Goal: Task Accomplishment & Management: Use online tool/utility

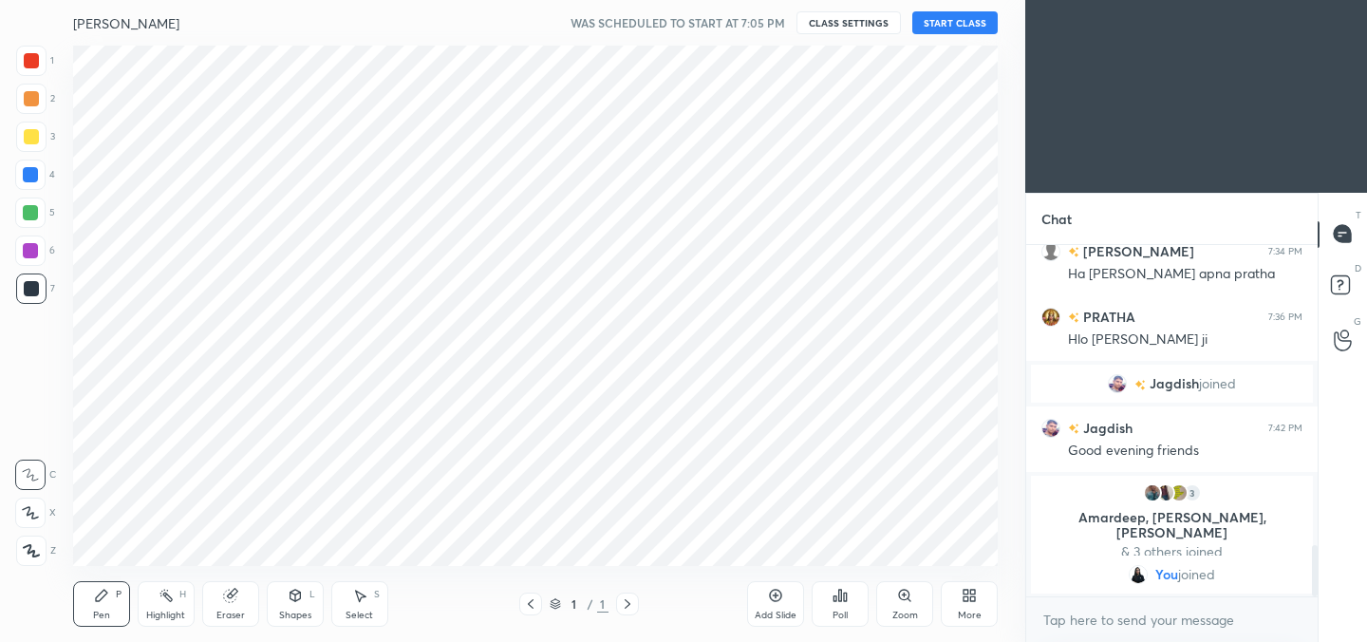
scroll to position [94378, 93949]
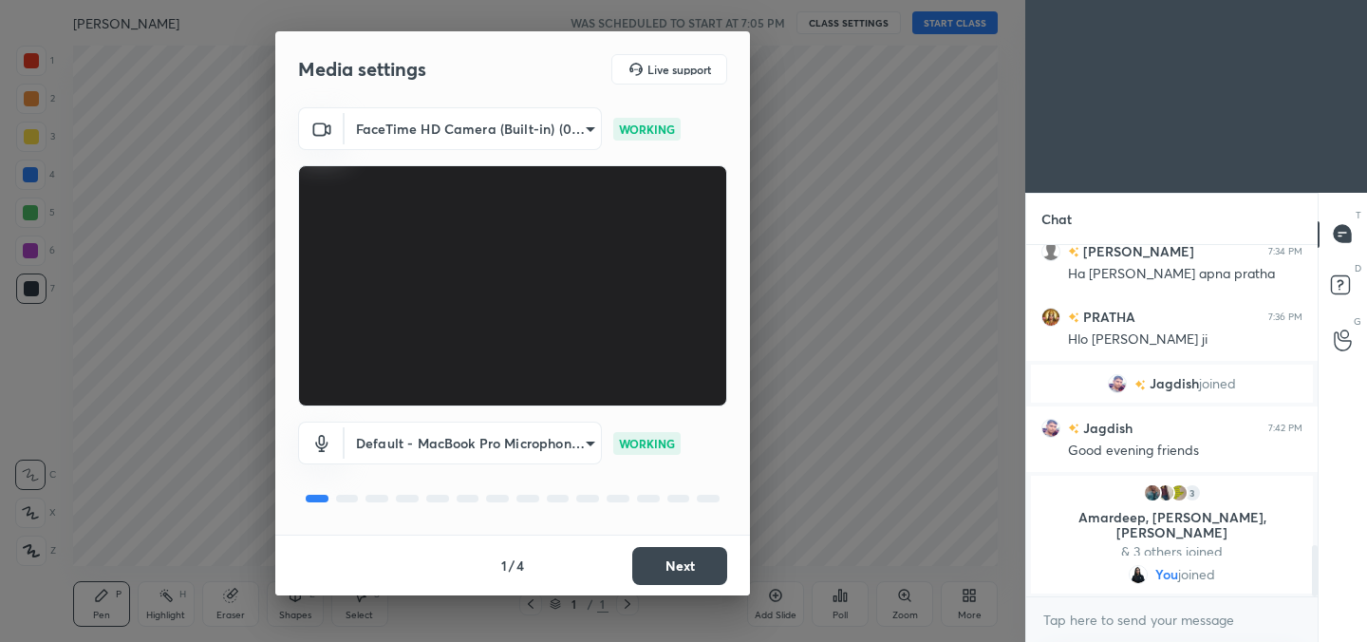
click at [672, 559] on button "Next" at bounding box center [679, 566] width 95 height 38
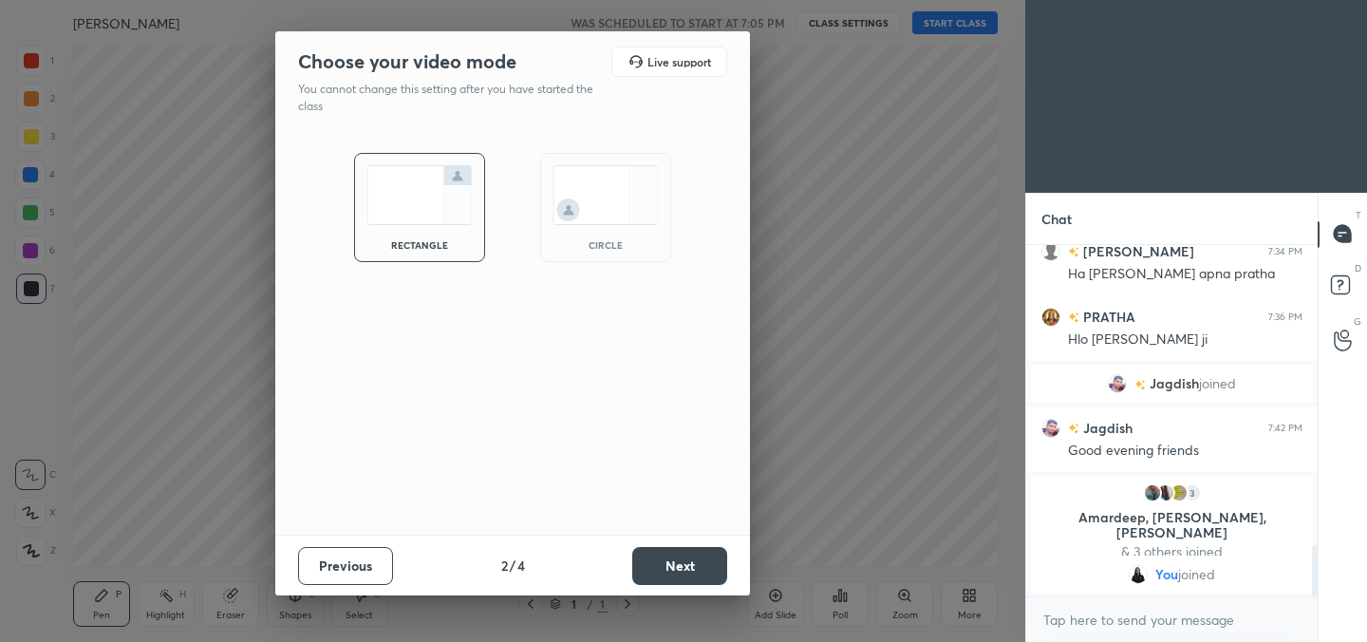
click at [672, 559] on button "Next" at bounding box center [679, 566] width 95 height 38
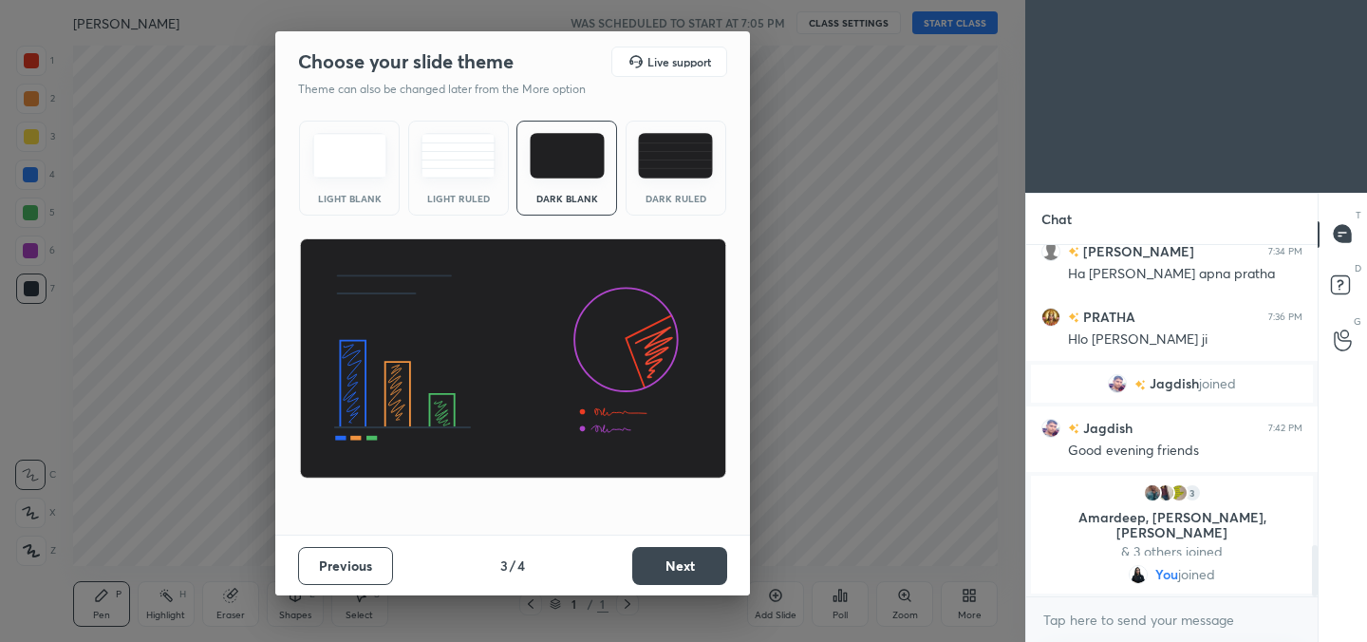
click at [672, 559] on button "Next" at bounding box center [679, 566] width 95 height 38
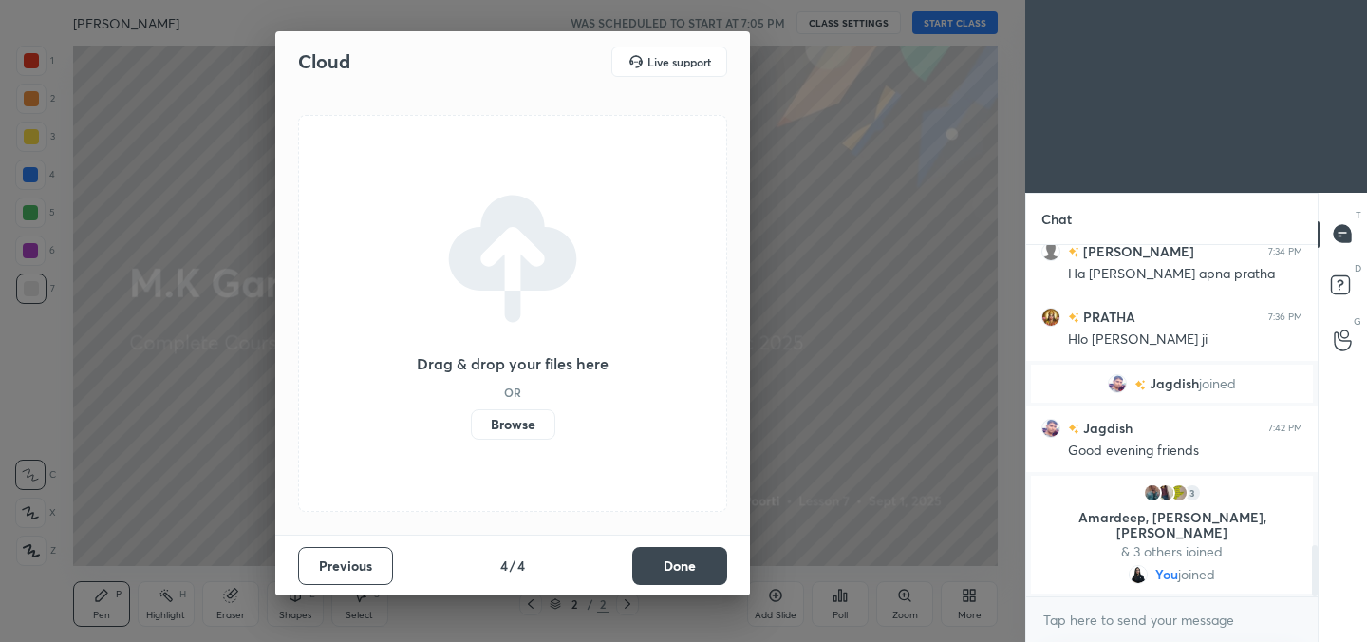
click at [672, 559] on button "Done" at bounding box center [679, 566] width 95 height 38
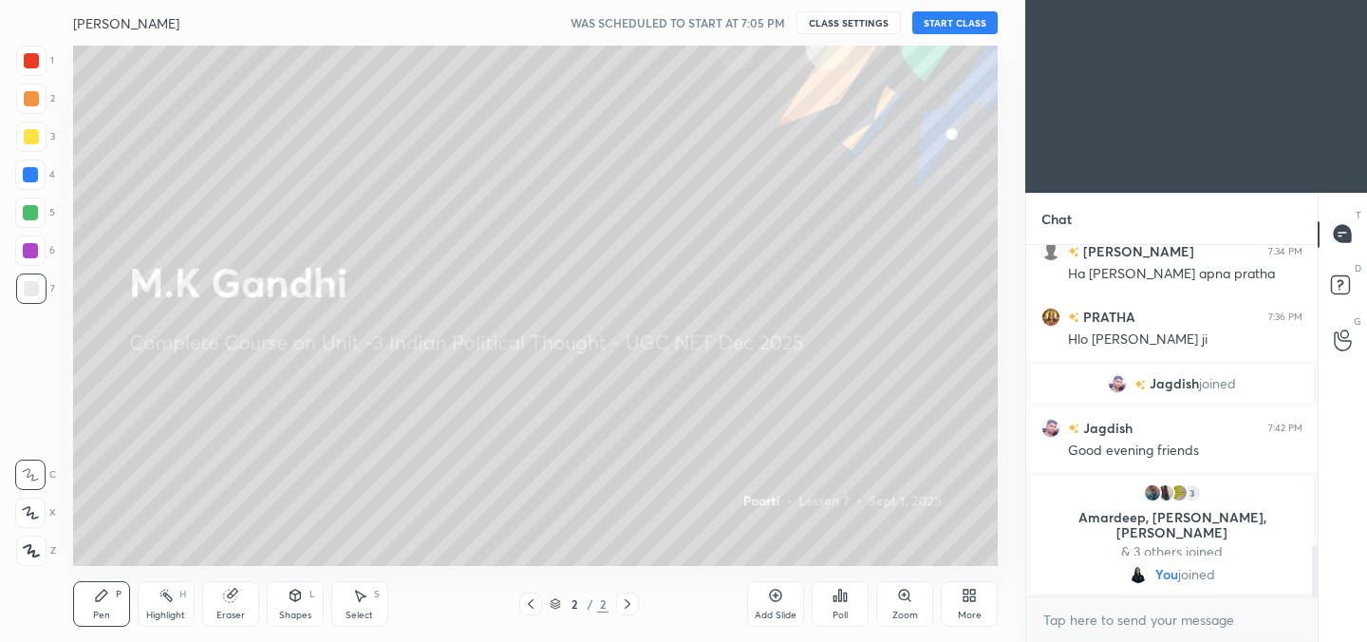
click at [963, 23] on button "START CLASS" at bounding box center [954, 22] width 85 height 23
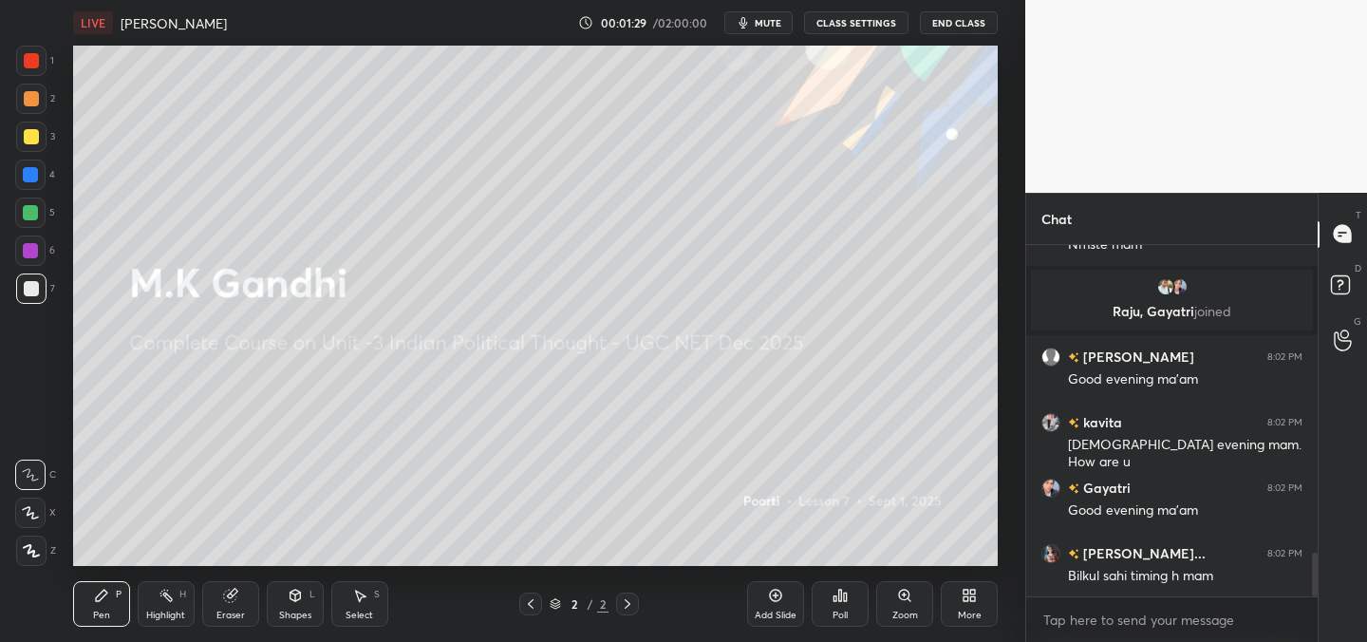
scroll to position [2561, 0]
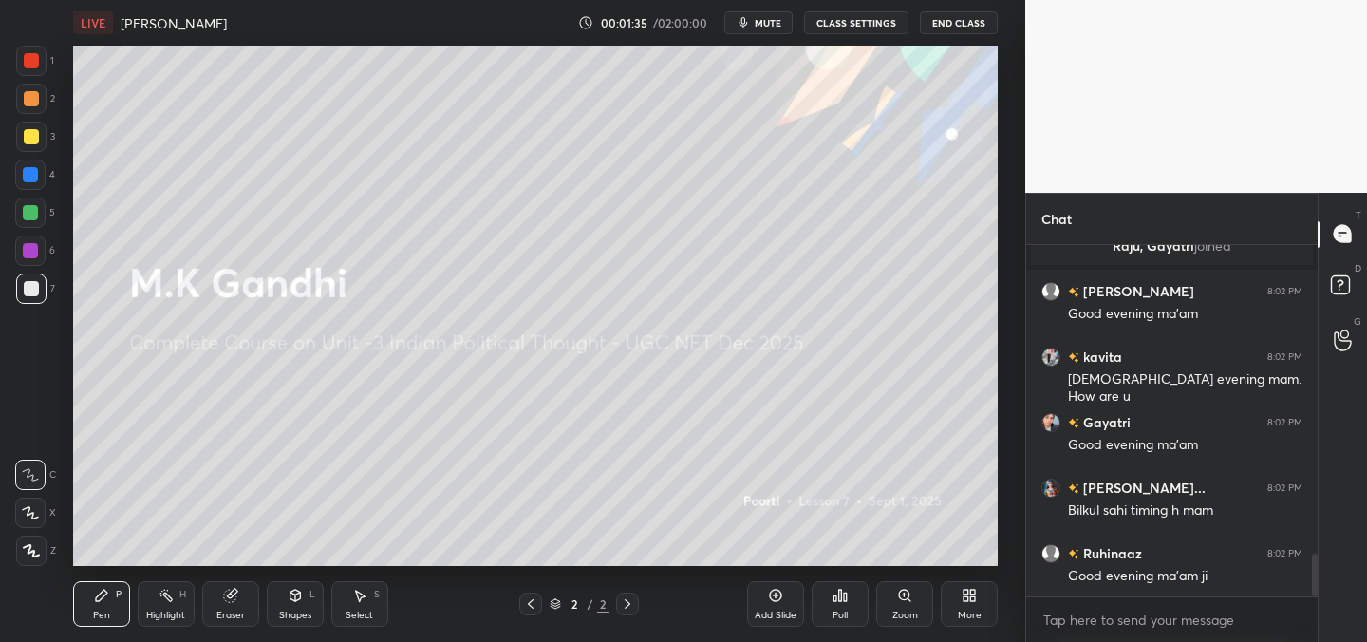
click at [838, 605] on div "Poll" at bounding box center [839, 604] width 57 height 46
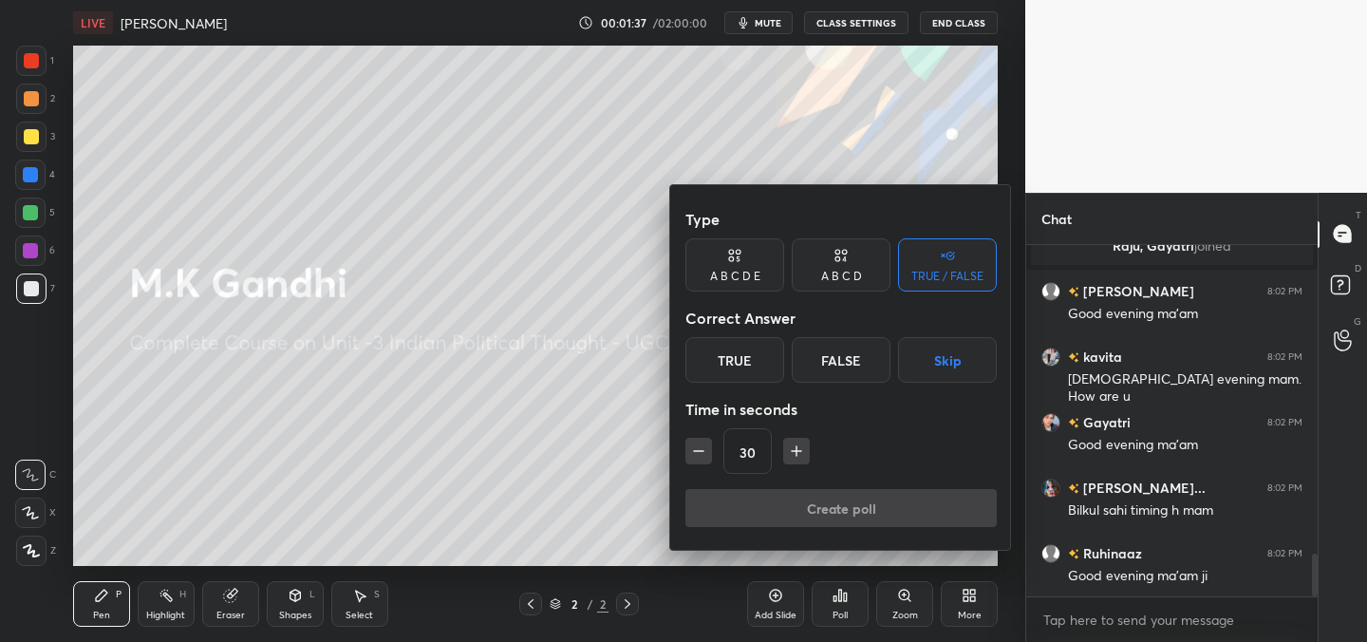
click at [750, 368] on div "True" at bounding box center [734, 360] width 99 height 46
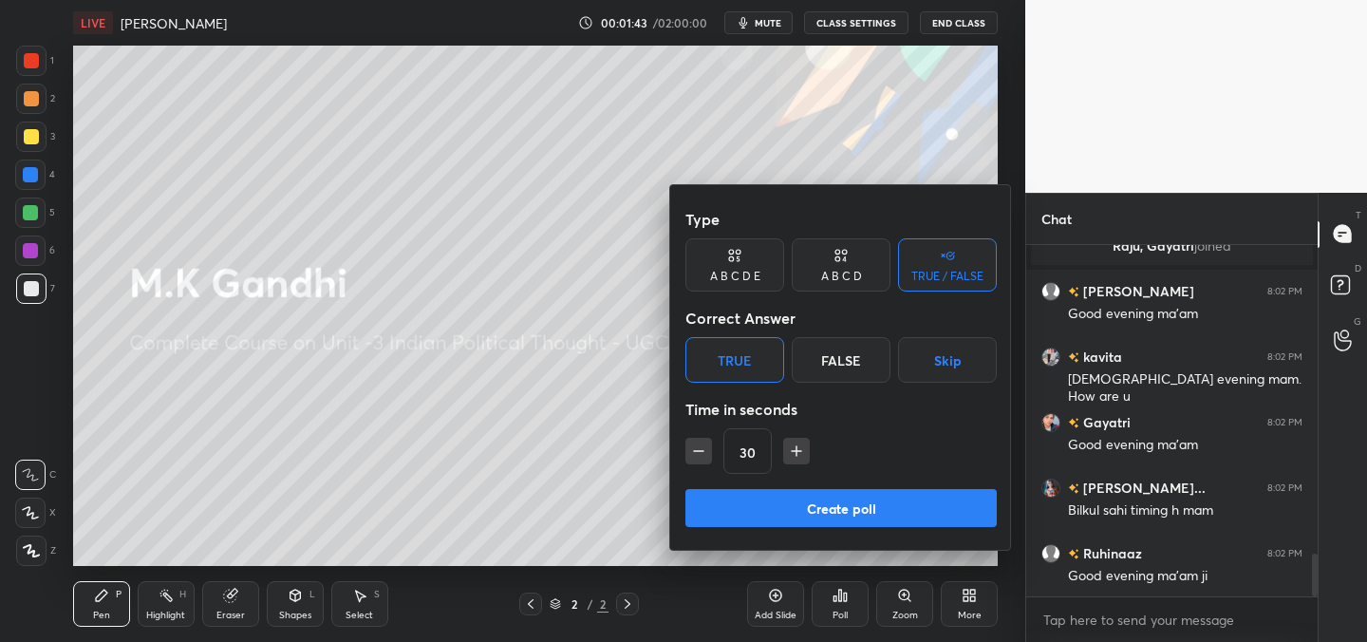
click at [851, 516] on button "Create poll" at bounding box center [840, 508] width 311 height 38
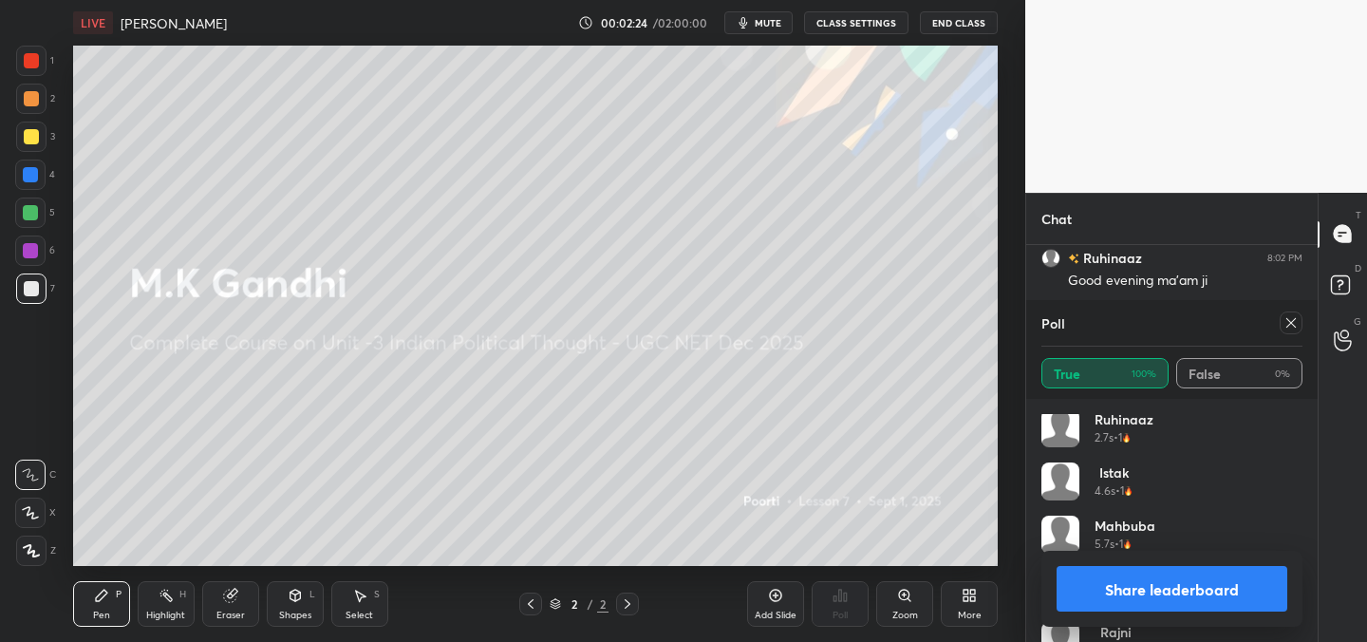
scroll to position [941, 0]
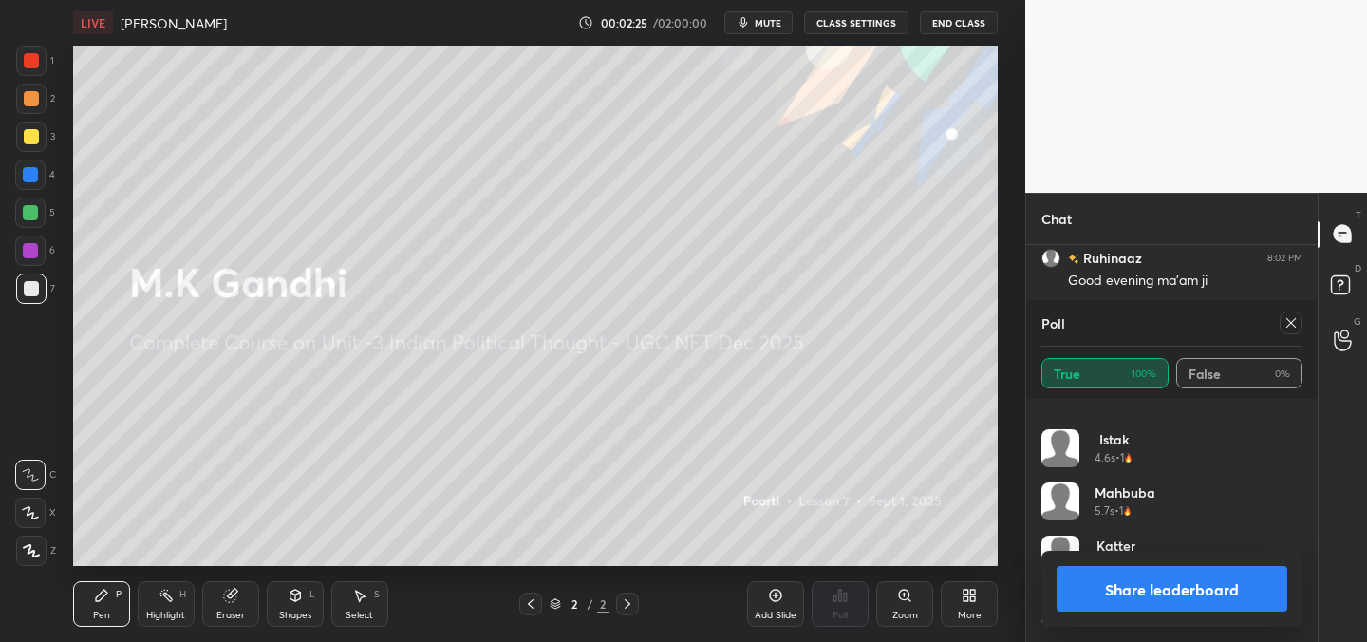
click at [1289, 328] on icon at bounding box center [1290, 322] width 15 height 15
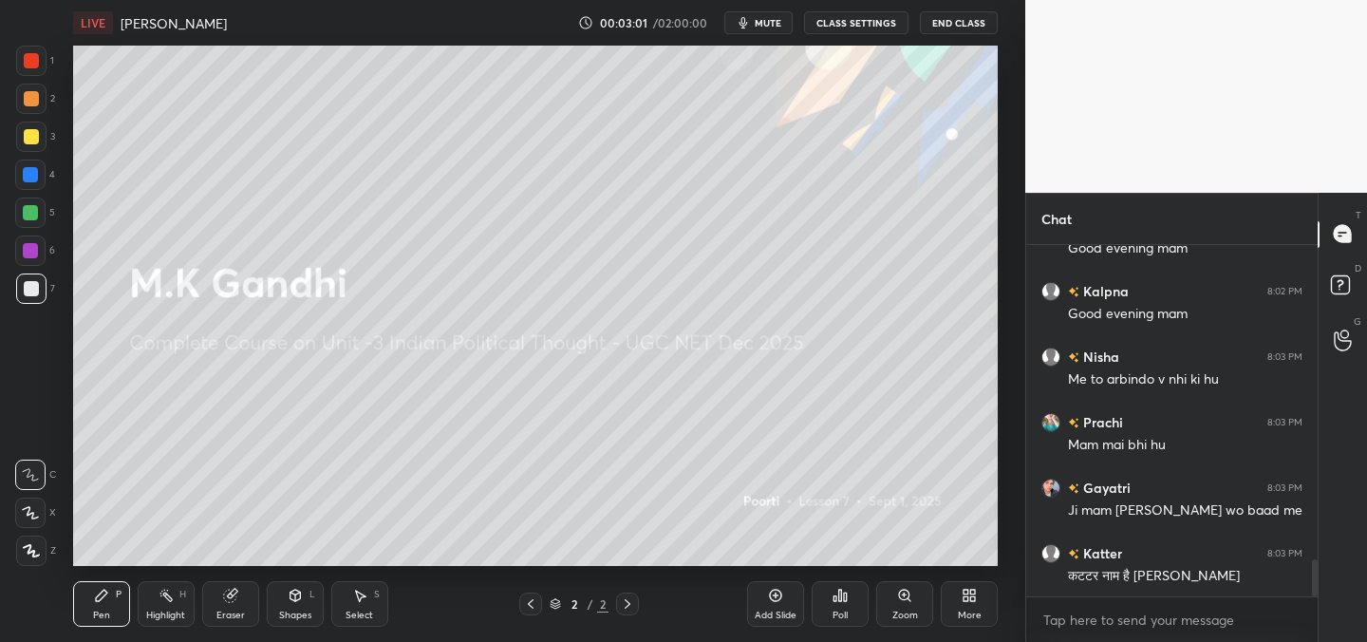
scroll to position [3020, 0]
click at [980, 597] on div "More" at bounding box center [968, 604] width 57 height 46
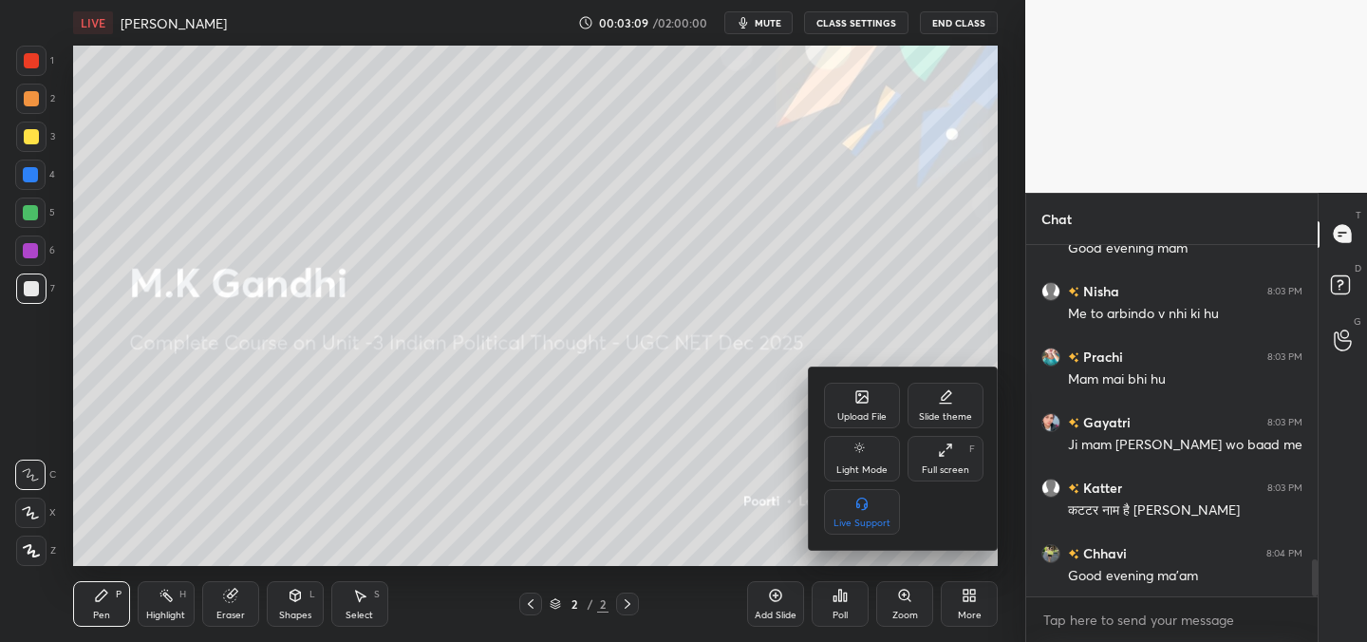
click at [860, 400] on icon at bounding box center [861, 396] width 11 height 11
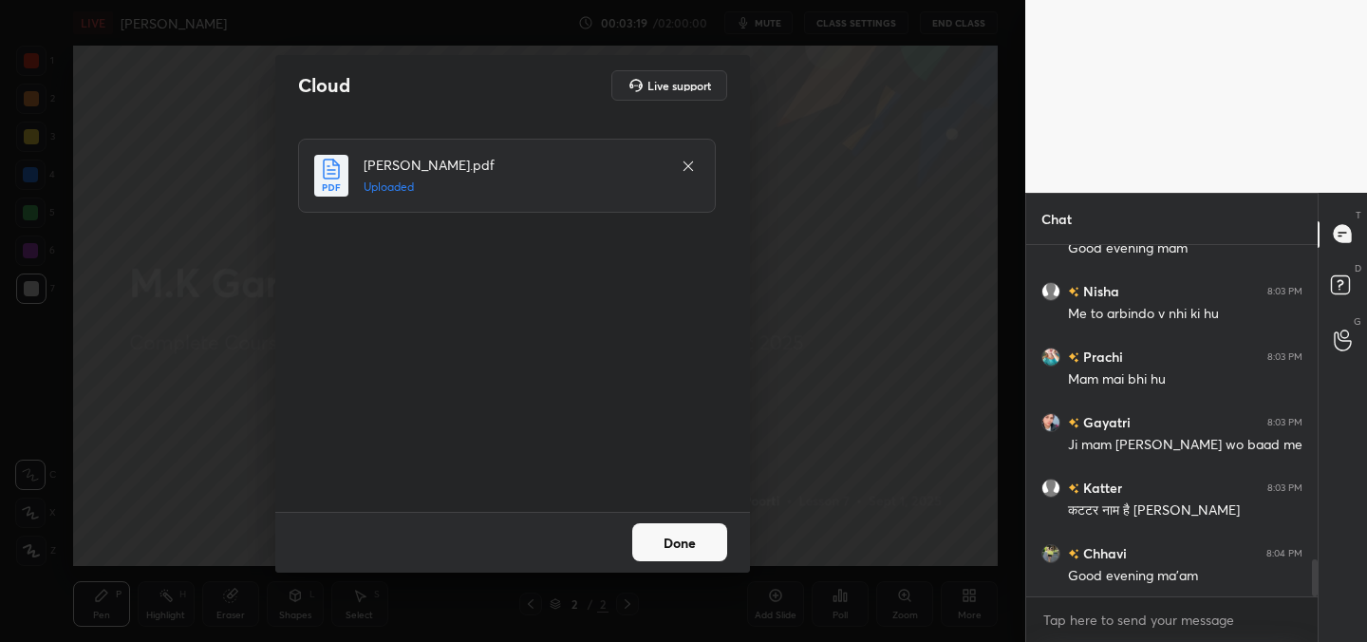
click at [710, 549] on button "Done" at bounding box center [679, 542] width 95 height 38
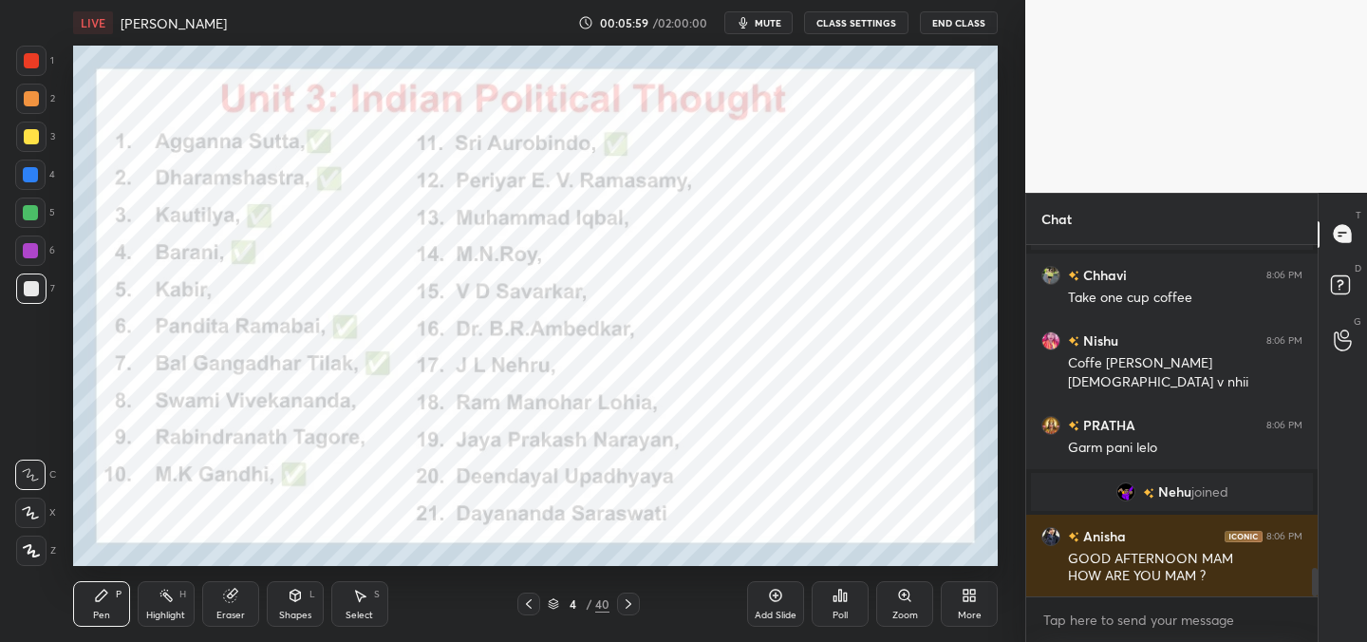
scroll to position [4095, 0]
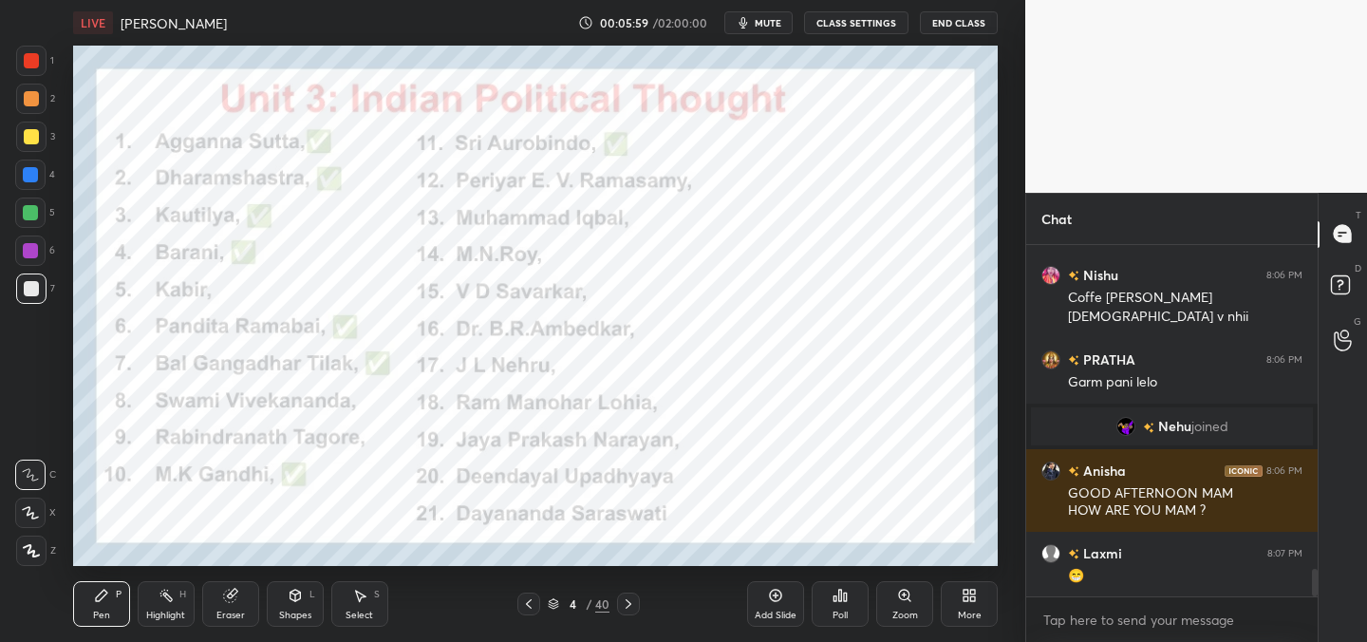
click at [28, 58] on div at bounding box center [31, 60] width 15 height 15
drag, startPoint x: 37, startPoint y: 63, endPoint x: 43, endPoint y: 93, distance: 30.9
click at [38, 63] on div at bounding box center [31, 61] width 30 height 30
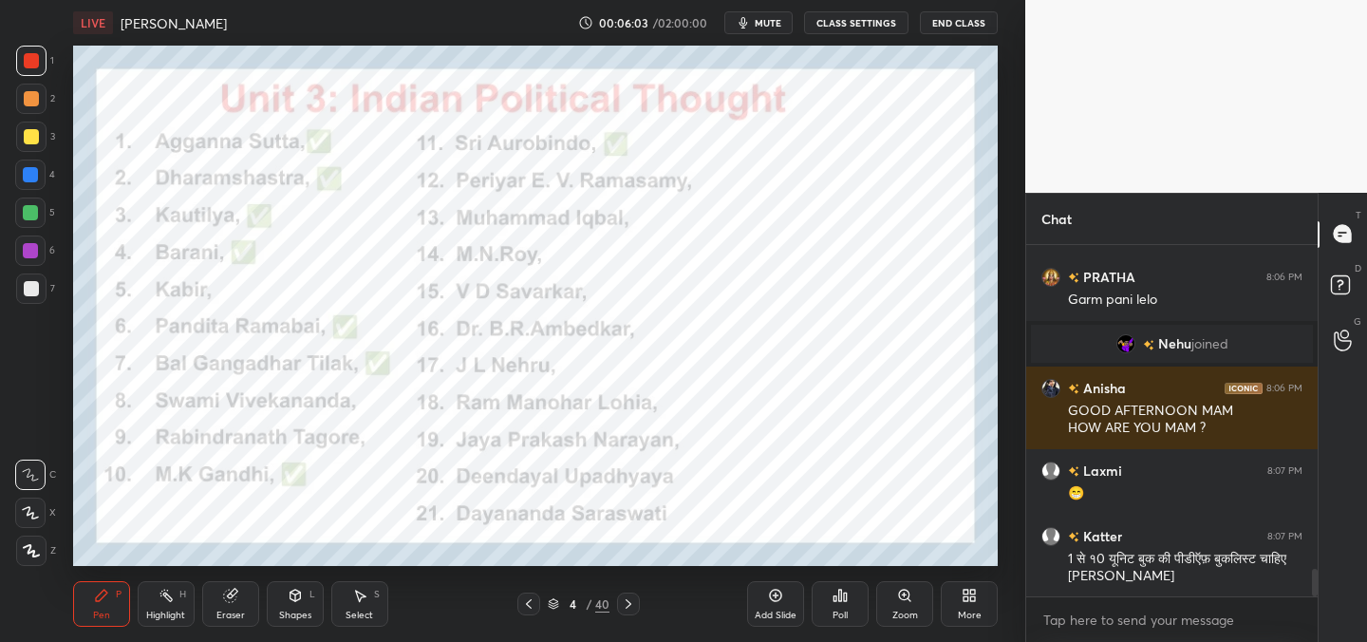
click at [27, 545] on icon at bounding box center [31, 550] width 15 height 11
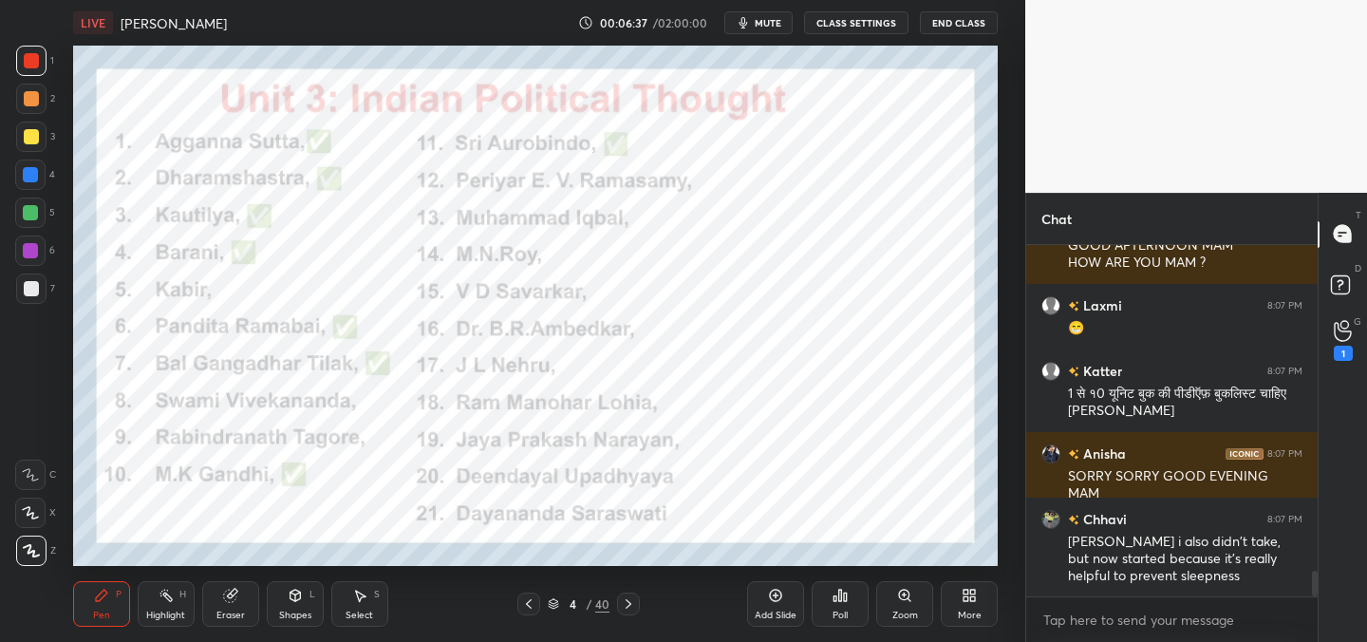
scroll to position [4408, 0]
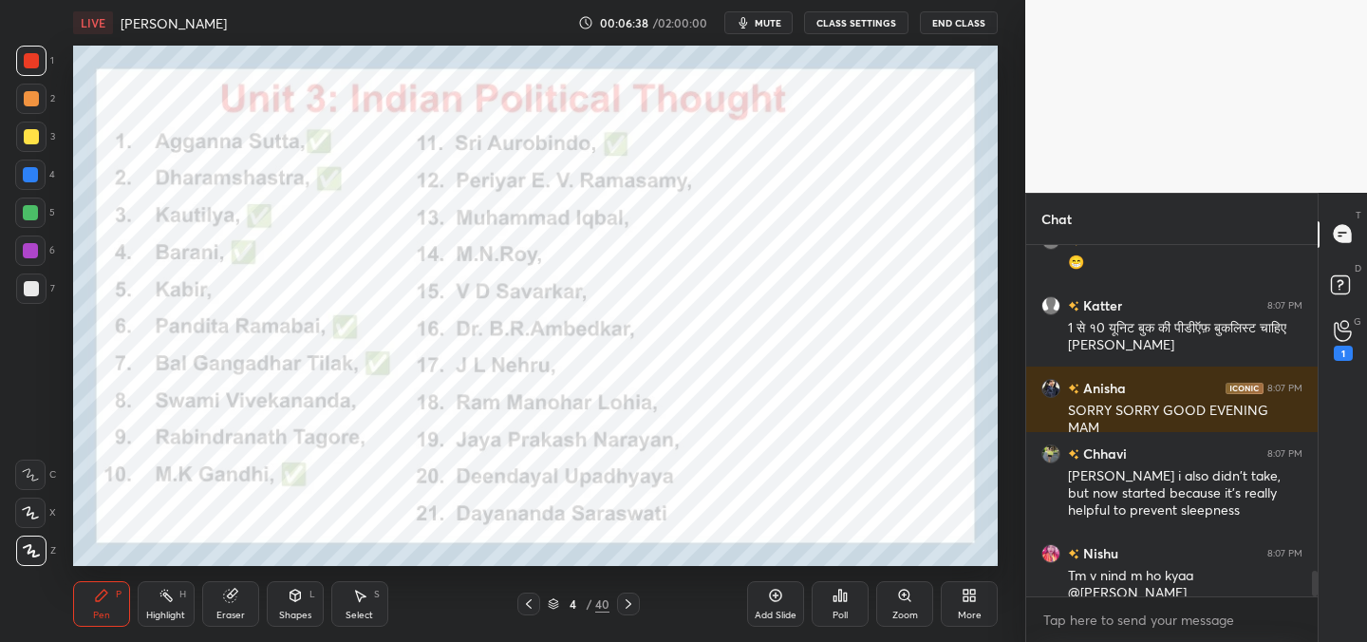
click at [1349, 318] on div "G Raise Hand (G) 1" at bounding box center [1342, 340] width 48 height 53
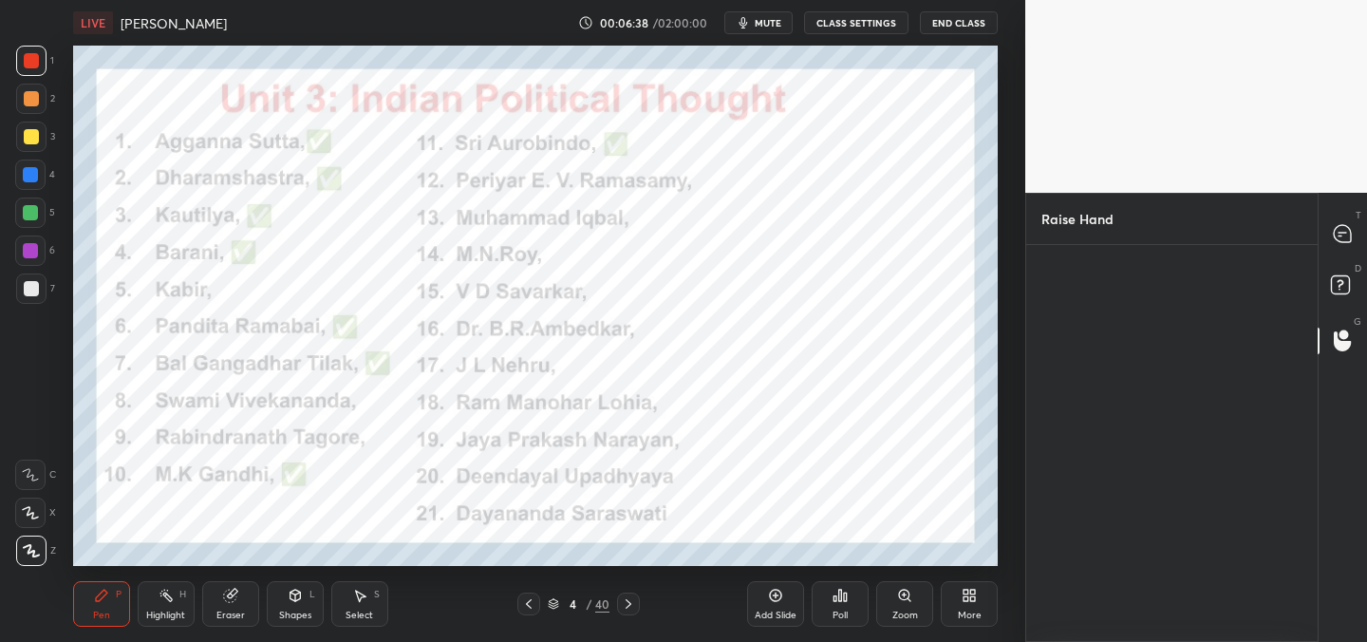
scroll to position [7, 7]
click at [1347, 225] on icon at bounding box center [1342, 234] width 20 height 20
type textarea "x"
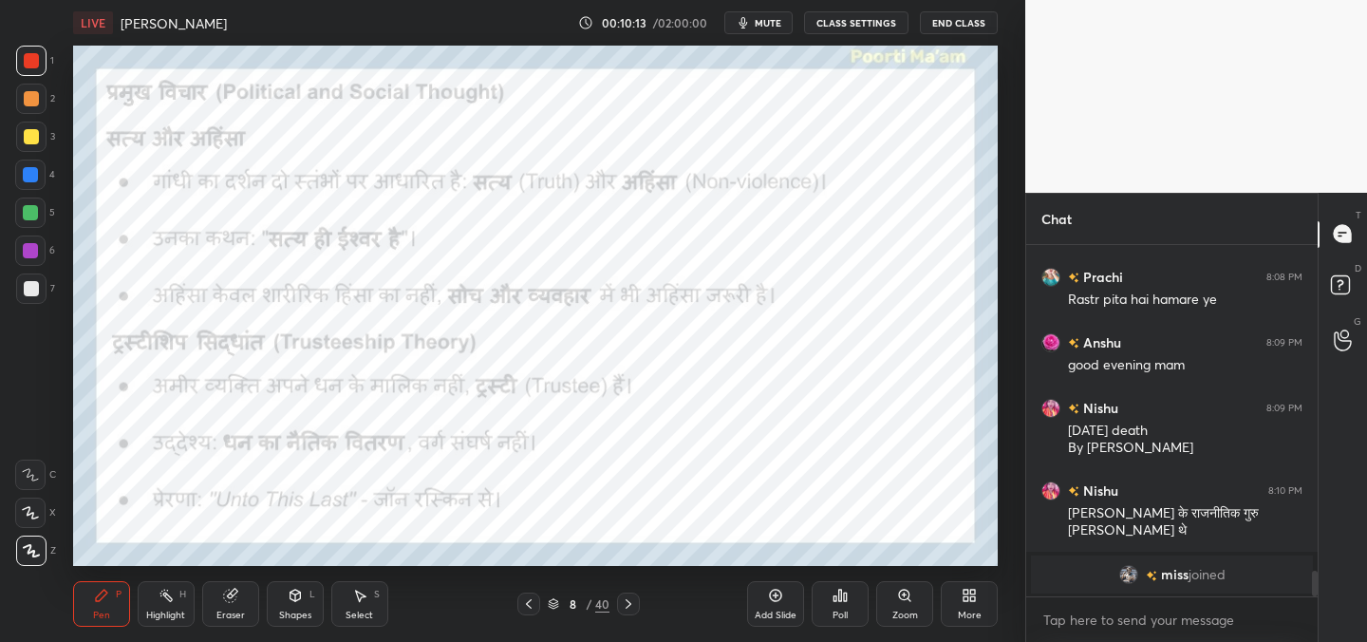
scroll to position [4416, 0]
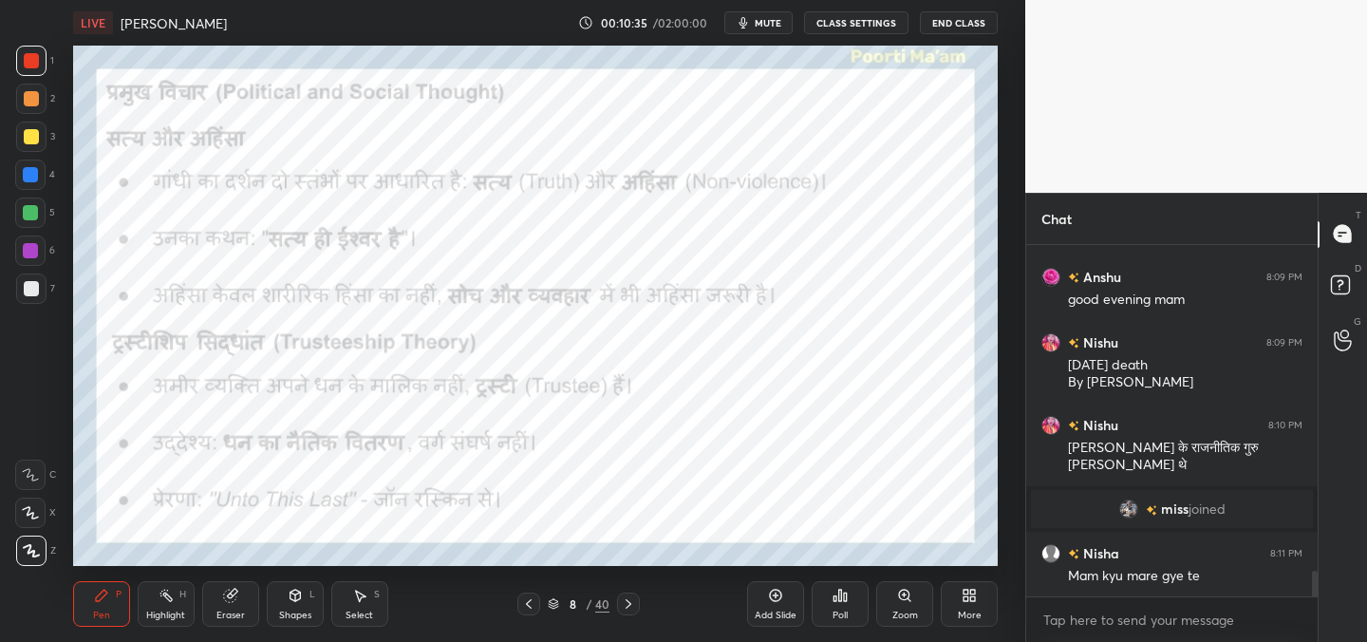
click at [68, 176] on div "Setting up your live class Poll for secs No correct answer Start poll" at bounding box center [535, 306] width 949 height 520
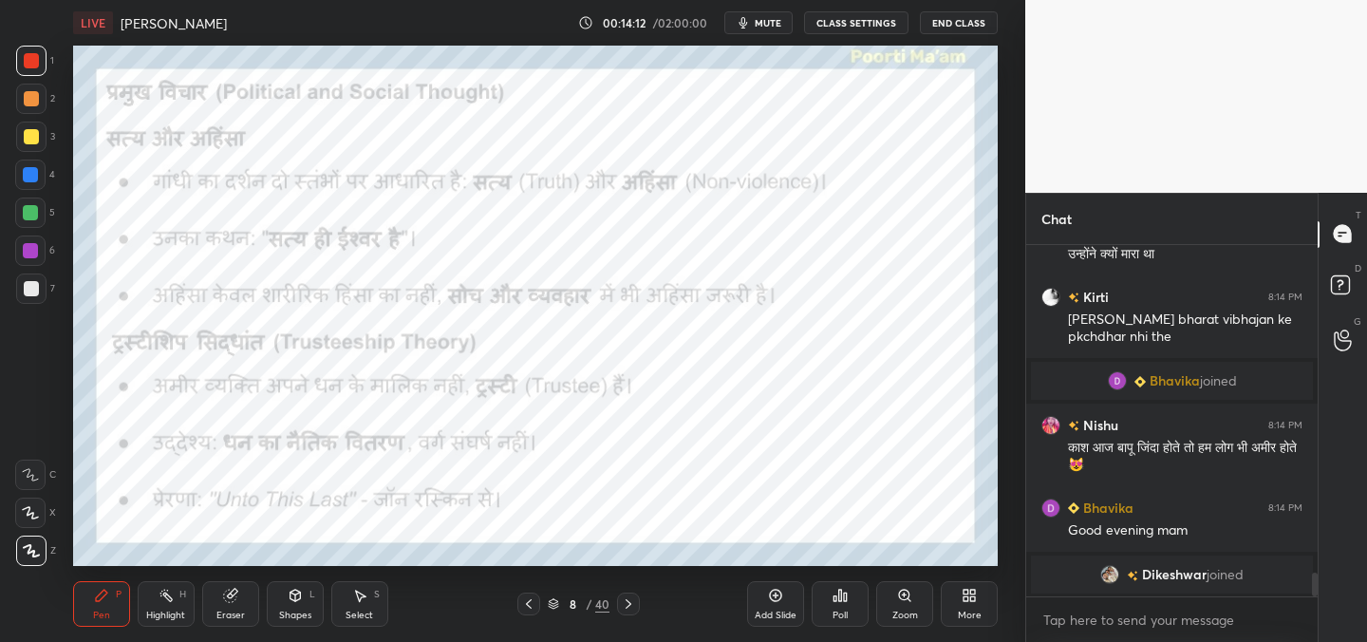
scroll to position [4751, 0]
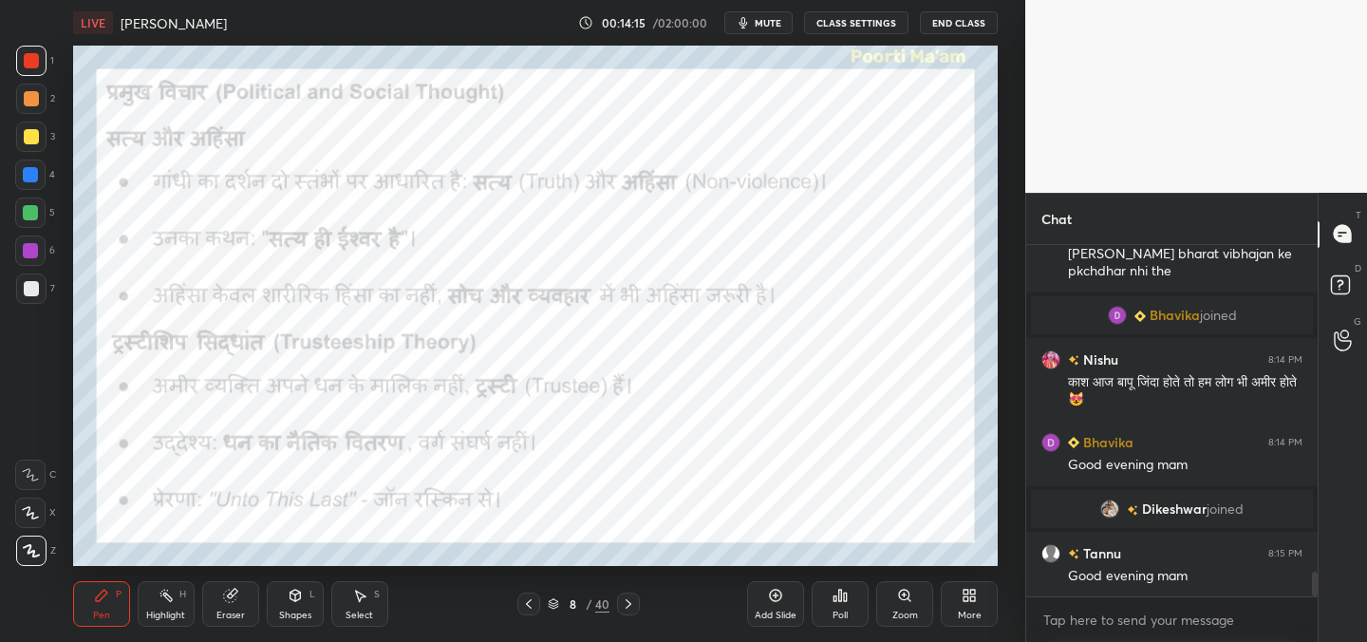
click at [238, 610] on div "Eraser" at bounding box center [230, 614] width 28 height 9
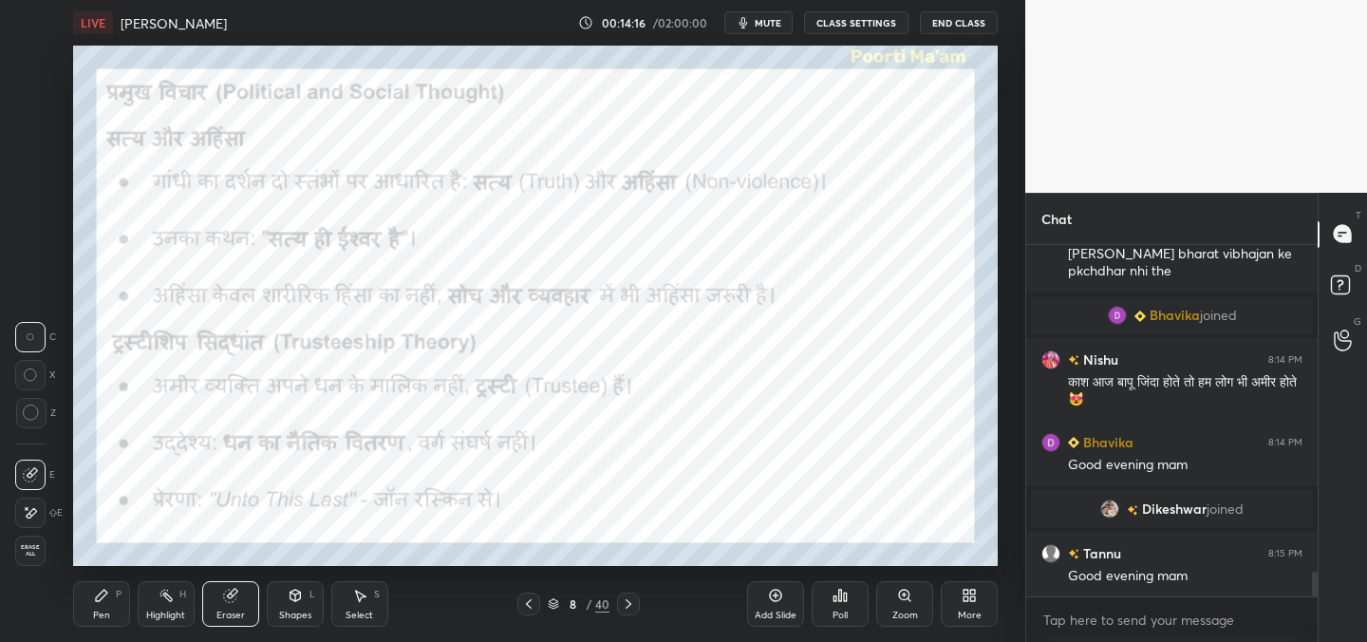
click at [47, 566] on div "1 2 3 4 5 6 7 C X Z C X Z E E Erase all H H LIVE [PERSON_NAME] 00:14:16 / 02:00…" at bounding box center [505, 321] width 1010 height 642
click at [32, 558] on div "Erase all" at bounding box center [30, 550] width 30 height 30
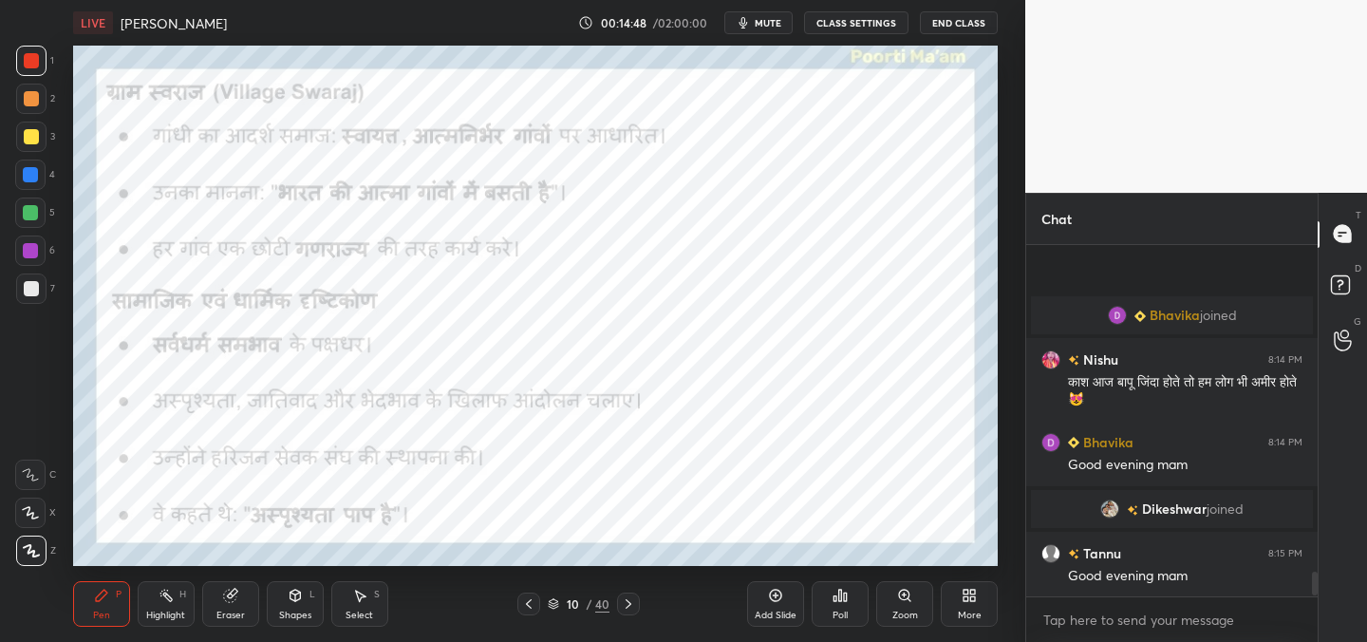
scroll to position [4850, 0]
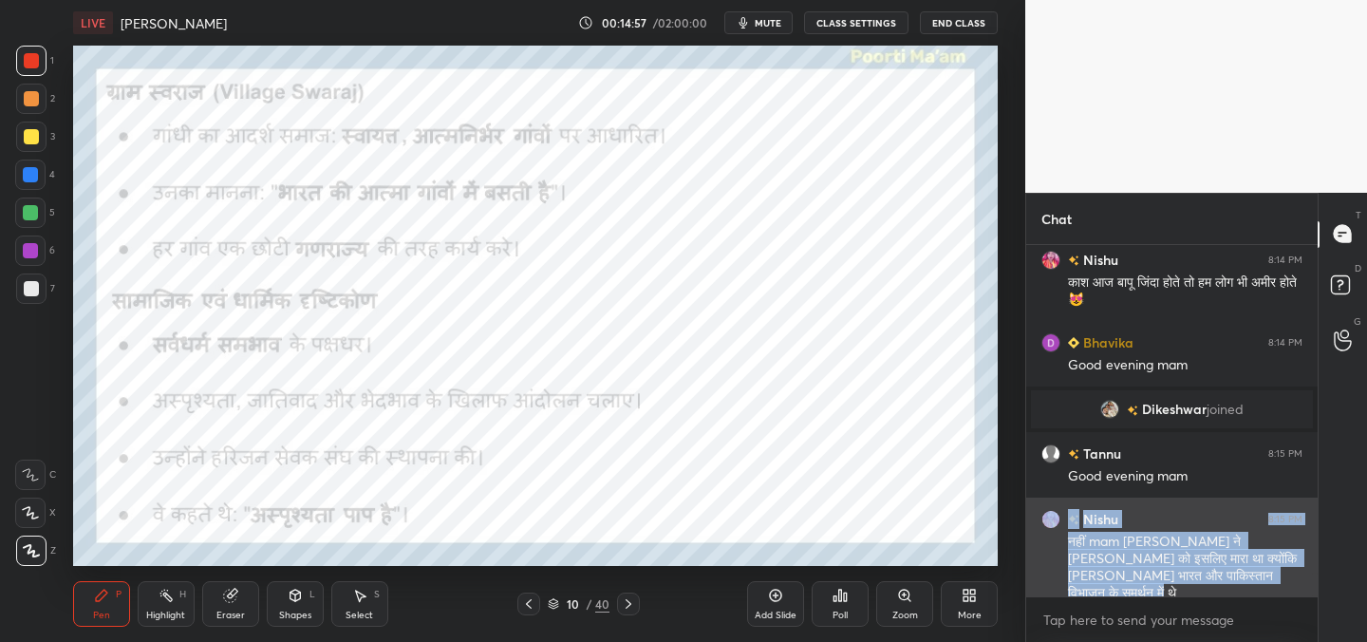
drag, startPoint x: 1056, startPoint y: 533, endPoint x: 1260, endPoint y: 584, distance: 210.1
click at [1260, 584] on div "[PERSON_NAME] 8:15 PM नहीं mam [PERSON_NAME] ने [PERSON_NAME] को इसलिए मारा था …" at bounding box center [1171, 555] width 291 height 117
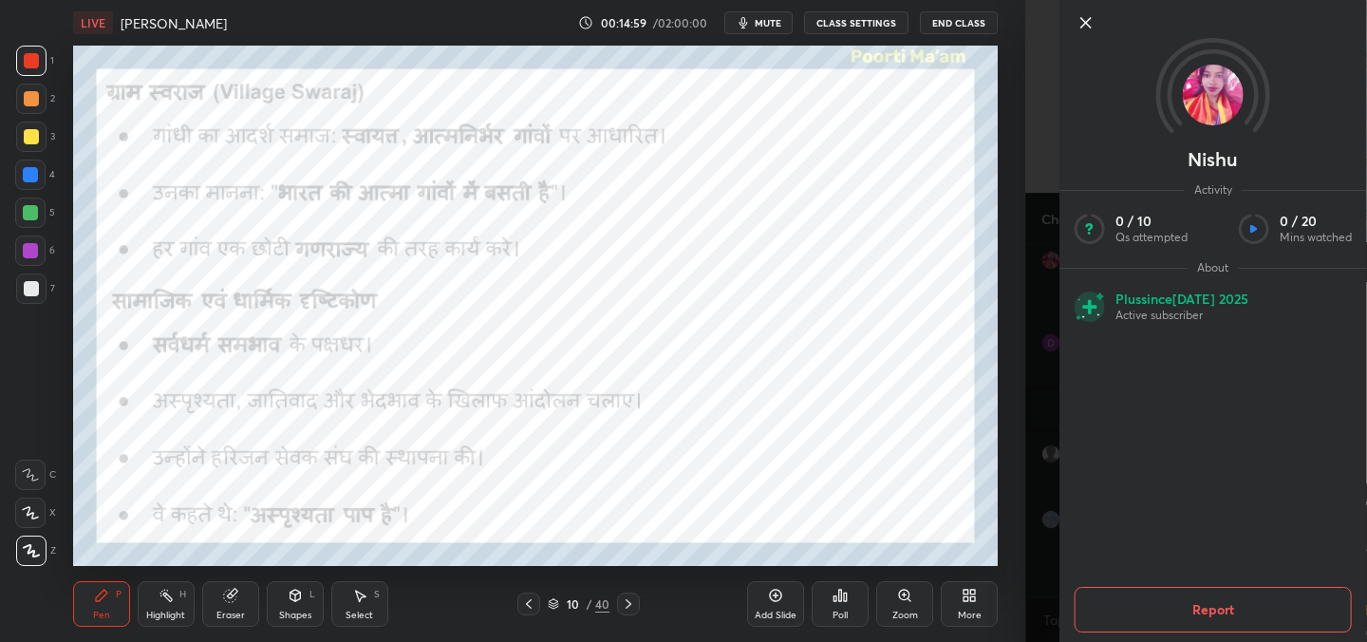
click at [1099, 21] on div at bounding box center [1227, 22] width 307 height 23
click at [1084, 28] on icon at bounding box center [1085, 22] width 23 height 23
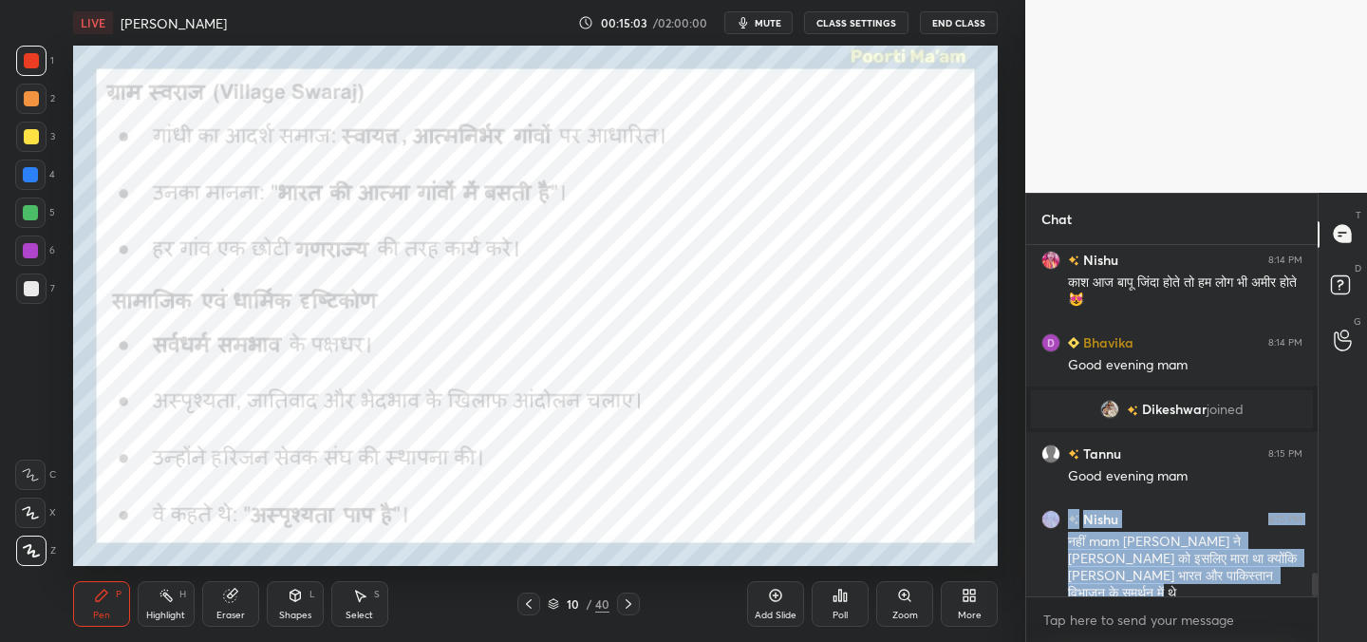
scroll to position [4916, 0]
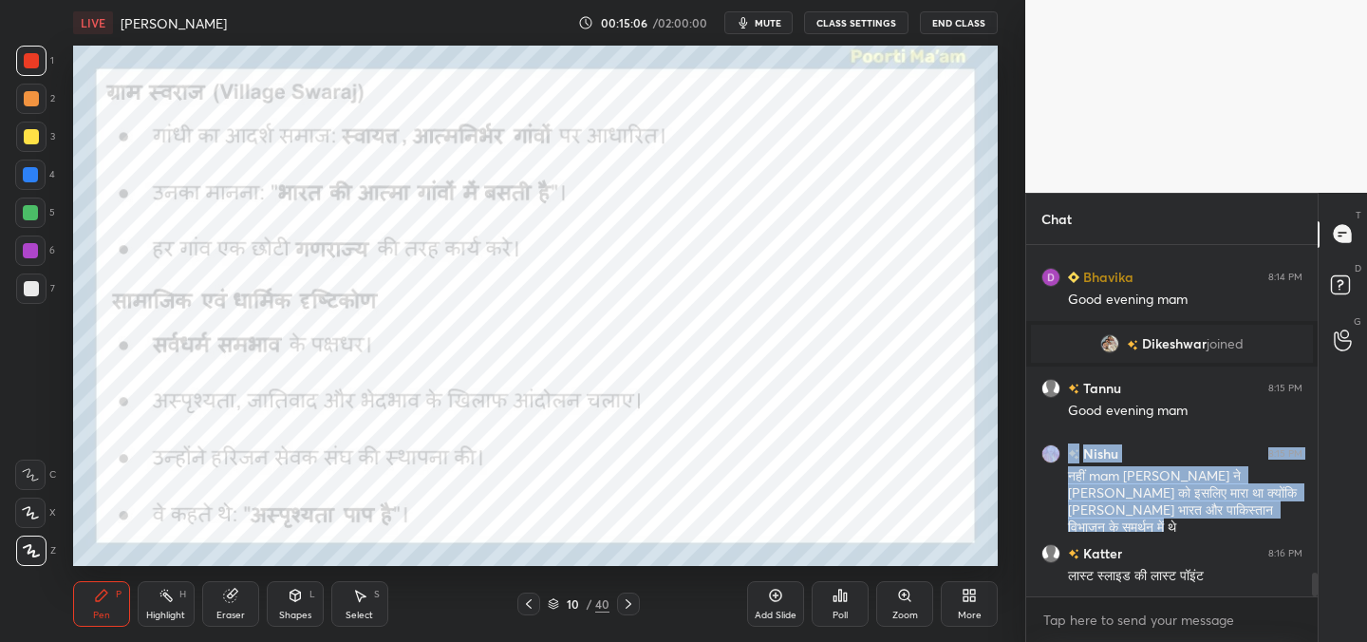
click at [1031, 355] on div "[PERSON_NAME] joined" at bounding box center [1172, 344] width 282 height 38
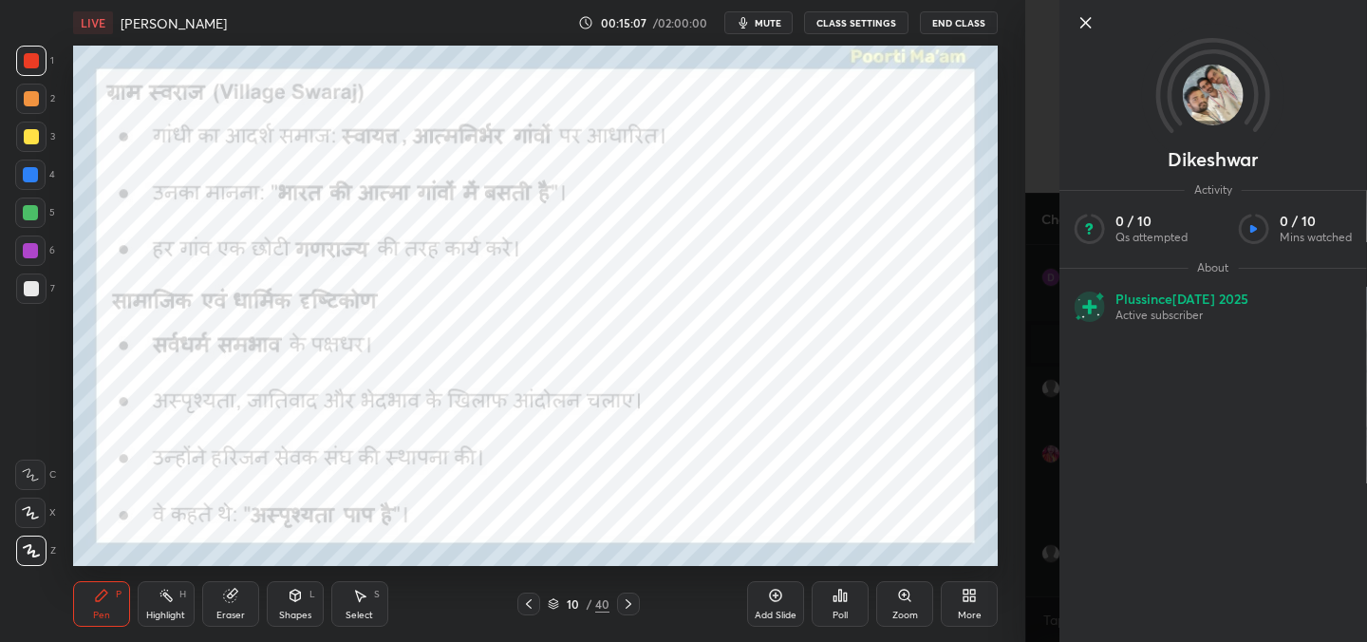
click at [1031, 353] on div "Dikeshwar Activity 0 / 10 Qs attempted 0 / 10 Mins watched About Plus since [DA…" at bounding box center [1196, 321] width 342 height 642
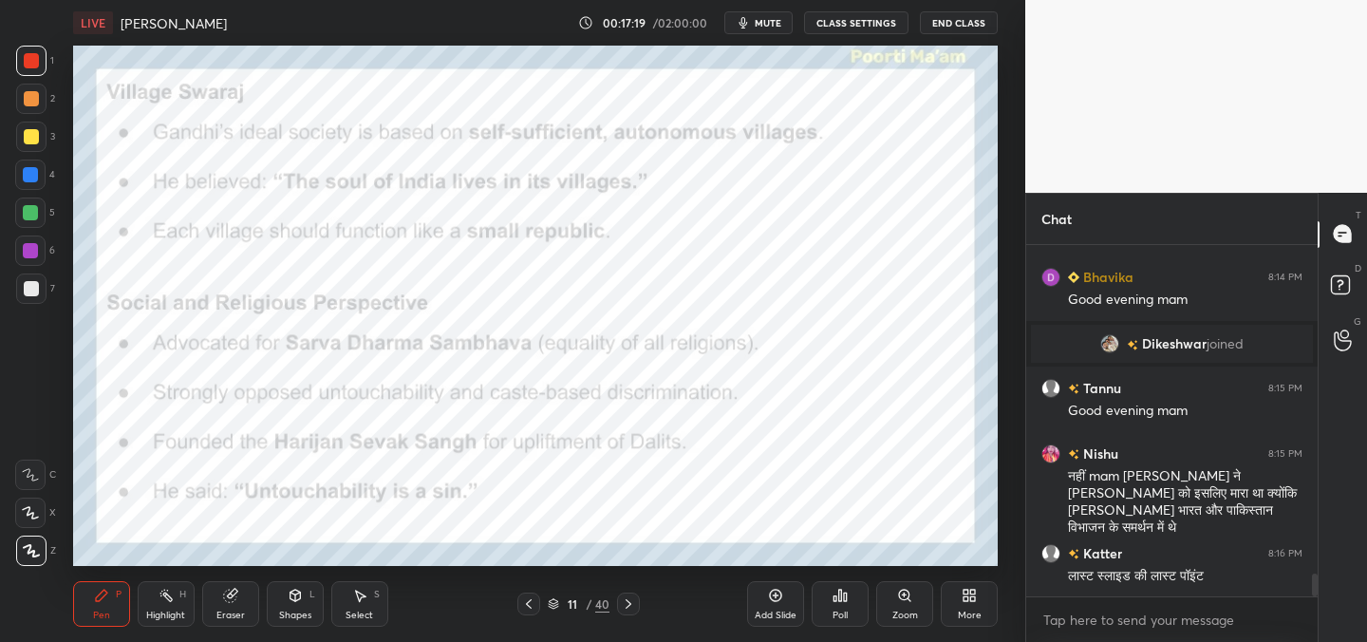
scroll to position [4981, 0]
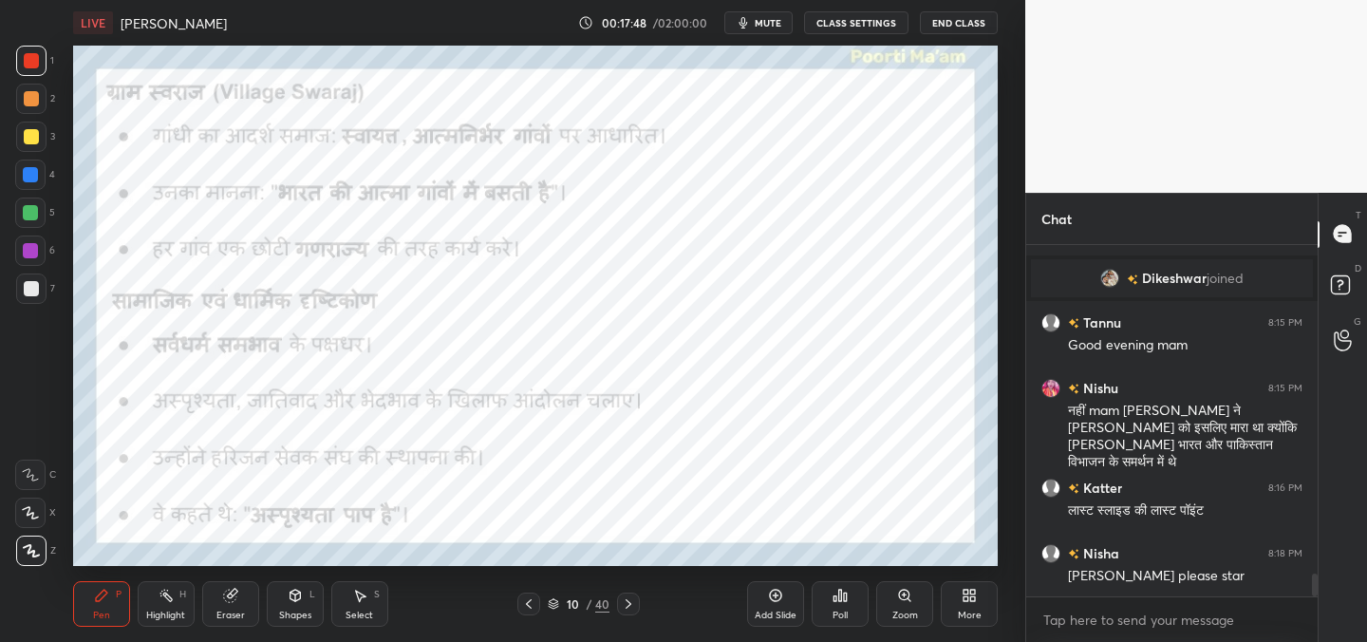
click at [772, 22] on span "mute" at bounding box center [767, 22] width 27 height 13
click at [772, 22] on span "unmute" at bounding box center [766, 22] width 41 height 13
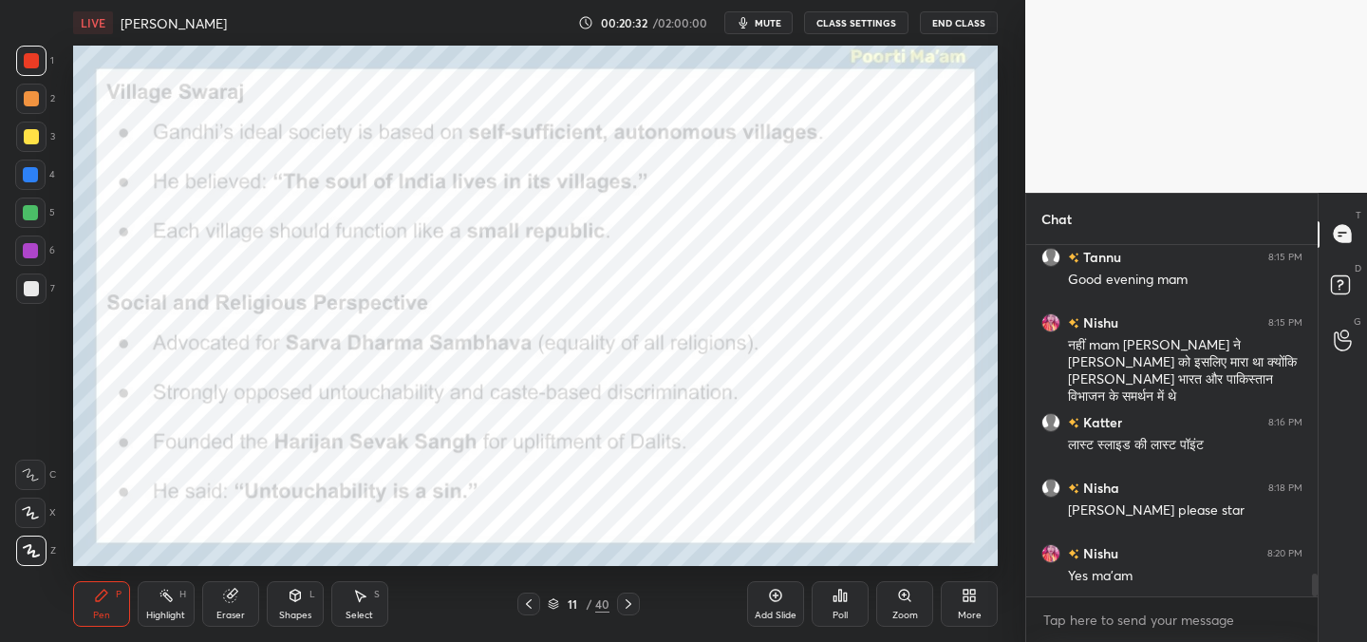
scroll to position [5129, 0]
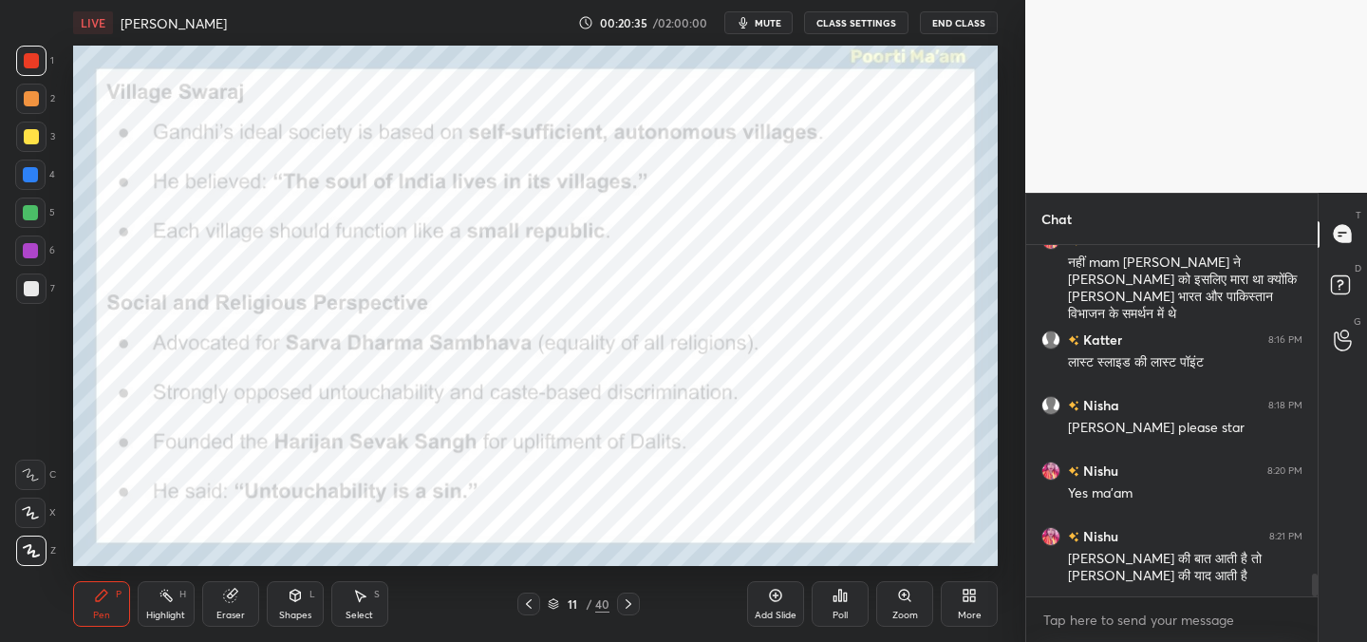
click at [964, 26] on button "End Class" at bounding box center [959, 22] width 78 height 23
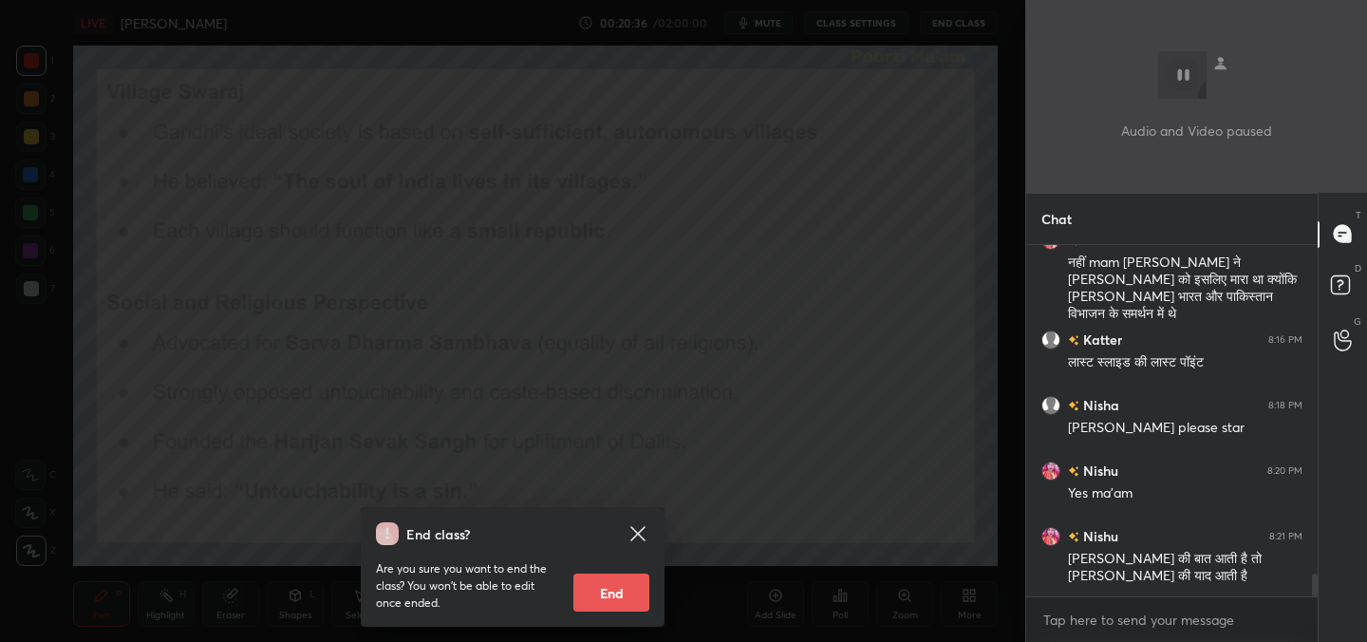
click at [819, 275] on div "End class? Are you sure you want to end the class? You won’t be able to edit on…" at bounding box center [512, 321] width 1025 height 642
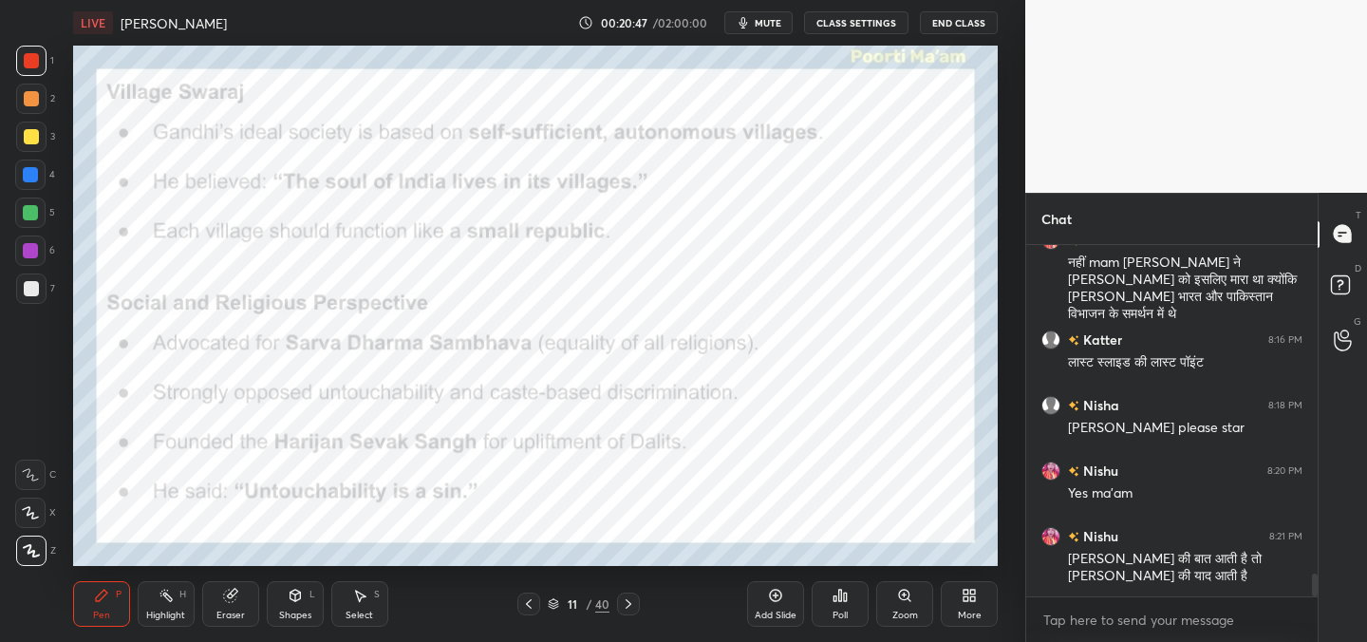
scroll to position [5195, 0]
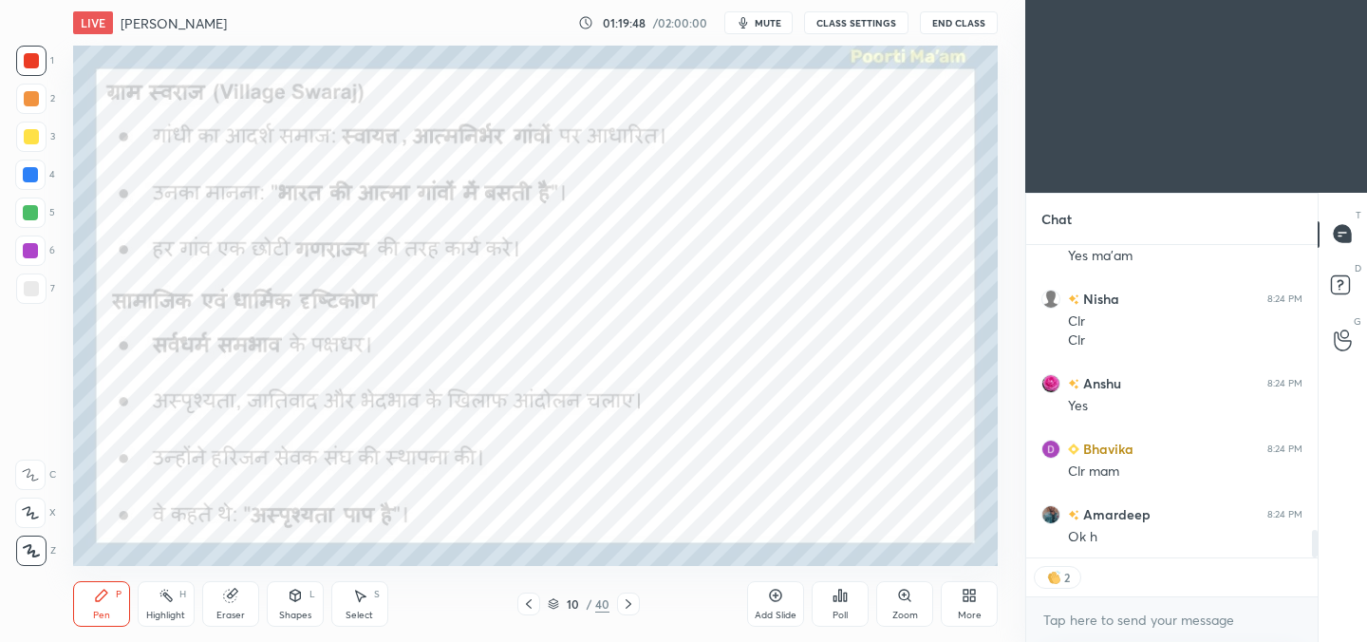
scroll to position [3191, 0]
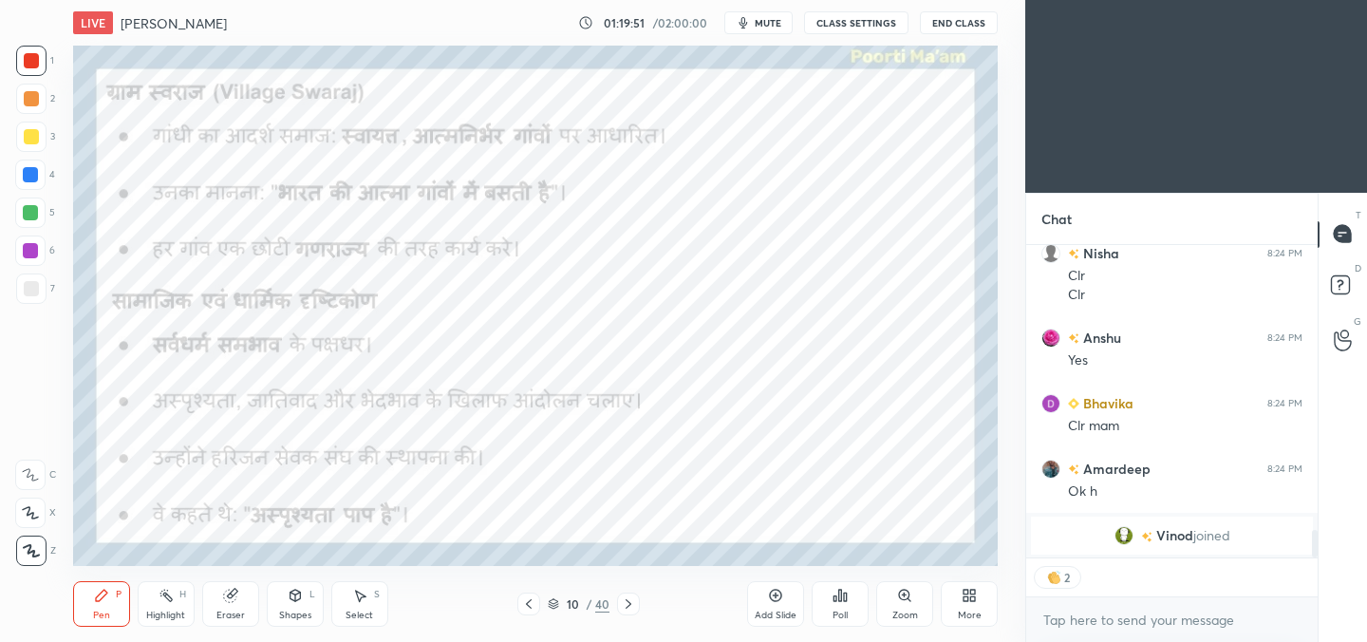
click at [236, 610] on div "Eraser" at bounding box center [230, 614] width 28 height 9
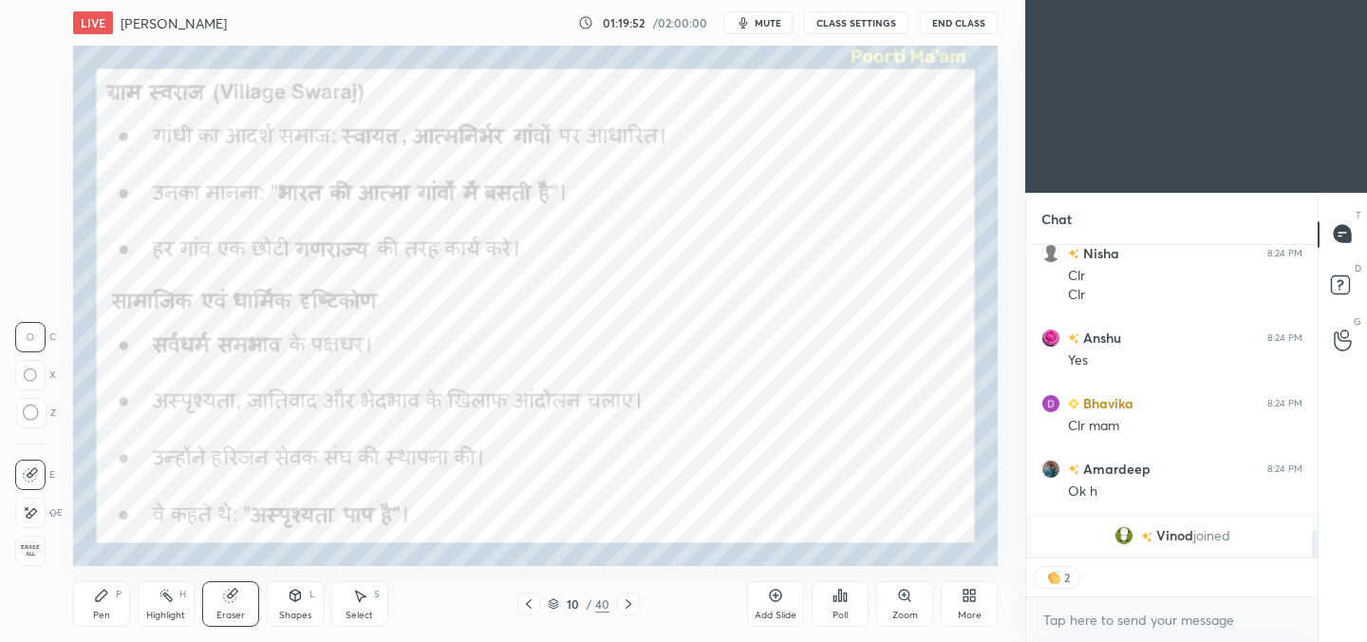
click at [30, 555] on span "Erase all" at bounding box center [30, 550] width 28 height 13
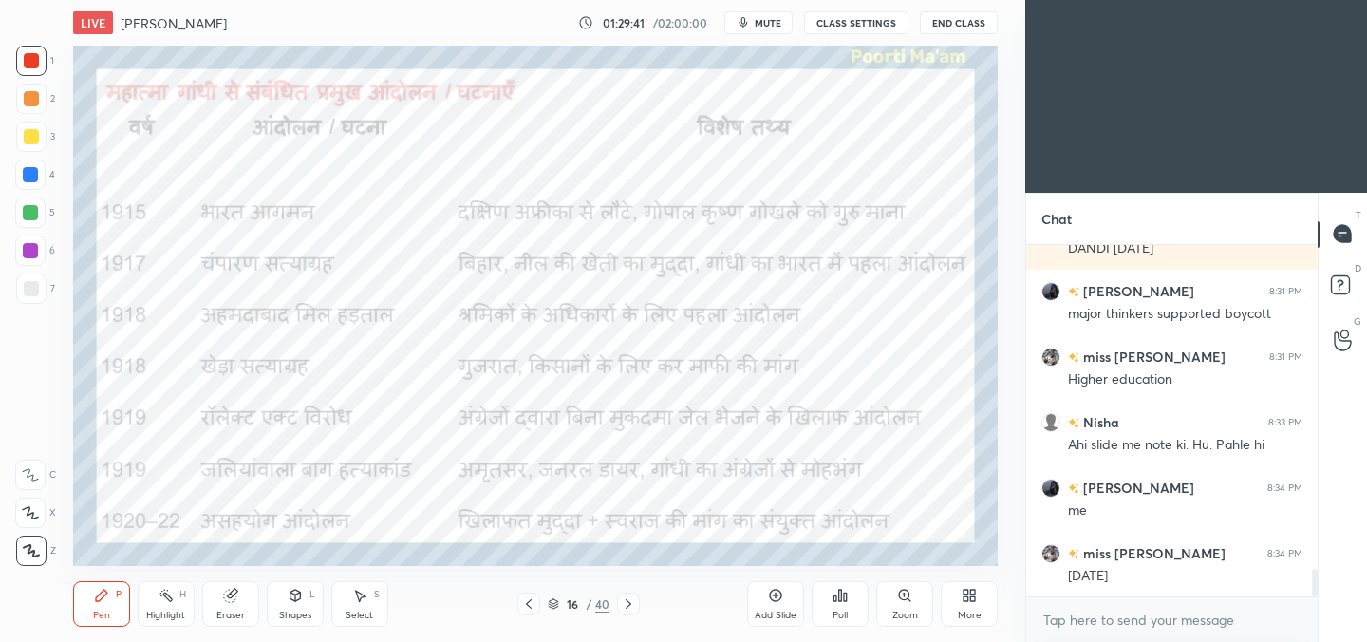
scroll to position [4099, 0]
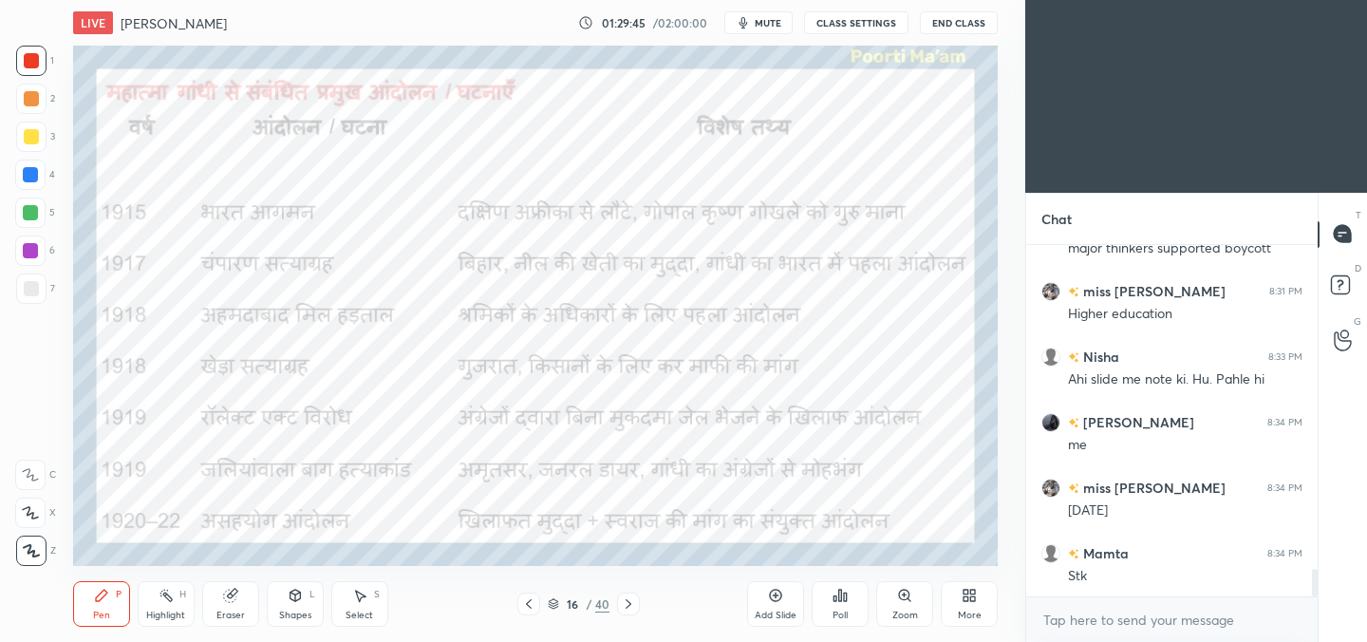
click at [751, 24] on icon "button" at bounding box center [742, 22] width 15 height 15
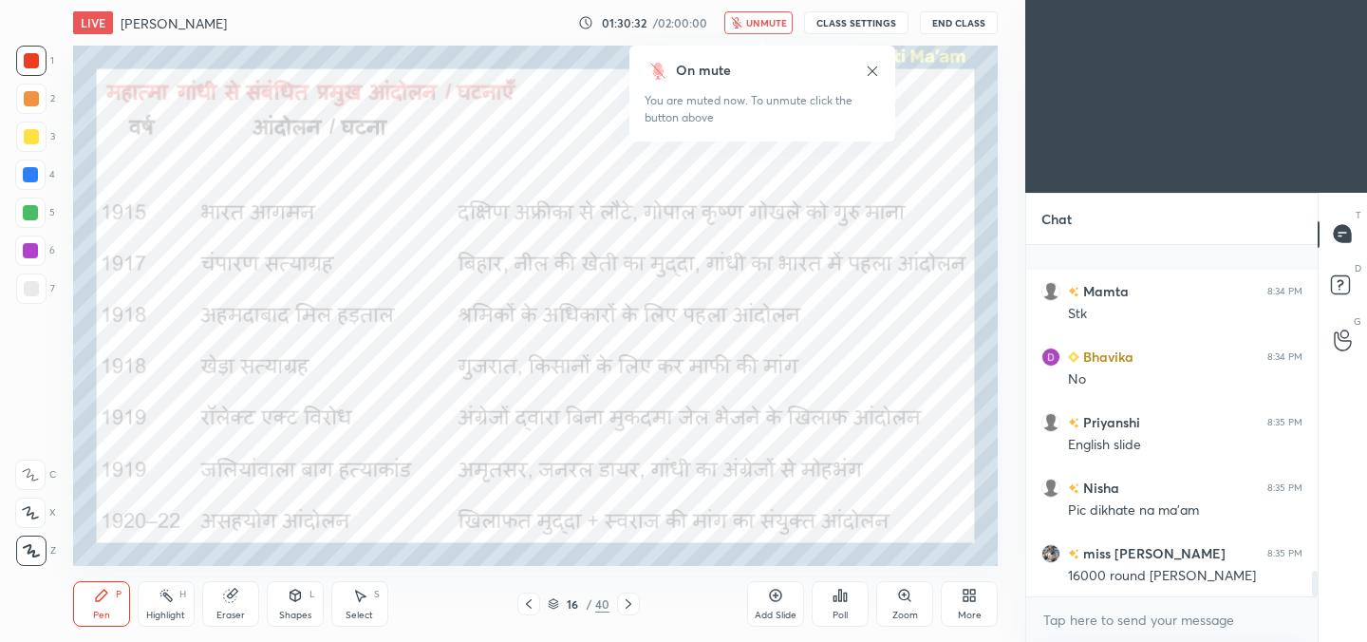
scroll to position [4511, 0]
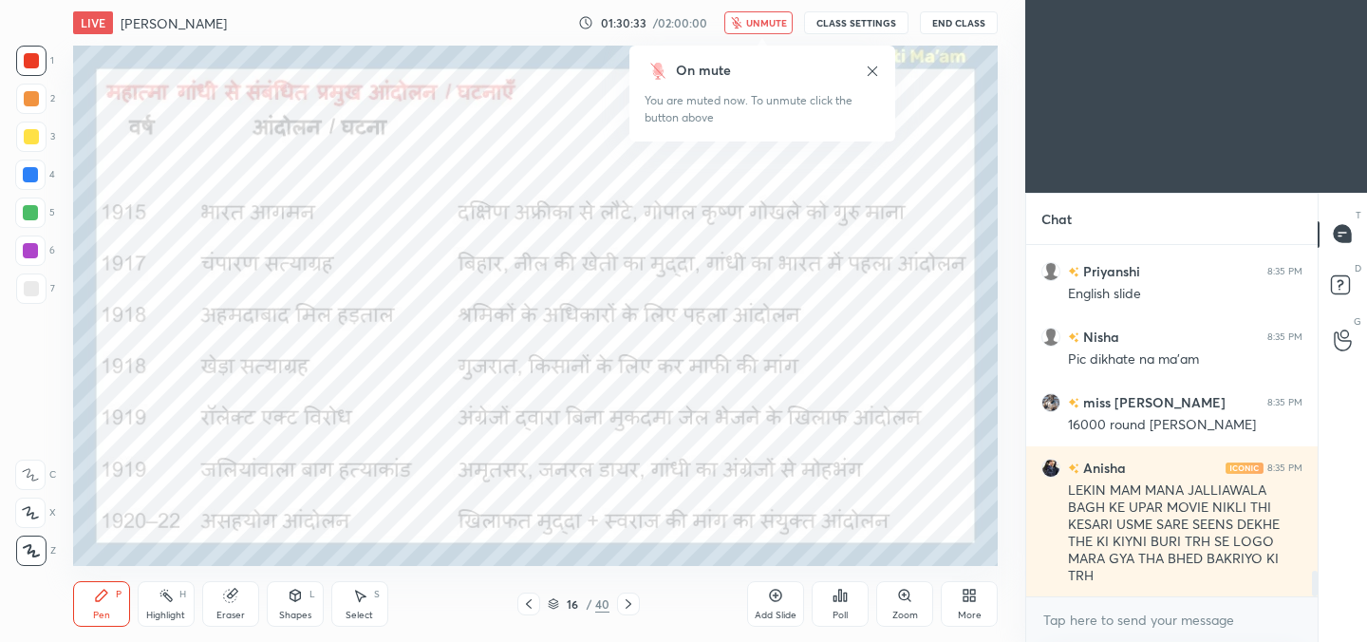
click at [760, 26] on span "unmute" at bounding box center [766, 22] width 41 height 13
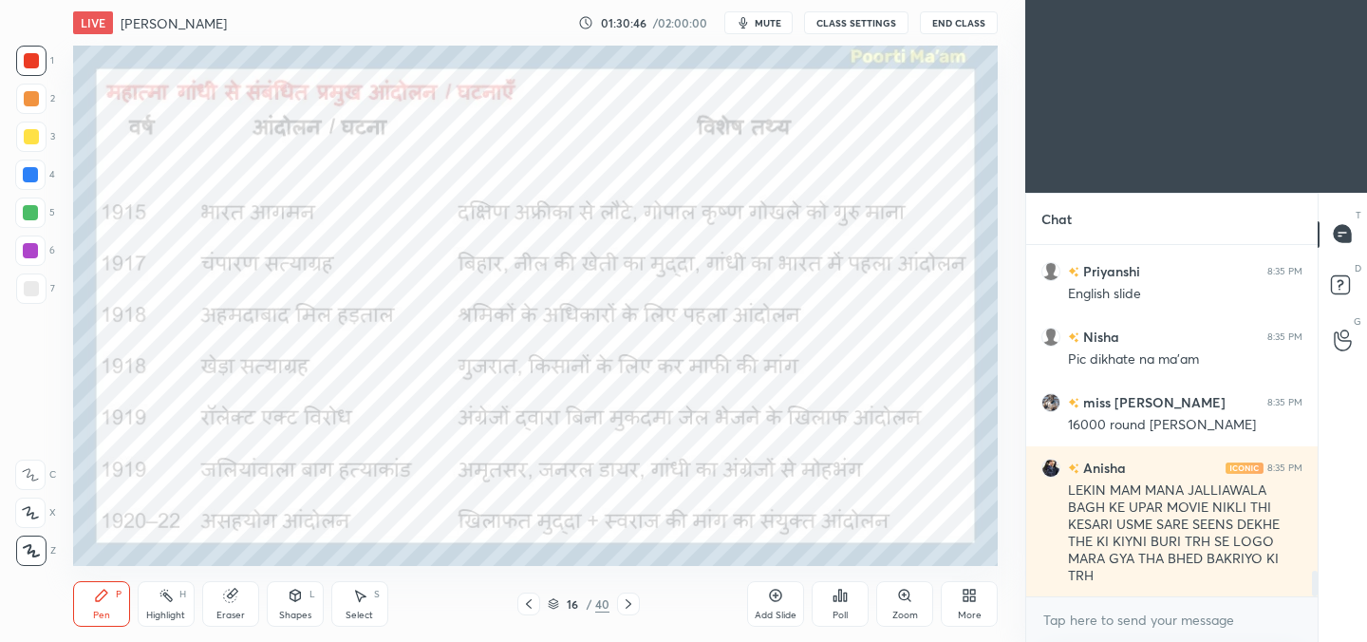
click at [774, 600] on icon at bounding box center [776, 595] width 12 height 12
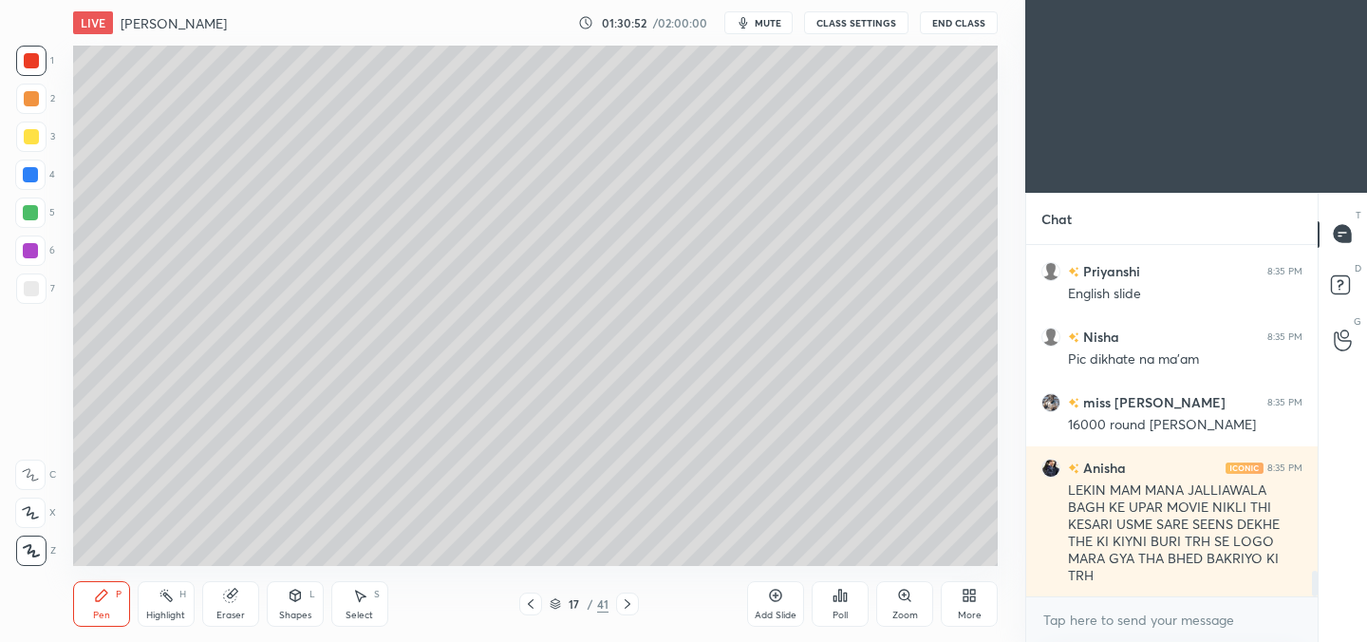
click at [969, 606] on div "More" at bounding box center [968, 604] width 57 height 46
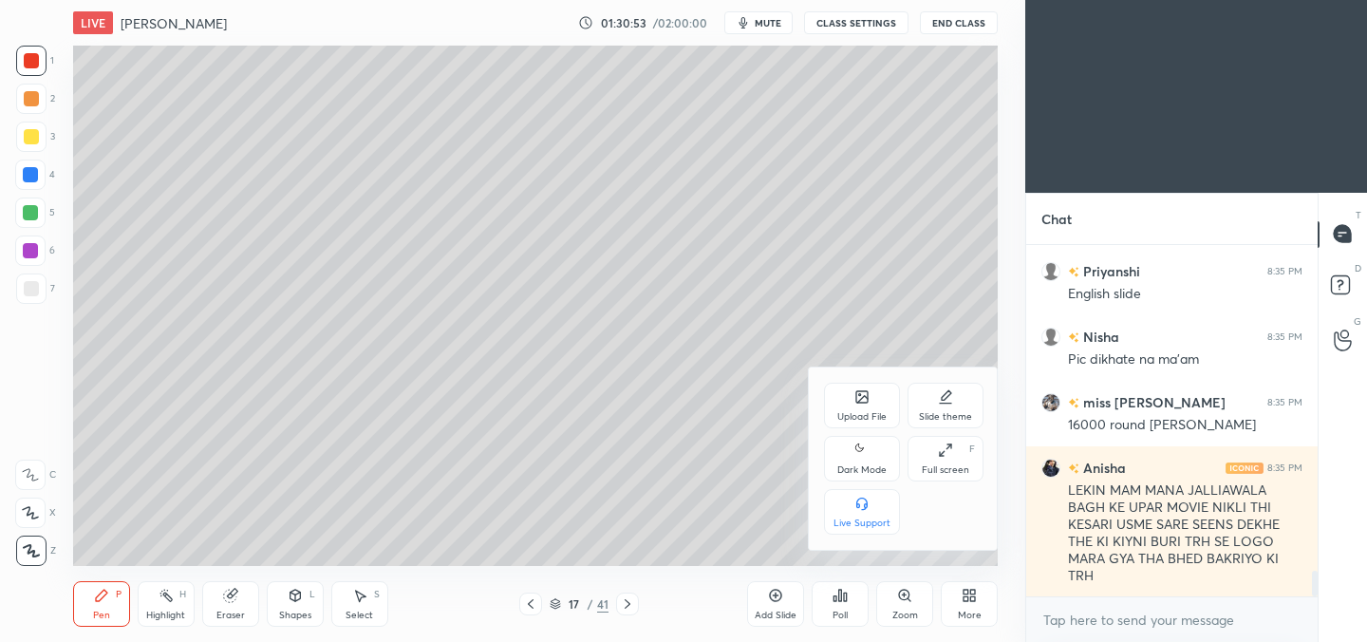
click at [855, 391] on icon at bounding box center [861, 396] width 15 height 15
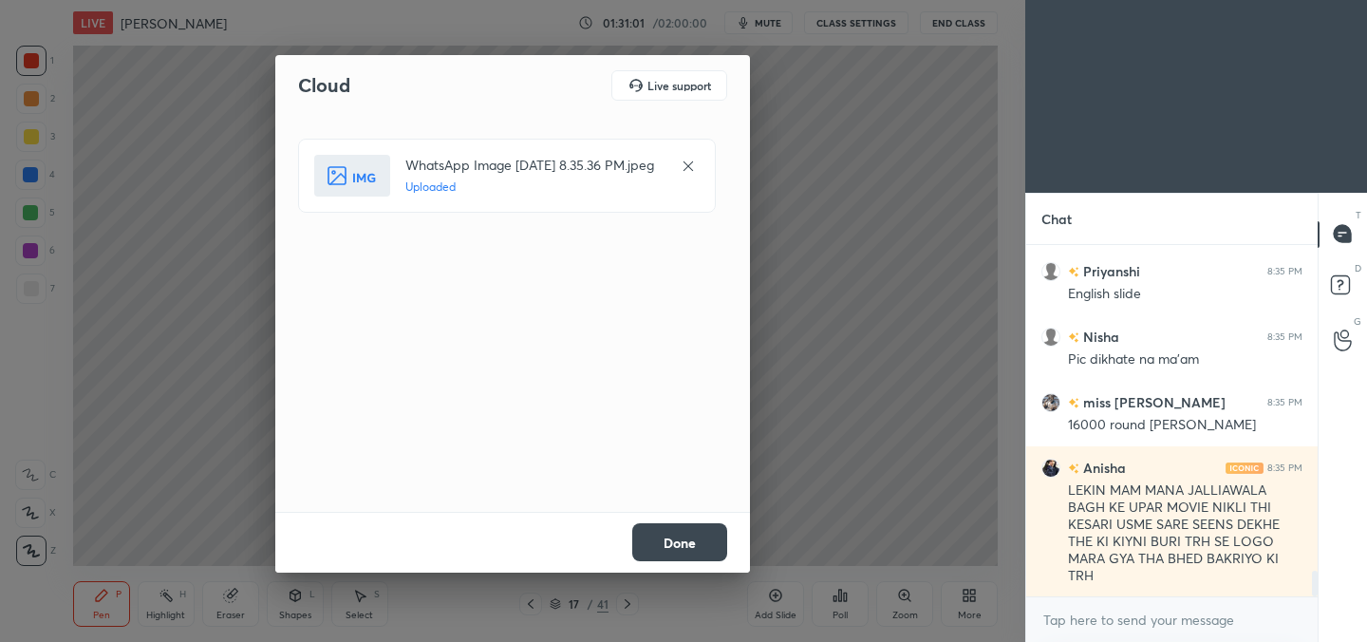
click at [702, 538] on button "Done" at bounding box center [679, 542] width 95 height 38
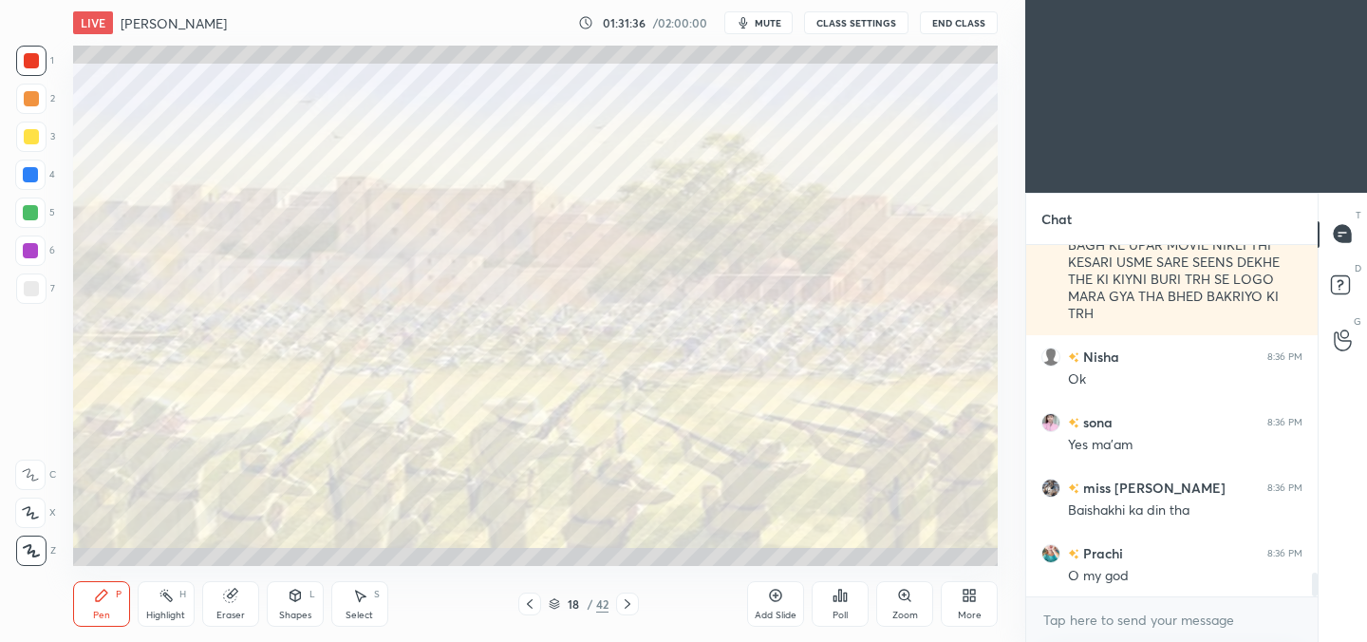
scroll to position [4856, 0]
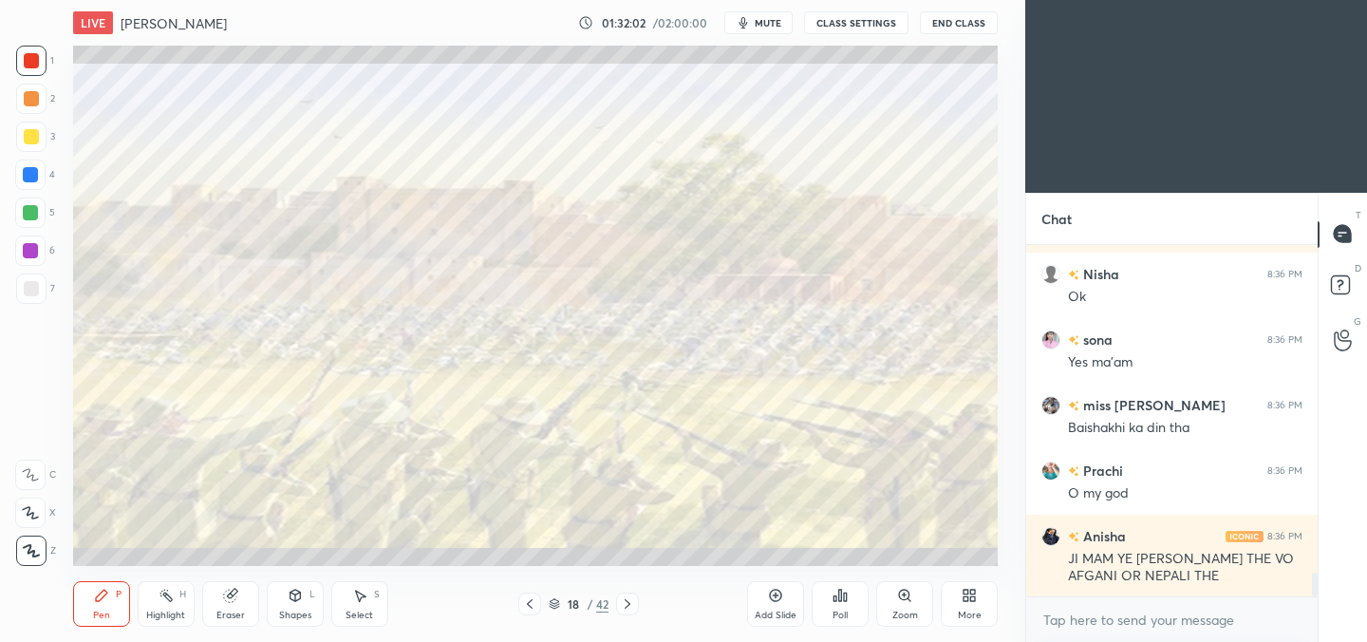
click at [248, 613] on div "Eraser" at bounding box center [230, 604] width 57 height 46
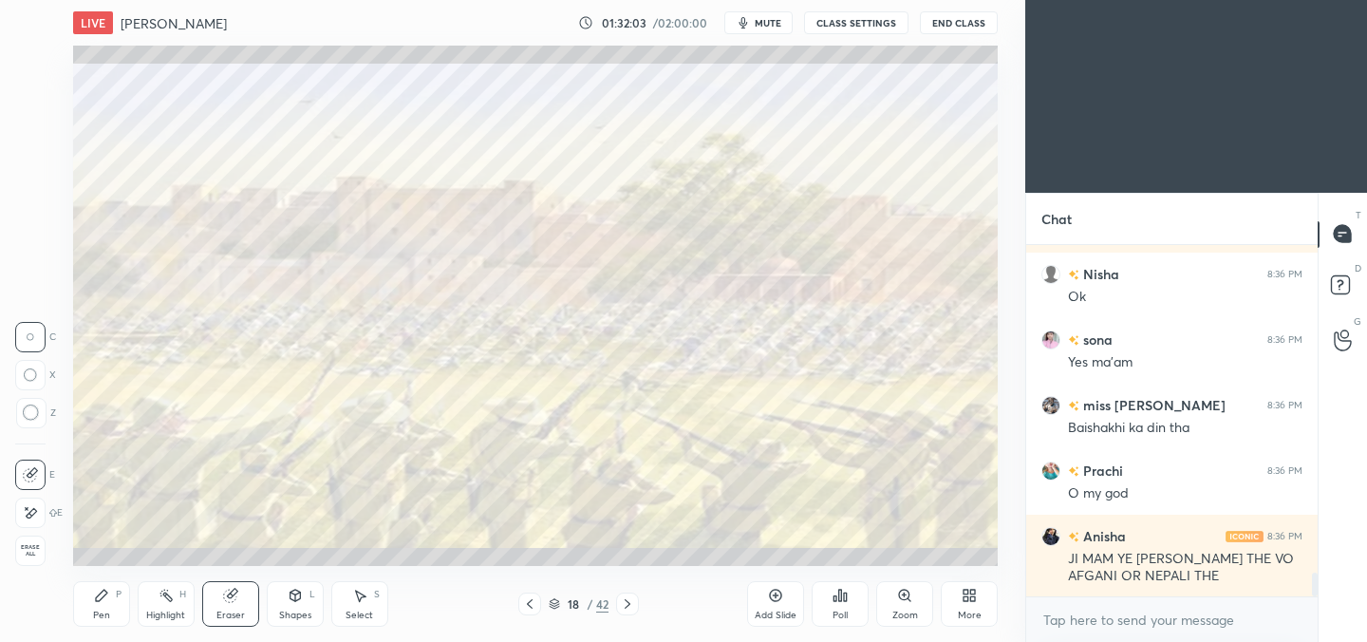
click at [40, 552] on span "Erase all" at bounding box center [30, 550] width 28 height 13
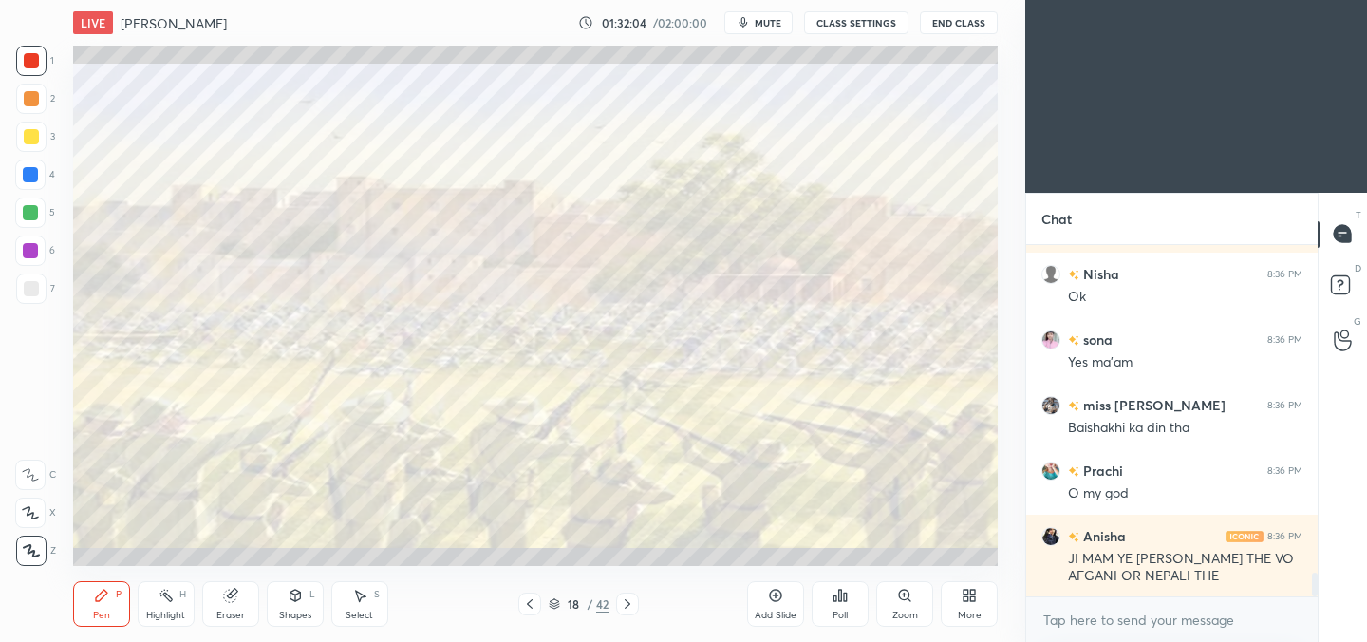
click at [32, 562] on div at bounding box center [31, 550] width 30 height 30
click at [171, 611] on div "Highlight" at bounding box center [165, 614] width 39 height 9
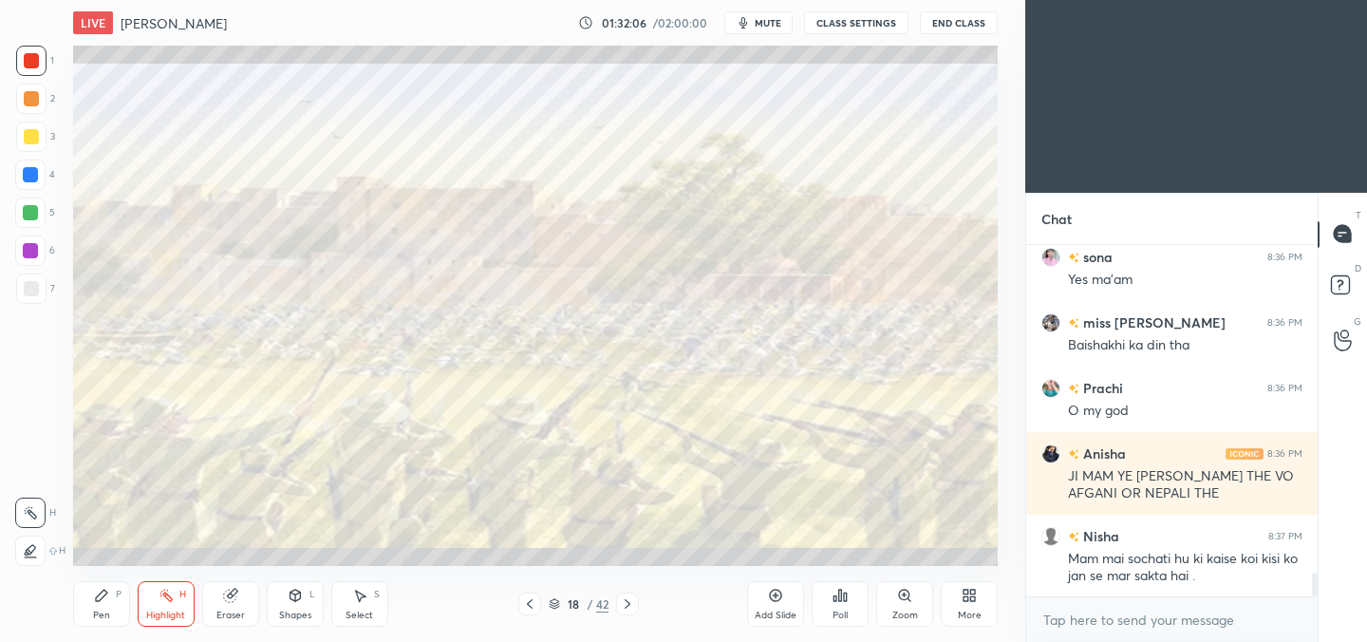
click at [227, 599] on icon at bounding box center [230, 595] width 12 height 12
click at [36, 553] on span "Erase all" at bounding box center [30, 550] width 28 height 13
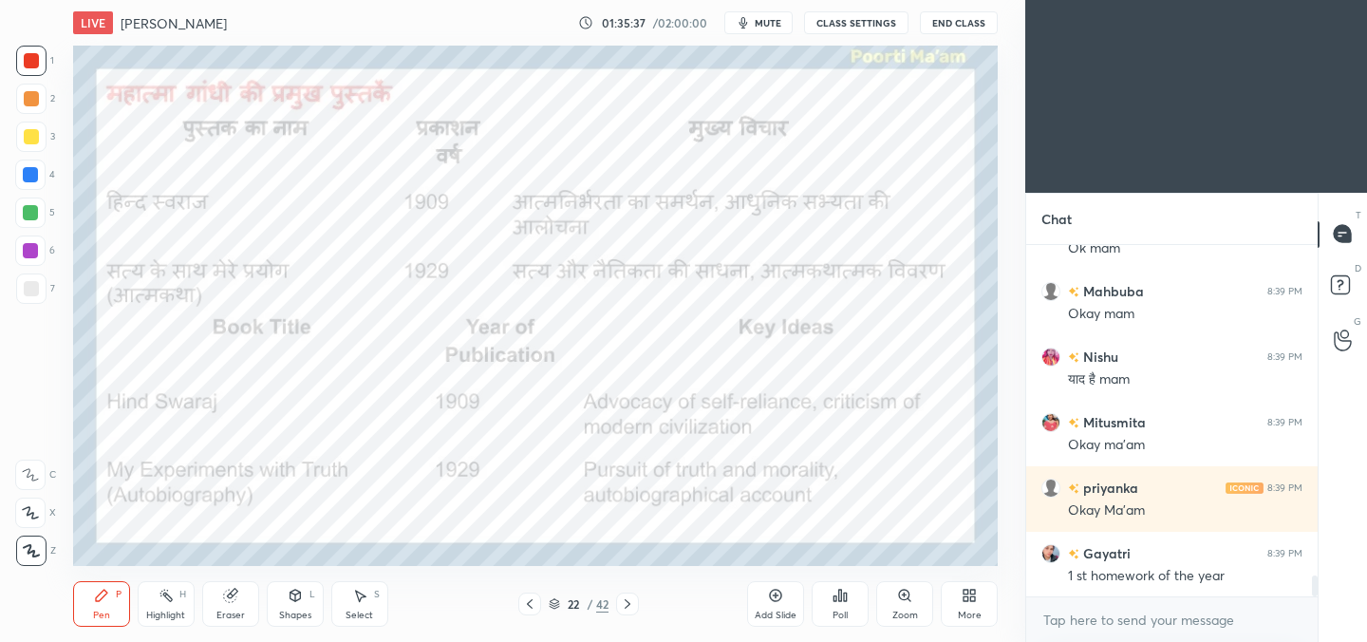
scroll to position [5596, 0]
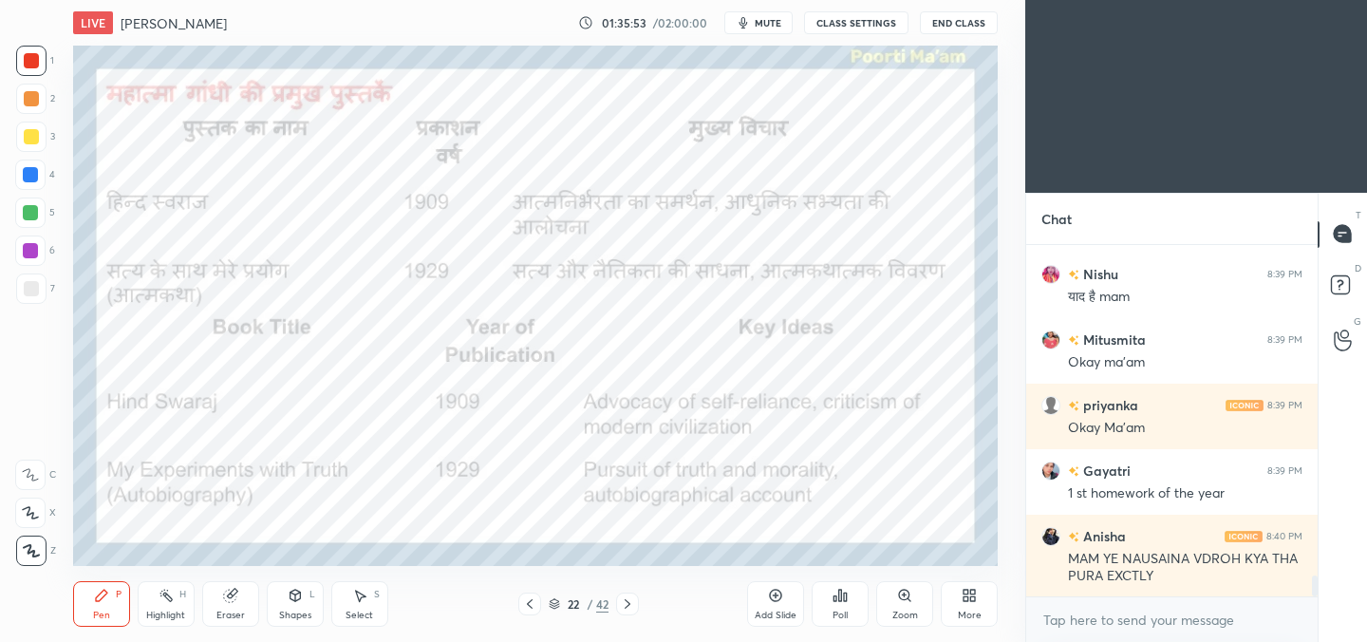
click at [63, 532] on div "Setting up your live class Poll for secs No correct answer Start poll" at bounding box center [535, 306] width 949 height 520
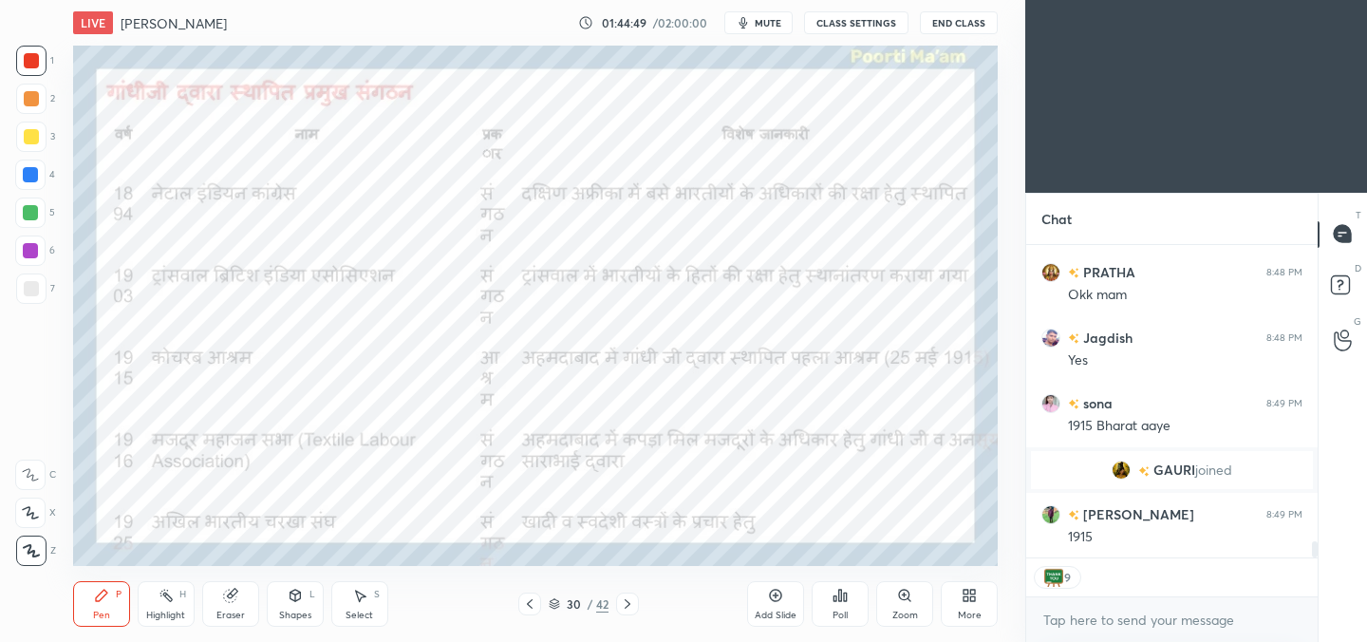
scroll to position [5782, 0]
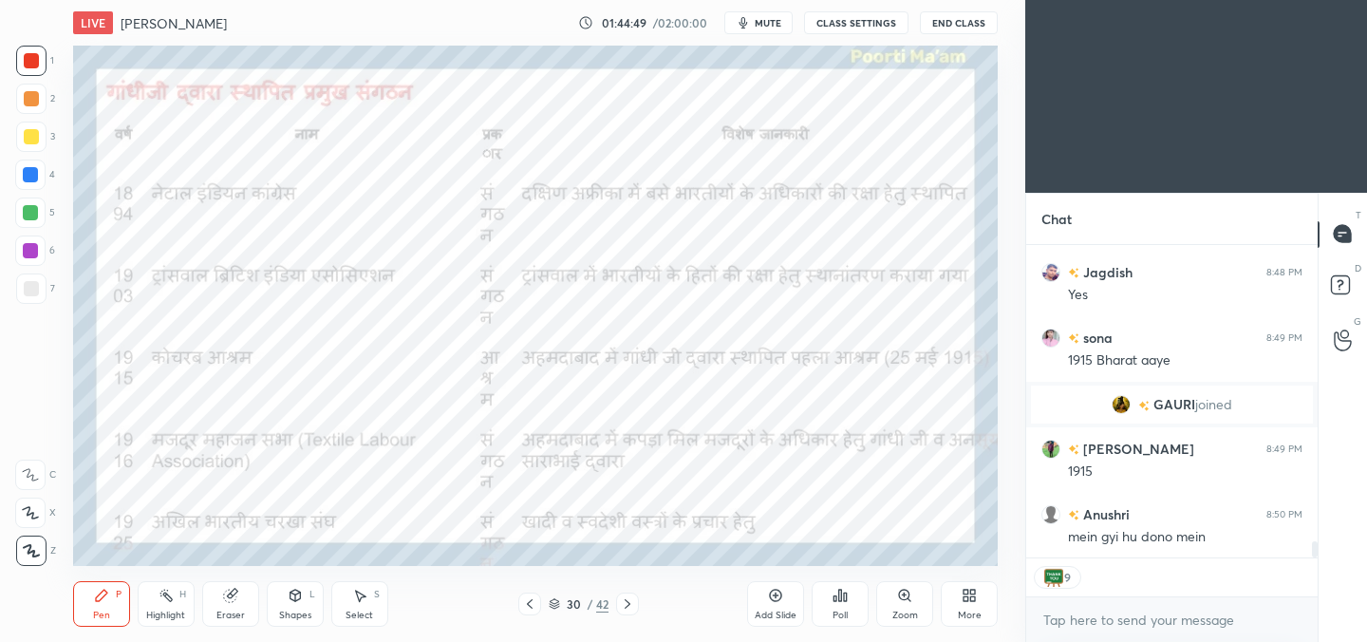
type textarea "x"
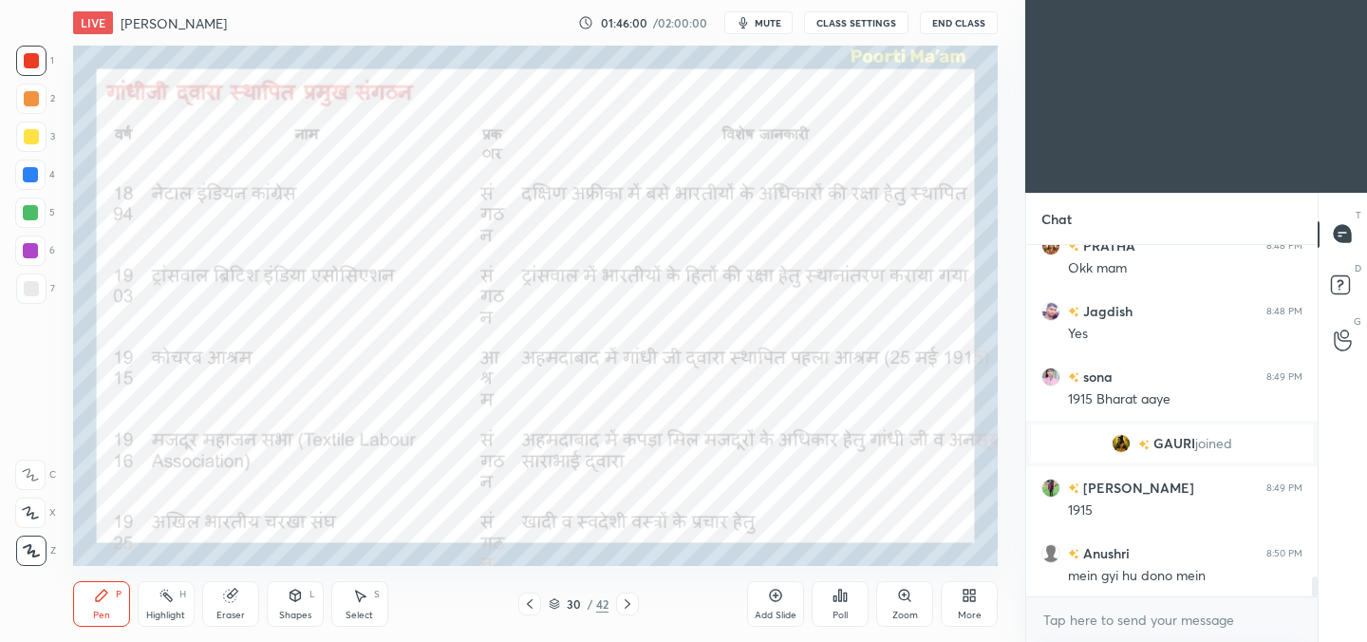
scroll to position [5809, 0]
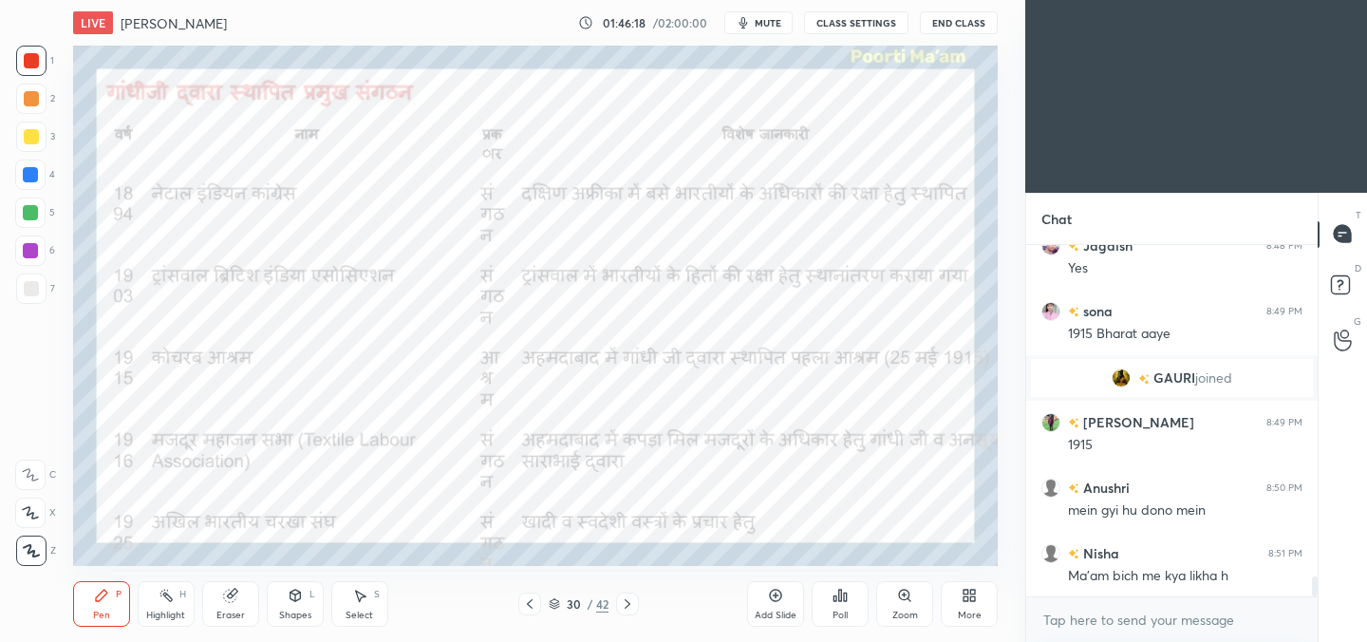
click at [222, 604] on div "Eraser" at bounding box center [230, 604] width 57 height 46
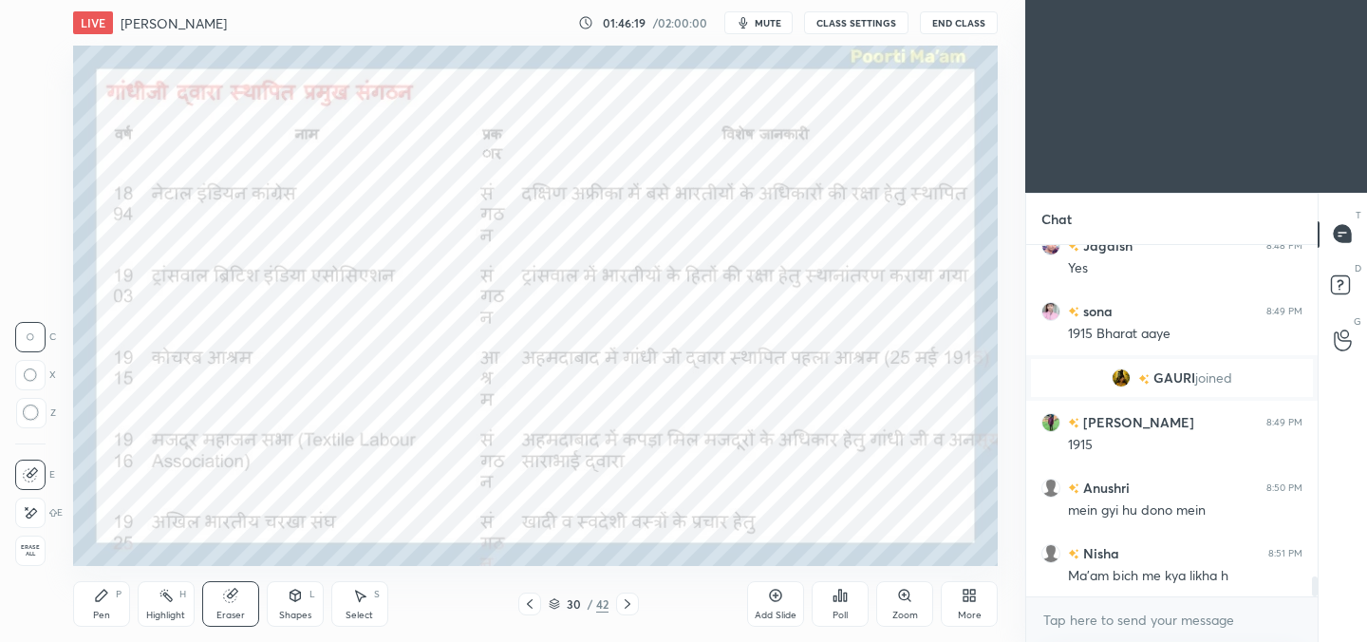
click at [40, 559] on div "Erase all" at bounding box center [30, 550] width 30 height 30
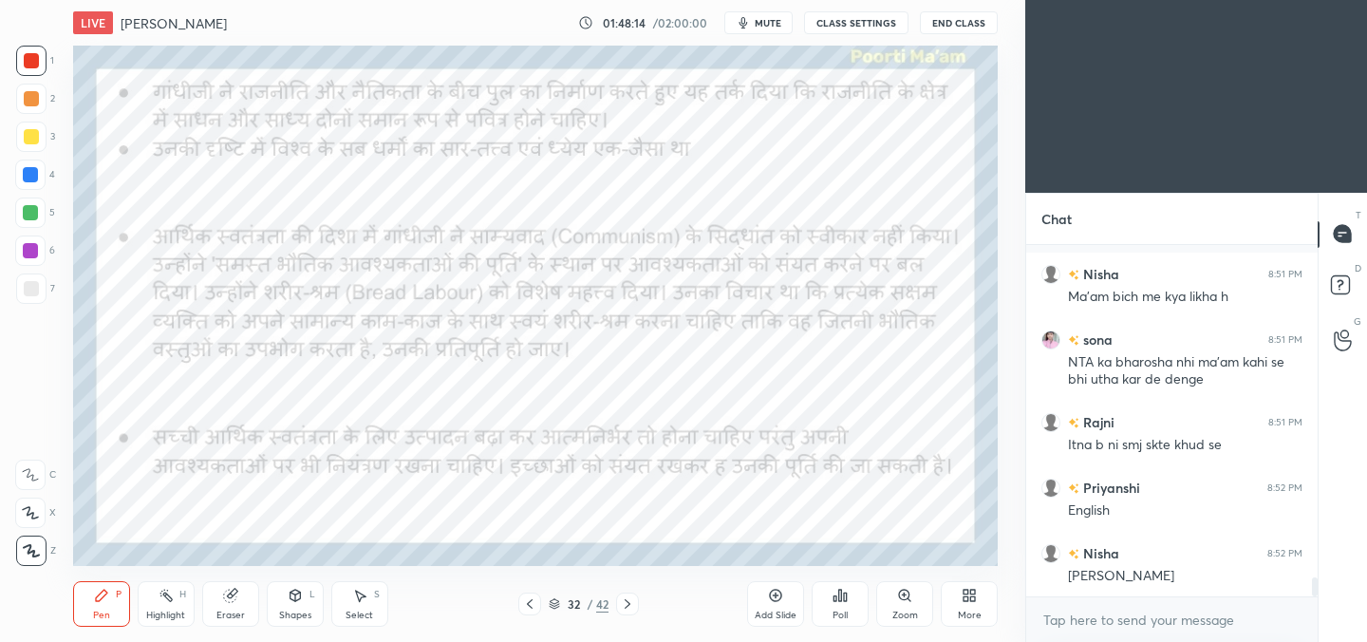
scroll to position [6170, 0]
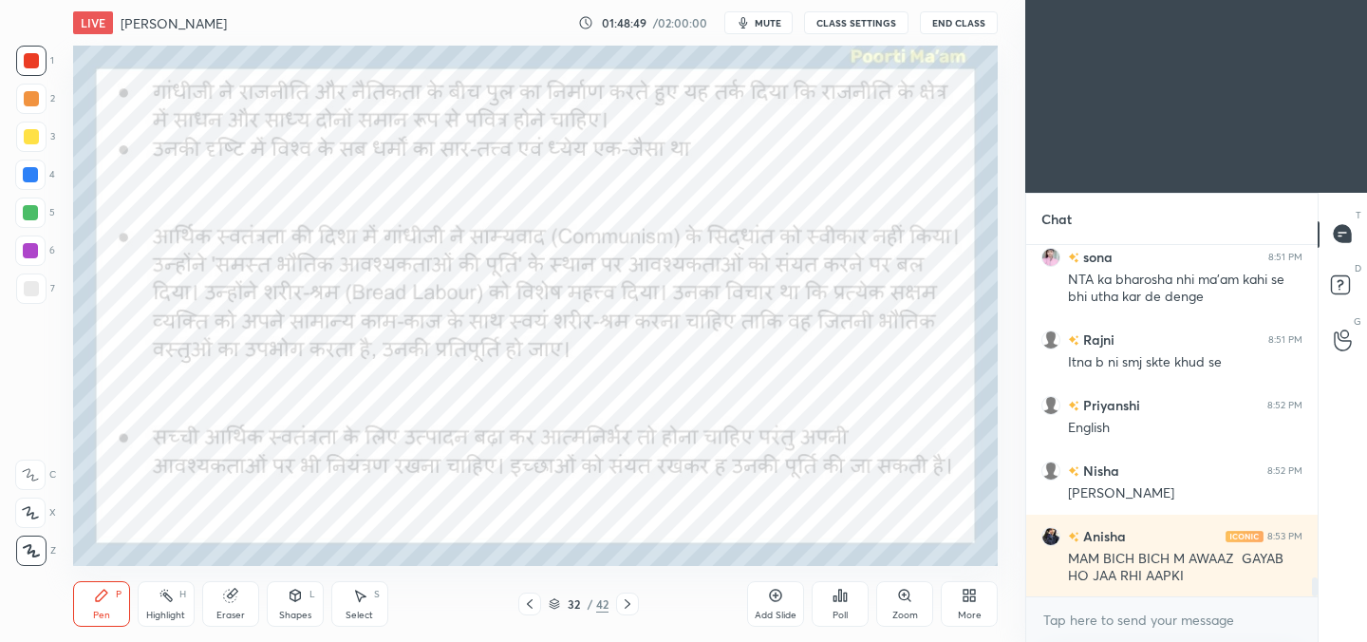
click at [239, 616] on div "Eraser" at bounding box center [230, 614] width 28 height 9
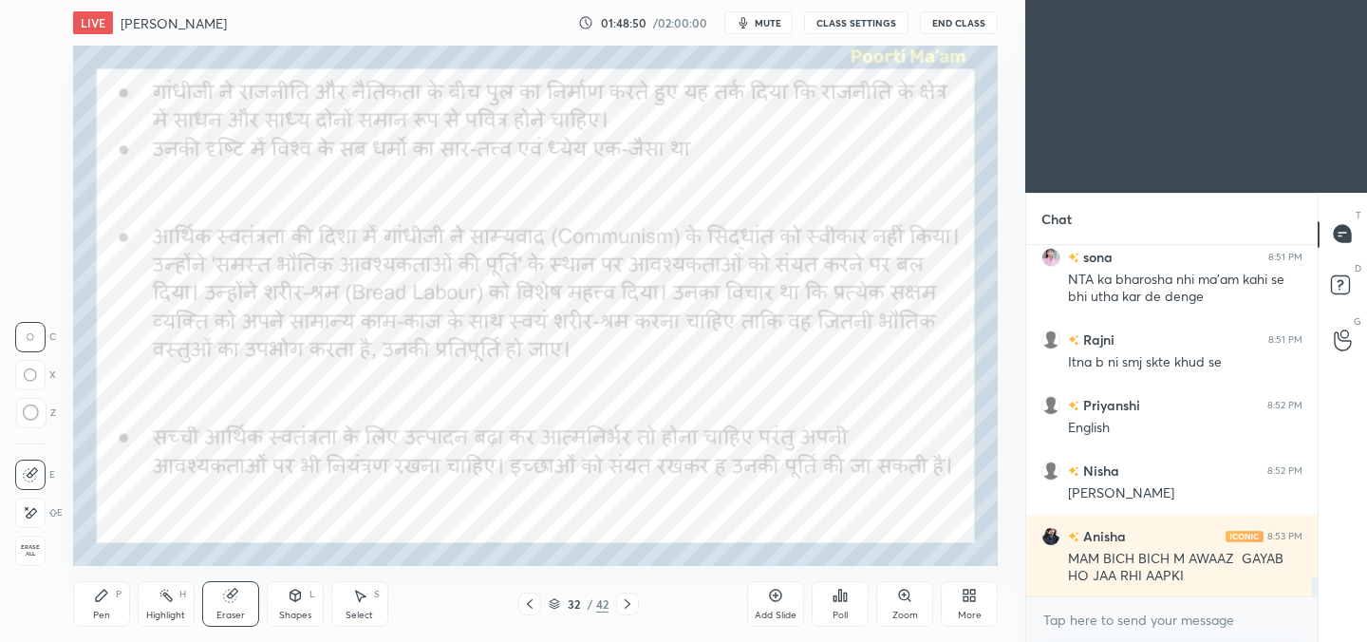
click at [41, 560] on div "Erase all" at bounding box center [30, 550] width 30 height 30
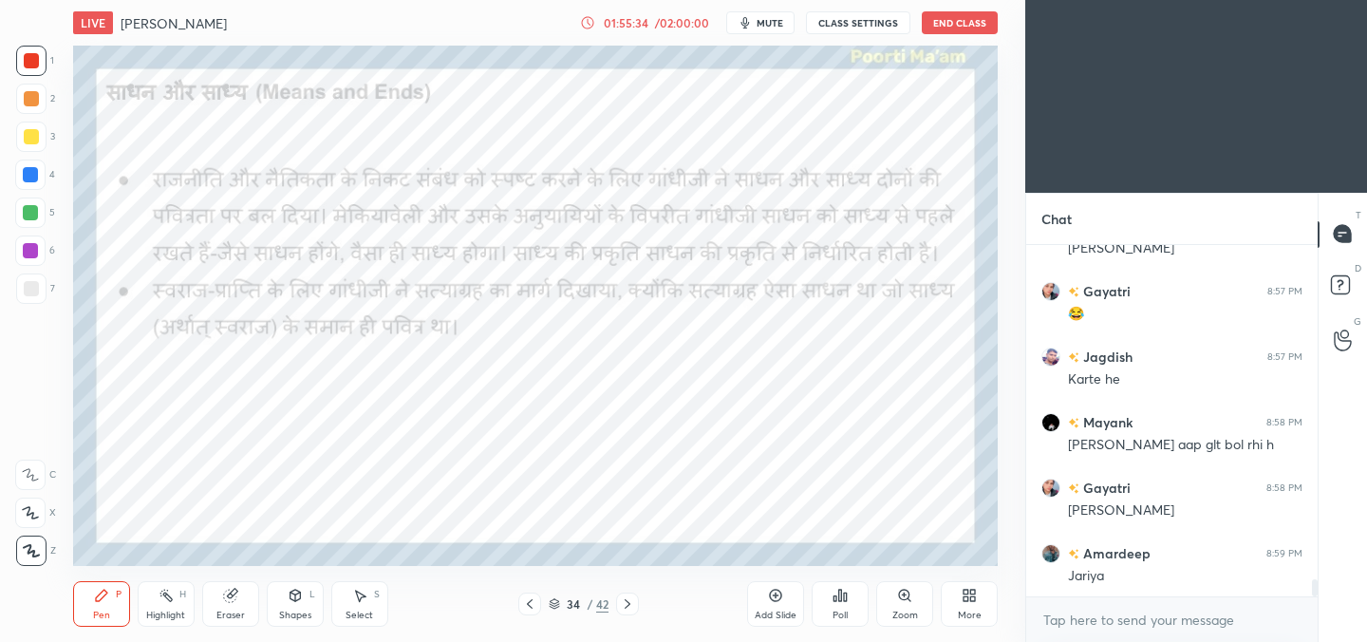
scroll to position [6973, 0]
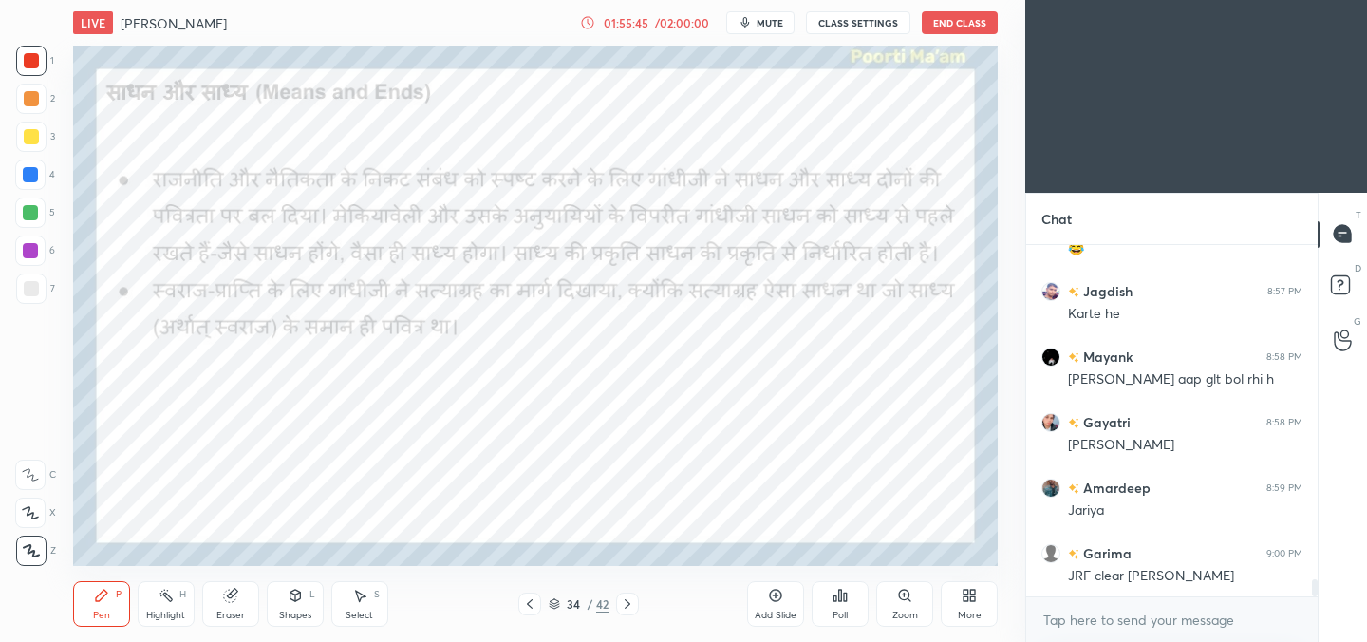
click at [236, 606] on div "Eraser" at bounding box center [230, 604] width 57 height 46
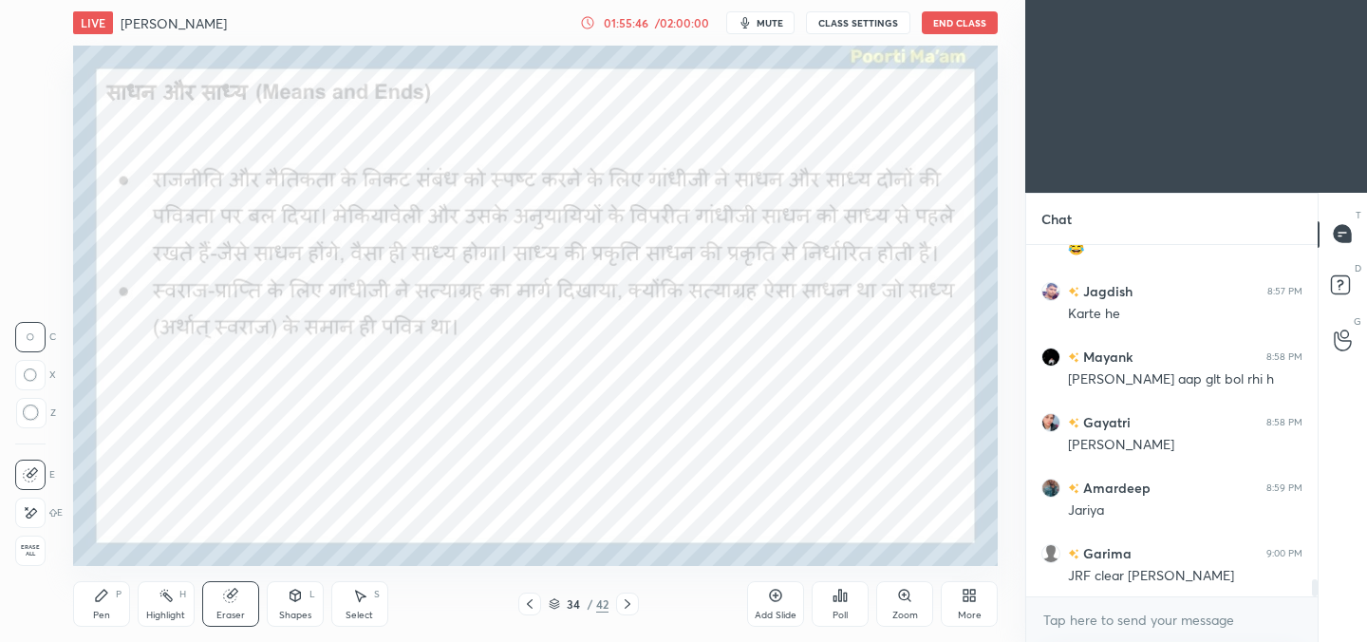
click at [20, 571] on div "1 2 3 4 5 6 7 C X Z C X Z E E Erase all H H LIVE M.K Gandhi 01:55:46 / 02:00:00…" at bounding box center [505, 321] width 1010 height 642
click at [26, 549] on span "Erase all" at bounding box center [30, 550] width 28 height 13
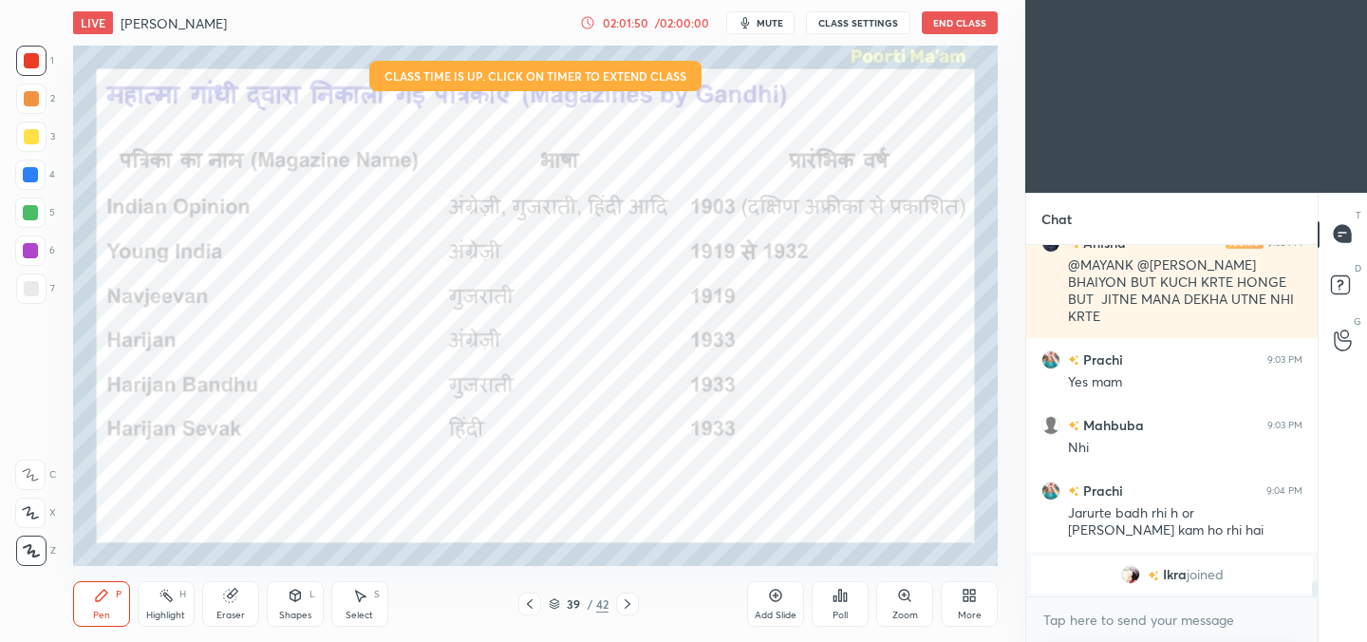
scroll to position [7186, 0]
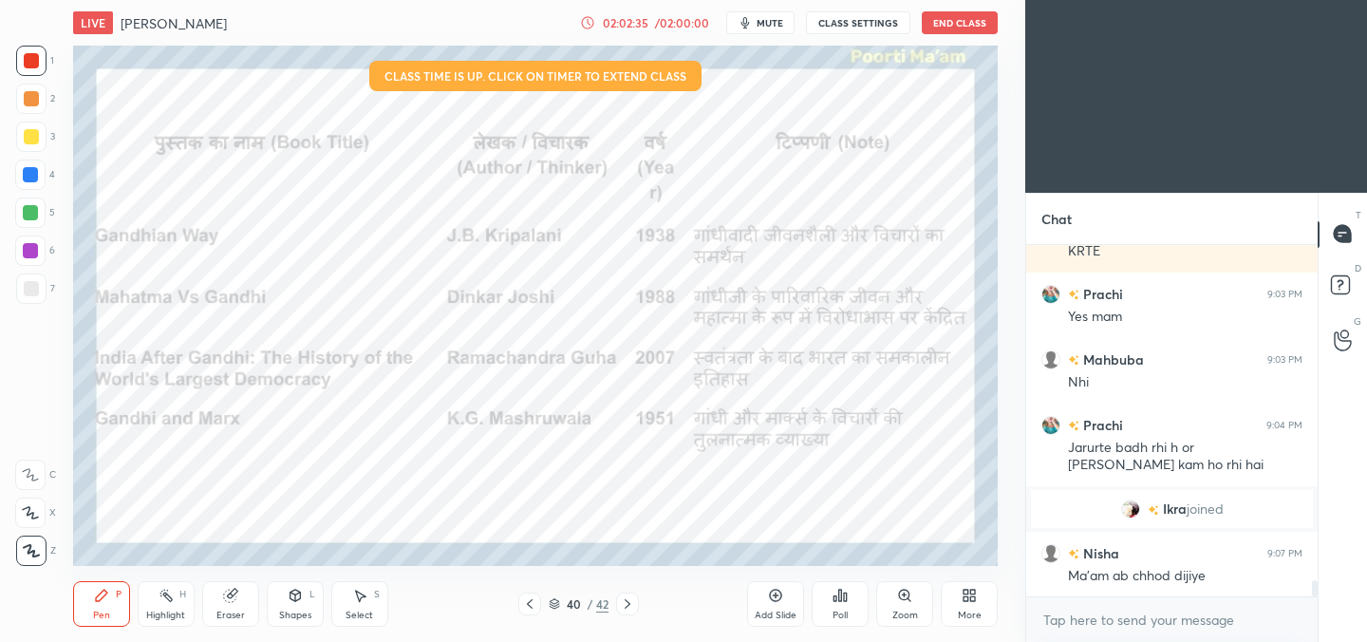
click at [772, 25] on span "mute" at bounding box center [769, 22] width 27 height 13
click at [772, 27] on span "unmute" at bounding box center [768, 22] width 41 height 13
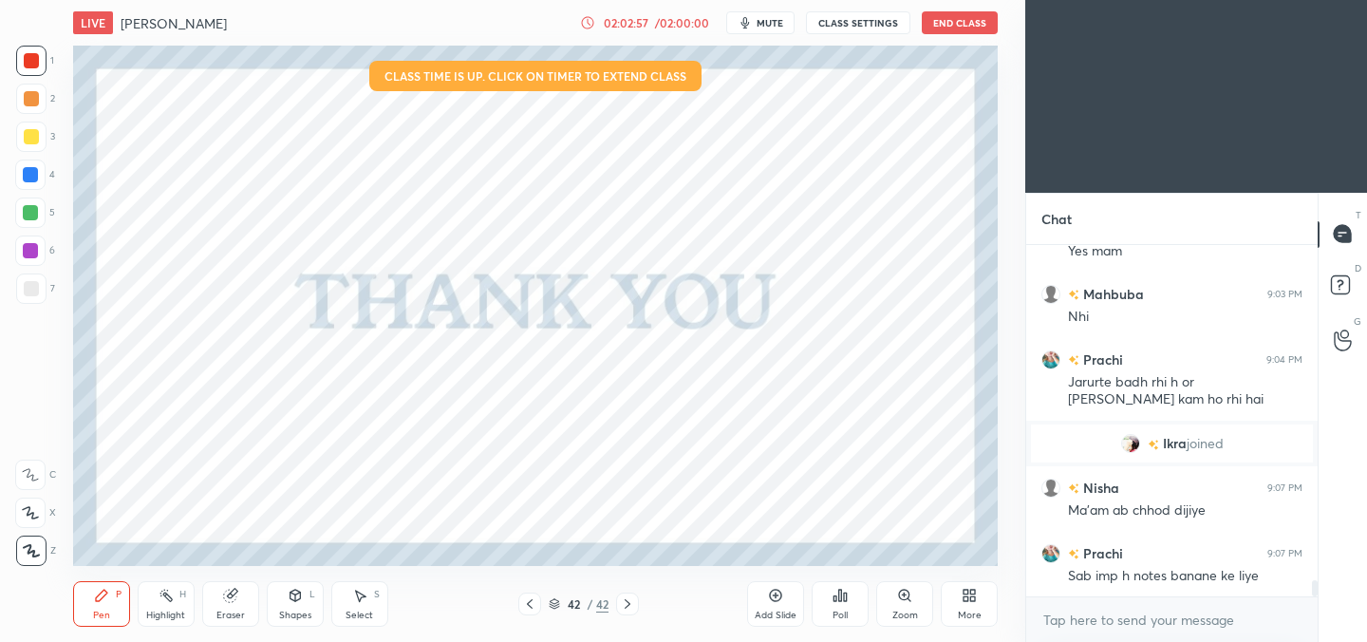
click at [845, 605] on div "Poll" at bounding box center [839, 604] width 57 height 46
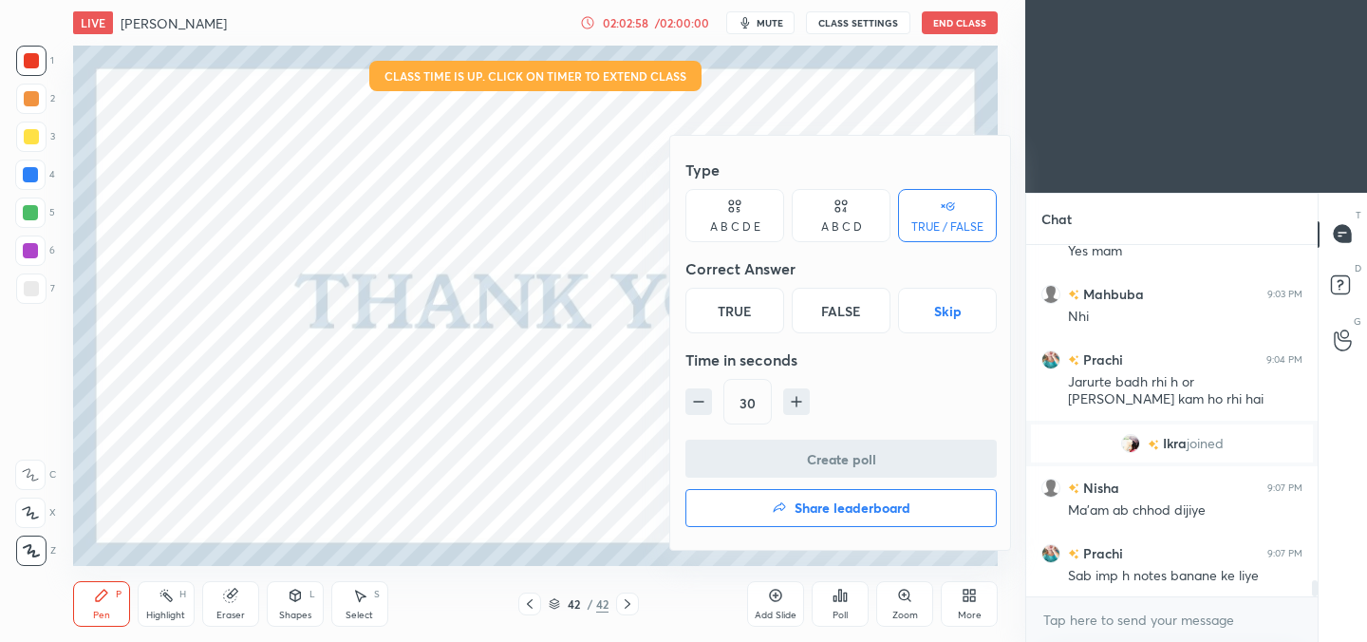
click at [733, 318] on div "True" at bounding box center [734, 311] width 99 height 46
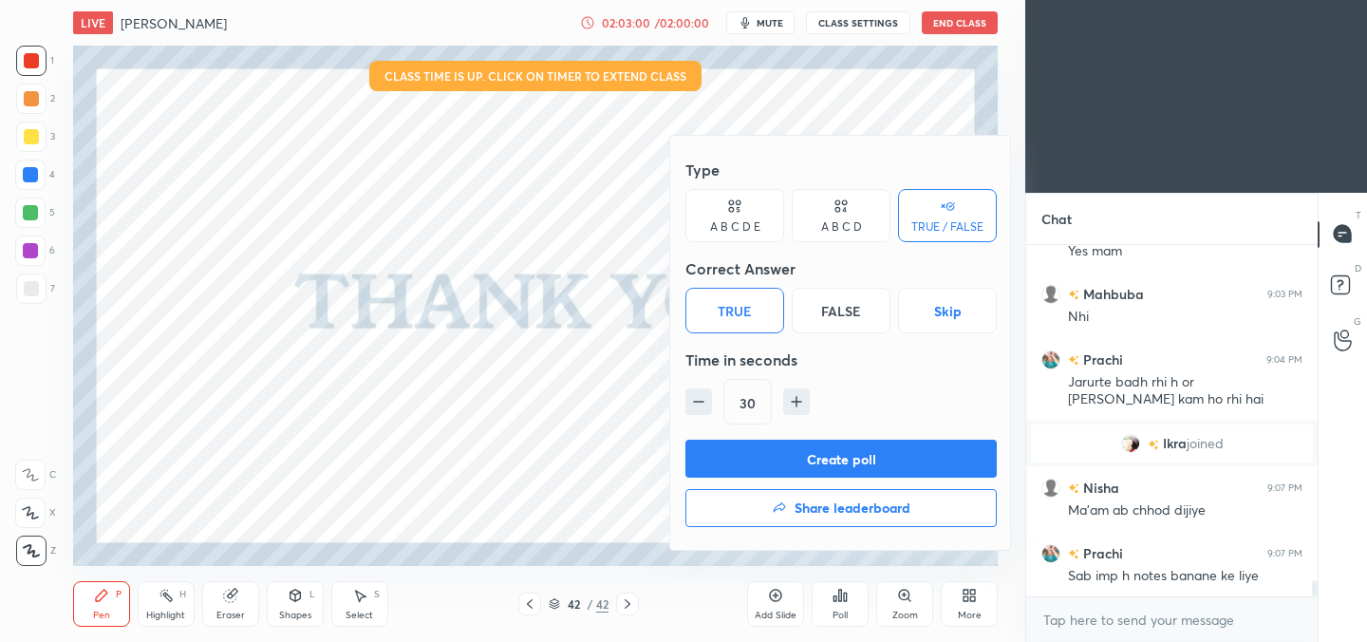
click at [816, 456] on button "Create poll" at bounding box center [840, 458] width 311 height 38
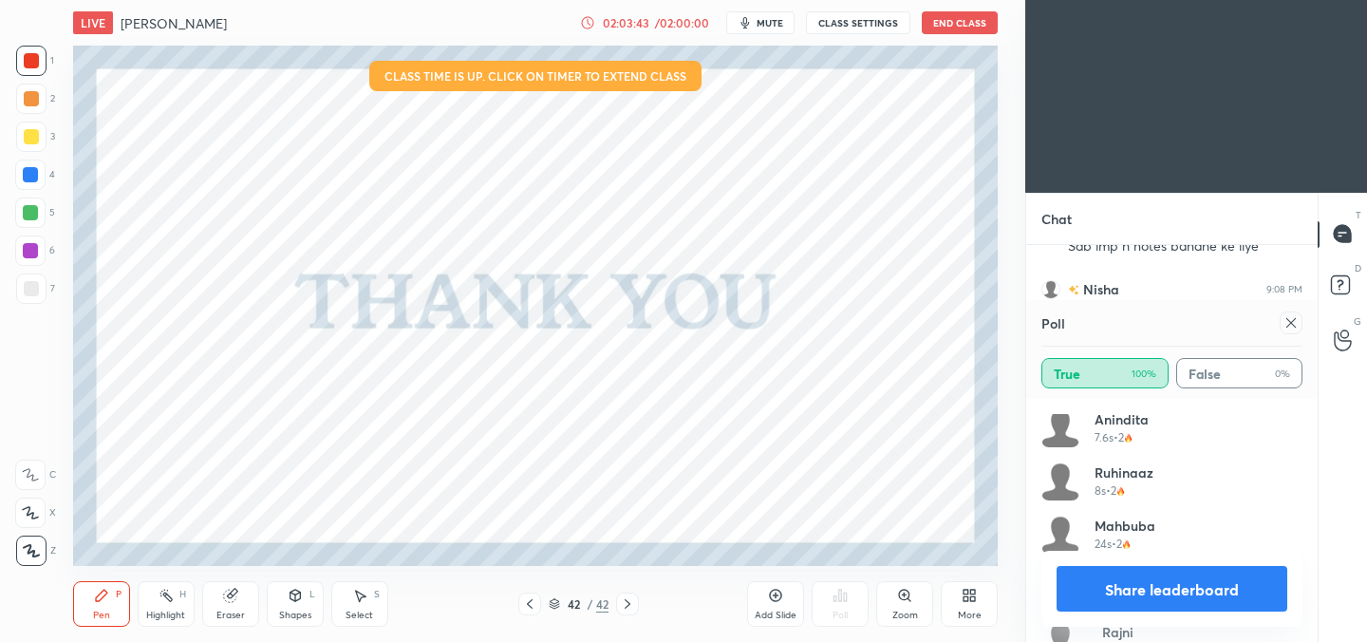
scroll to position [2004, 0]
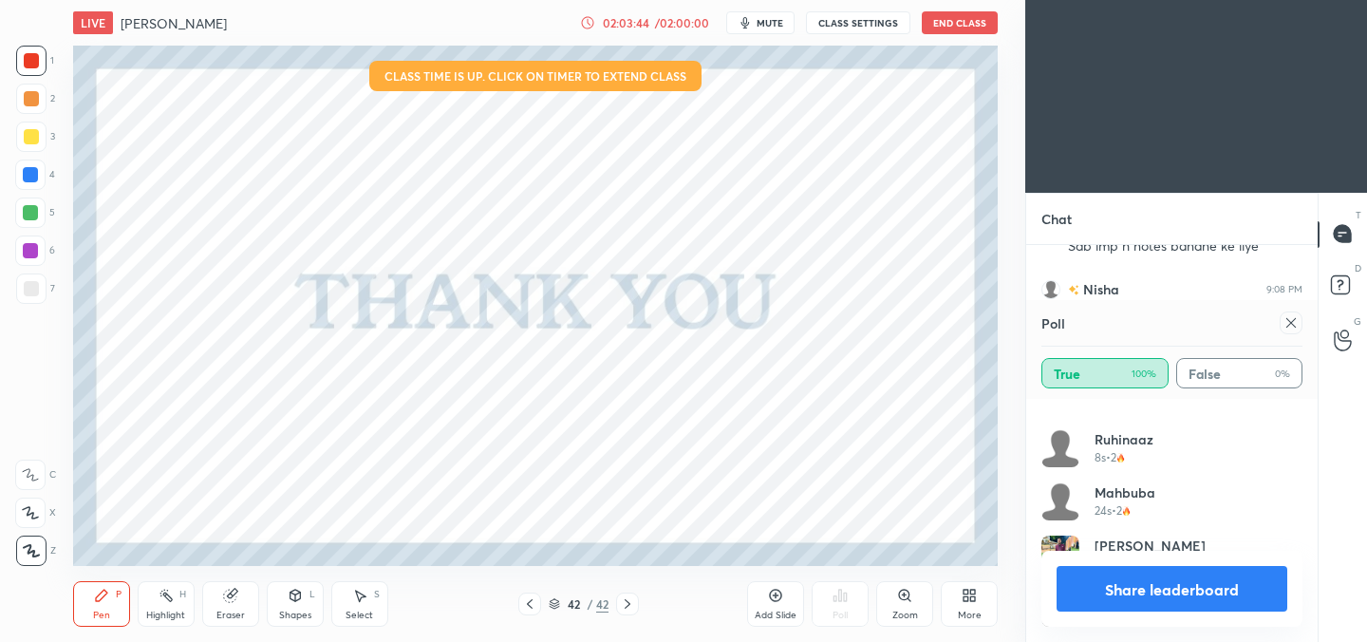
click at [1291, 323] on icon at bounding box center [1290, 322] width 9 height 9
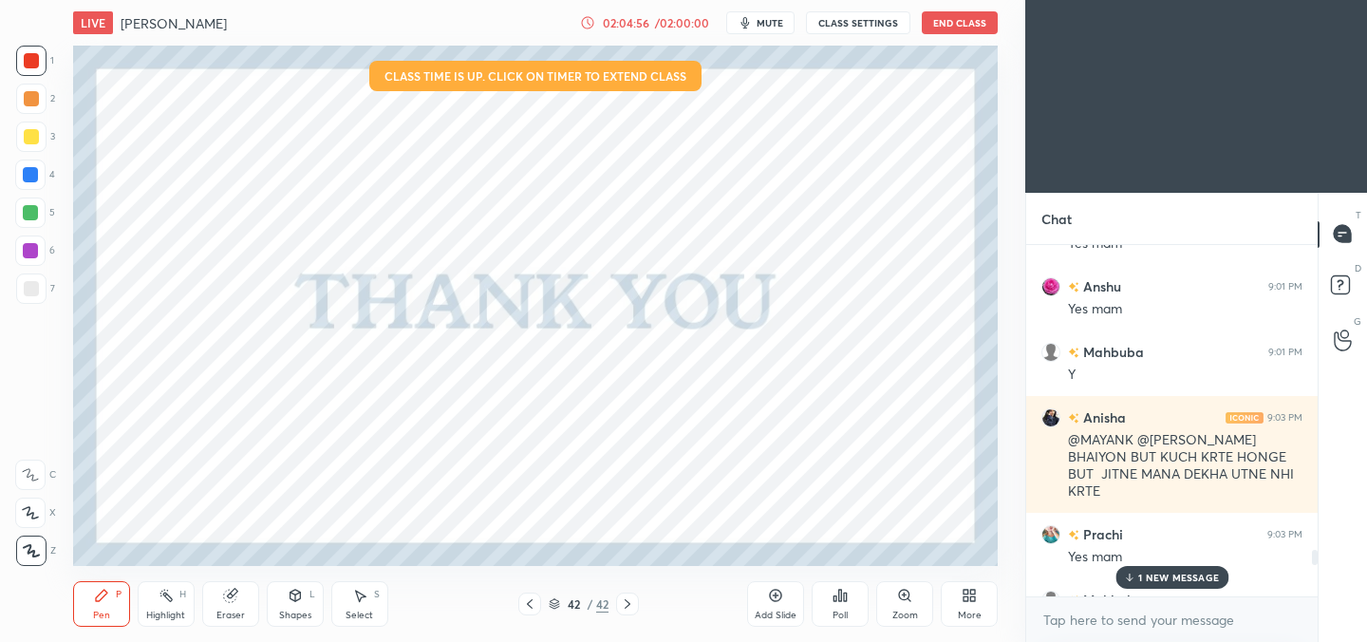
scroll to position [6961, 0]
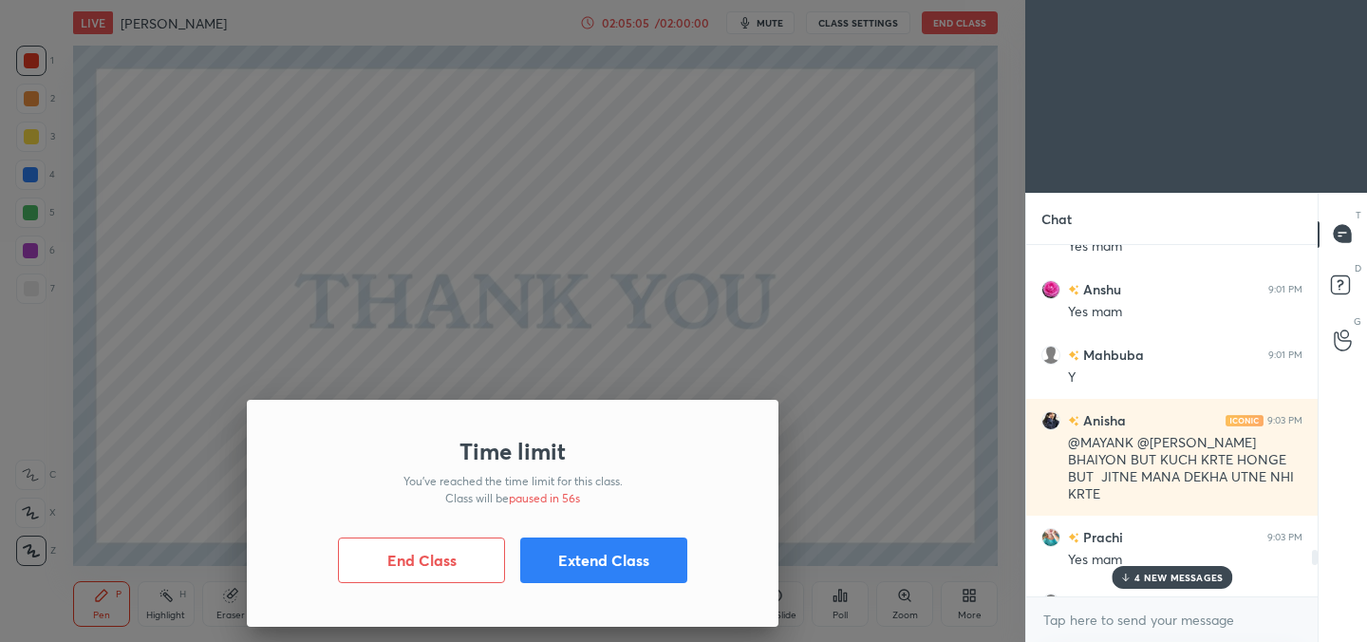
click at [591, 566] on button "Extend Class" at bounding box center [603, 560] width 167 height 46
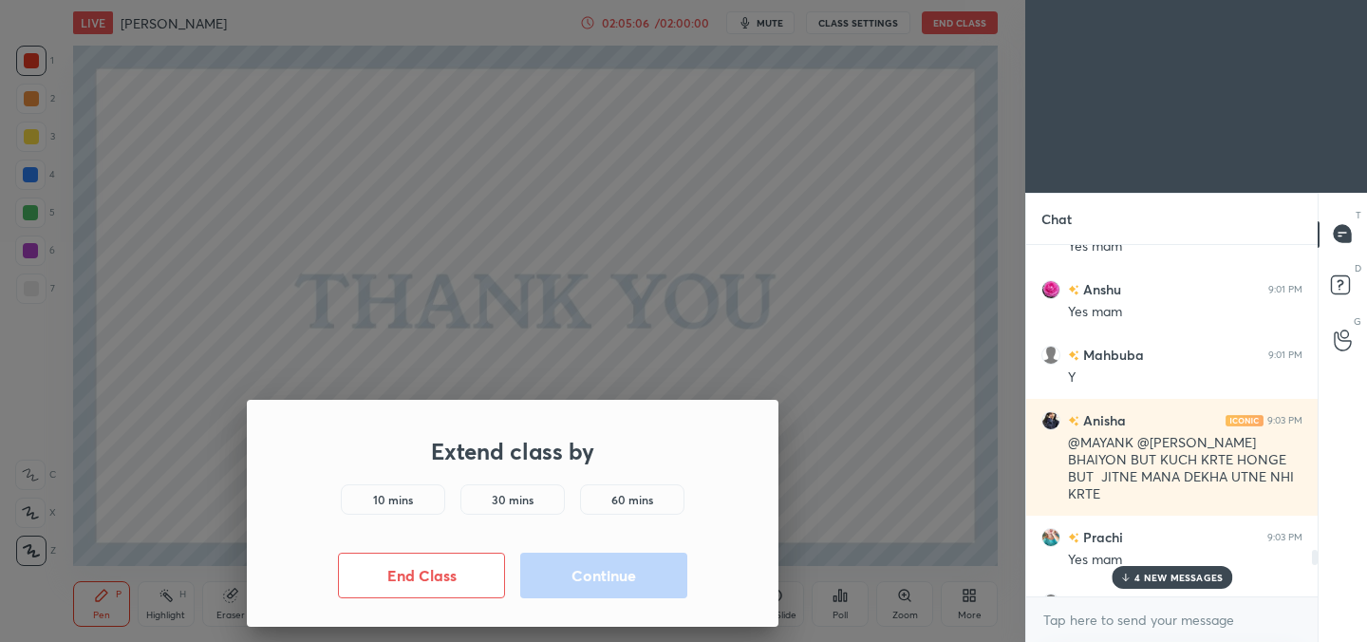
click at [400, 493] on h5 "10 mins" at bounding box center [393, 499] width 40 height 17
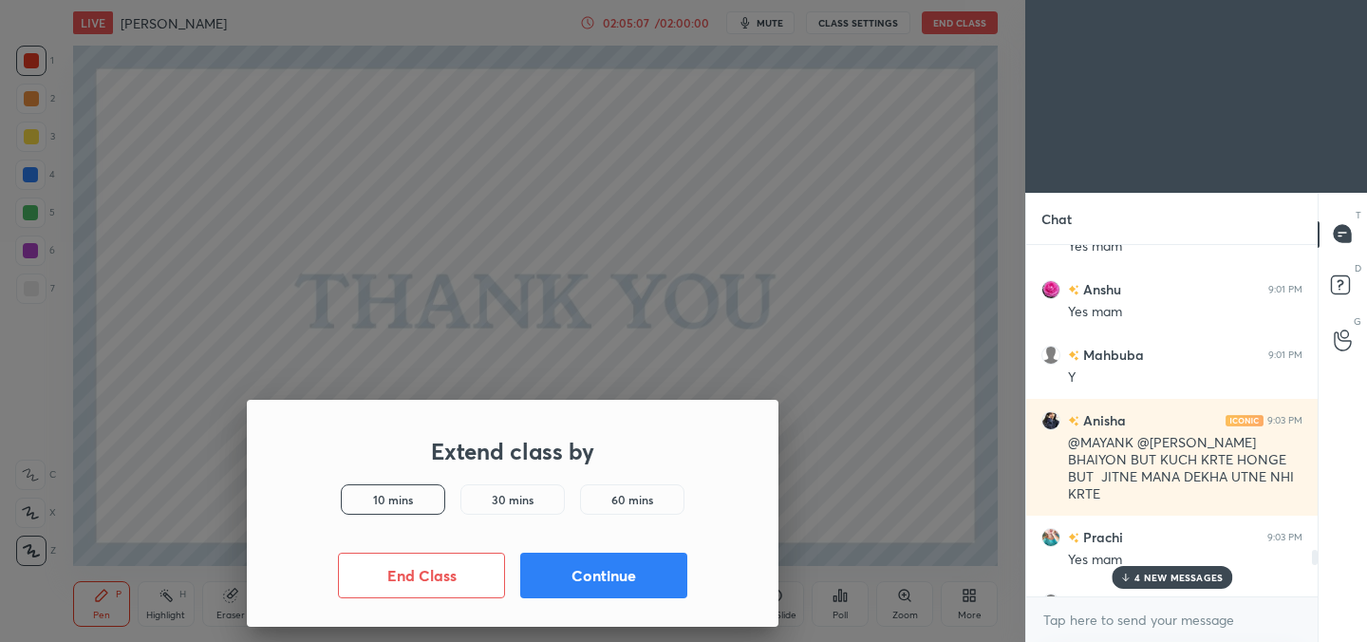
click at [649, 567] on button "Continue" at bounding box center [603, 575] width 167 height 46
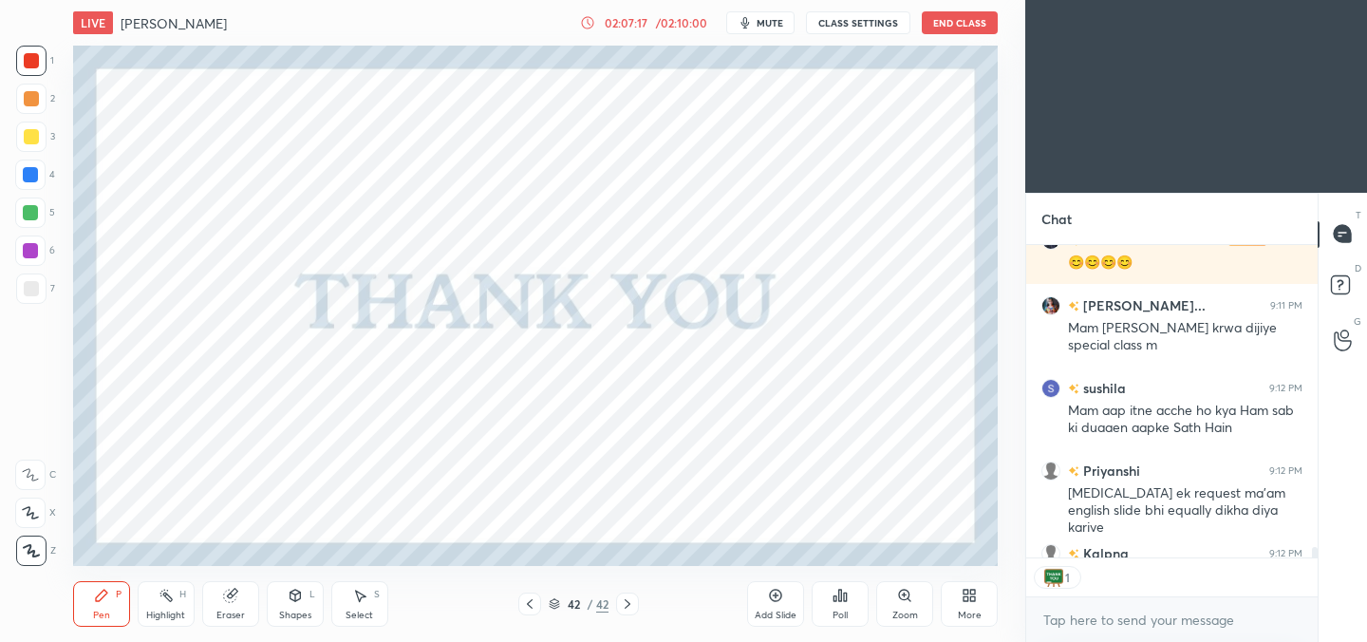
scroll to position [7, 7]
click at [757, 19] on button "mute" at bounding box center [760, 22] width 68 height 23
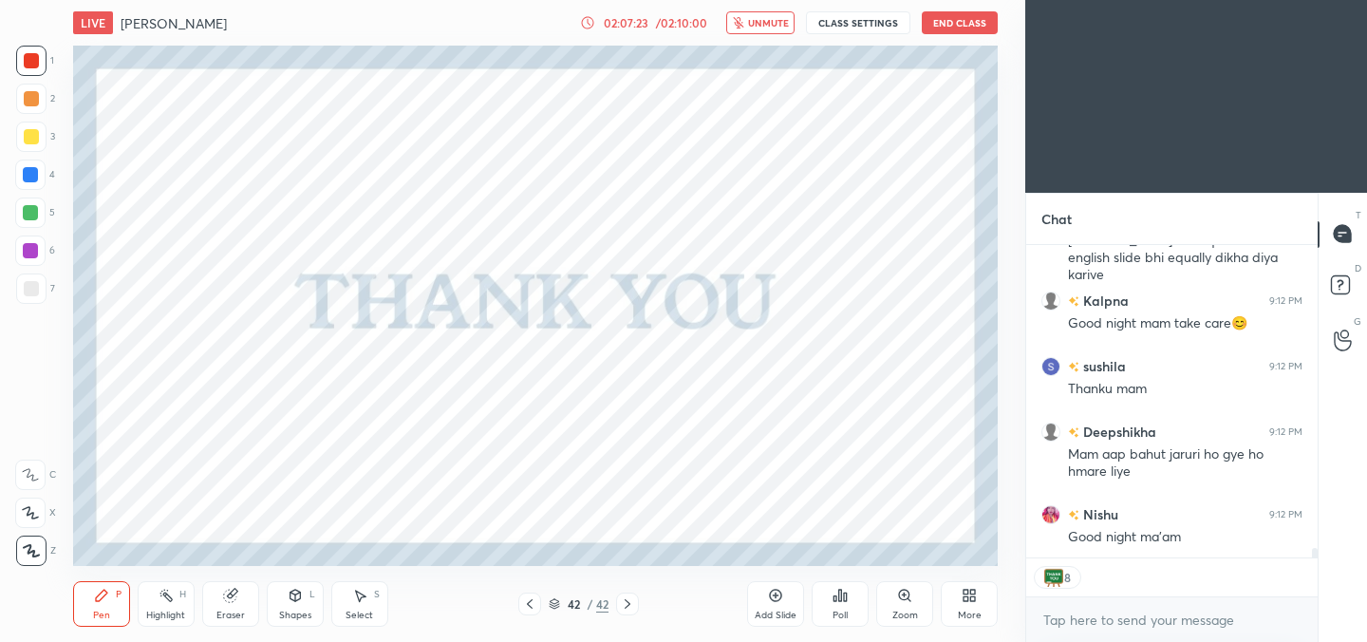
scroll to position [10178, 0]
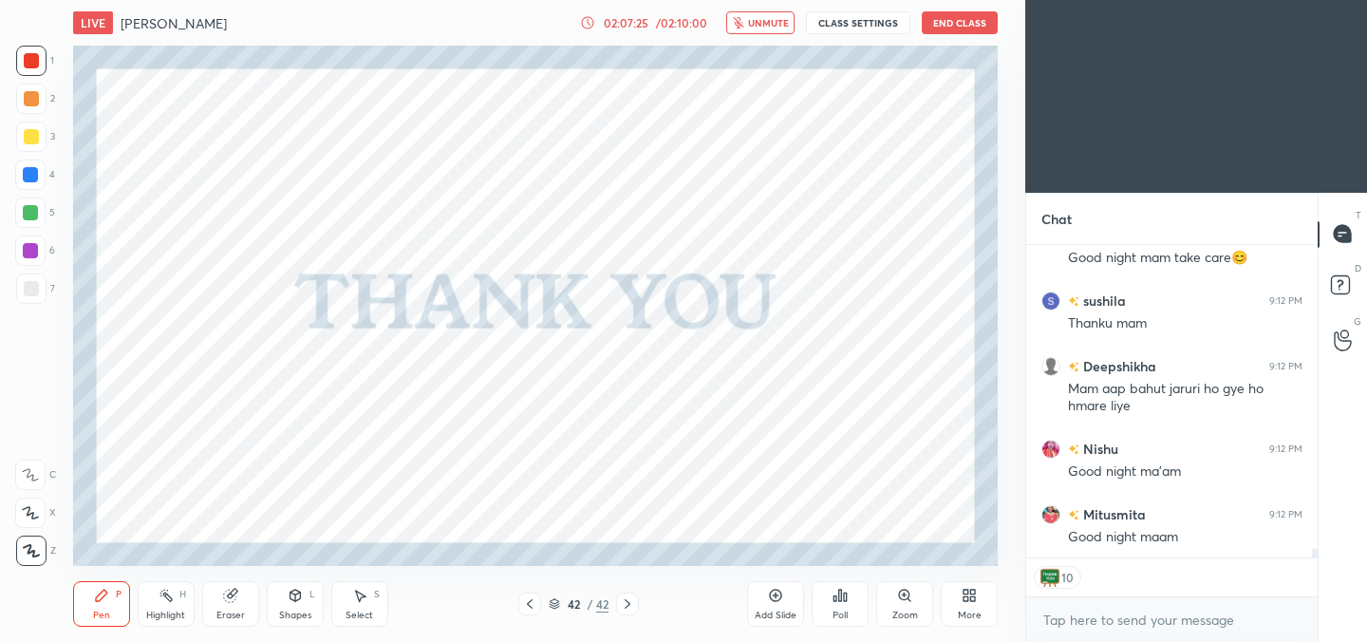
click at [757, 19] on span "unmute" at bounding box center [768, 22] width 41 height 13
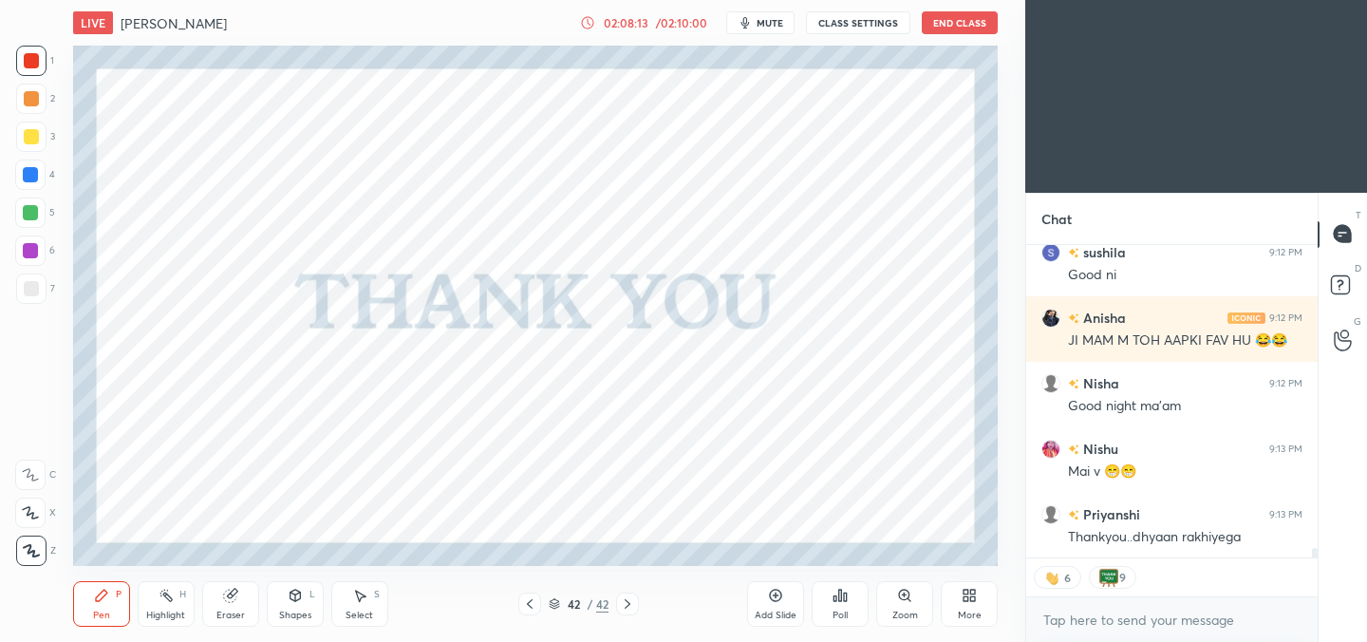
scroll to position [10571, 0]
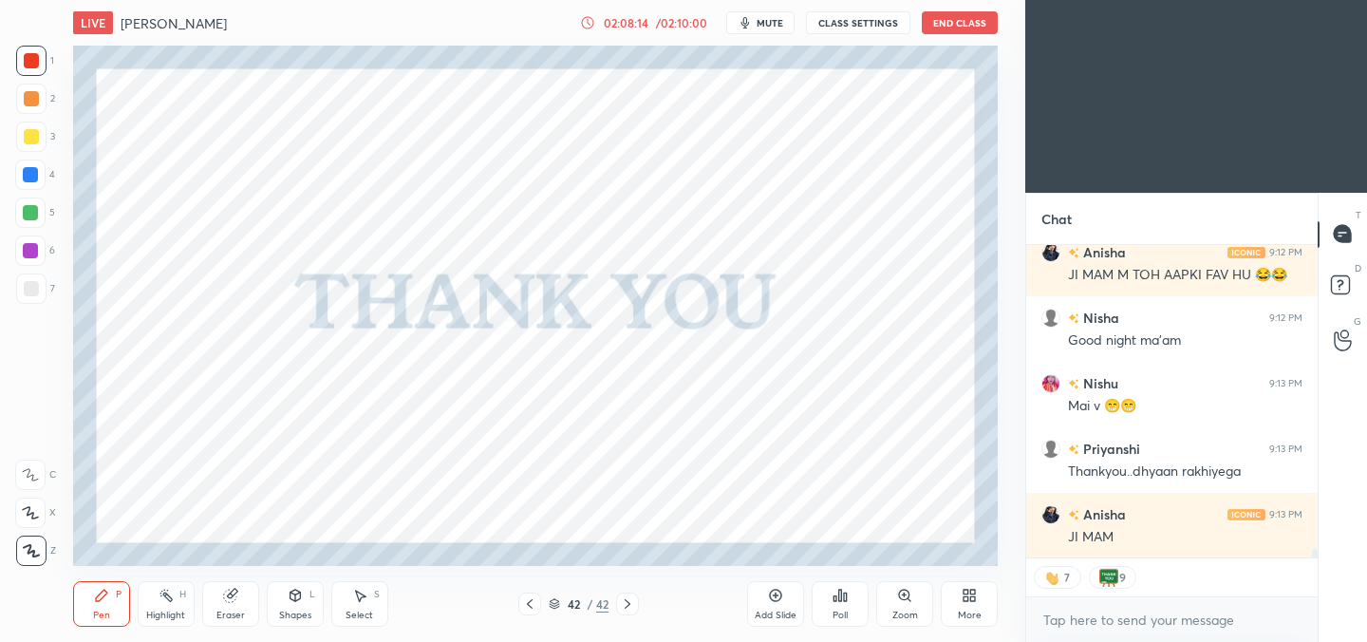
click at [963, 24] on button "End Class" at bounding box center [959, 22] width 76 height 23
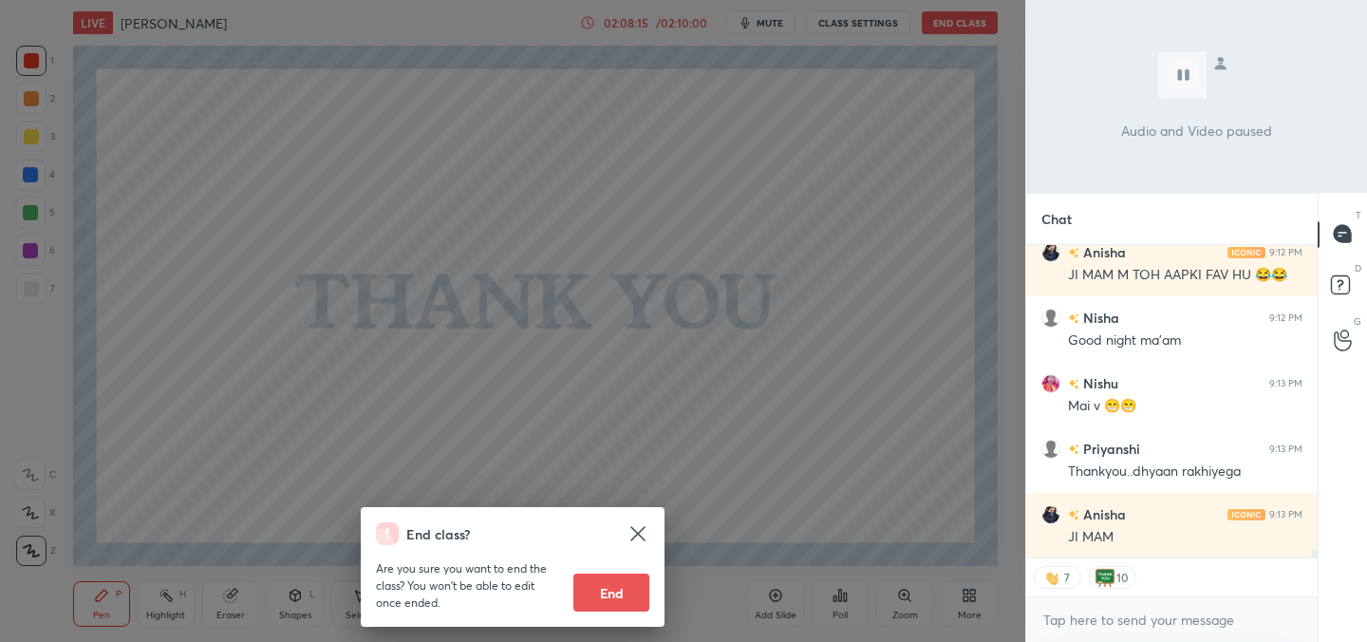
click at [630, 578] on button "End" at bounding box center [611, 592] width 76 height 38
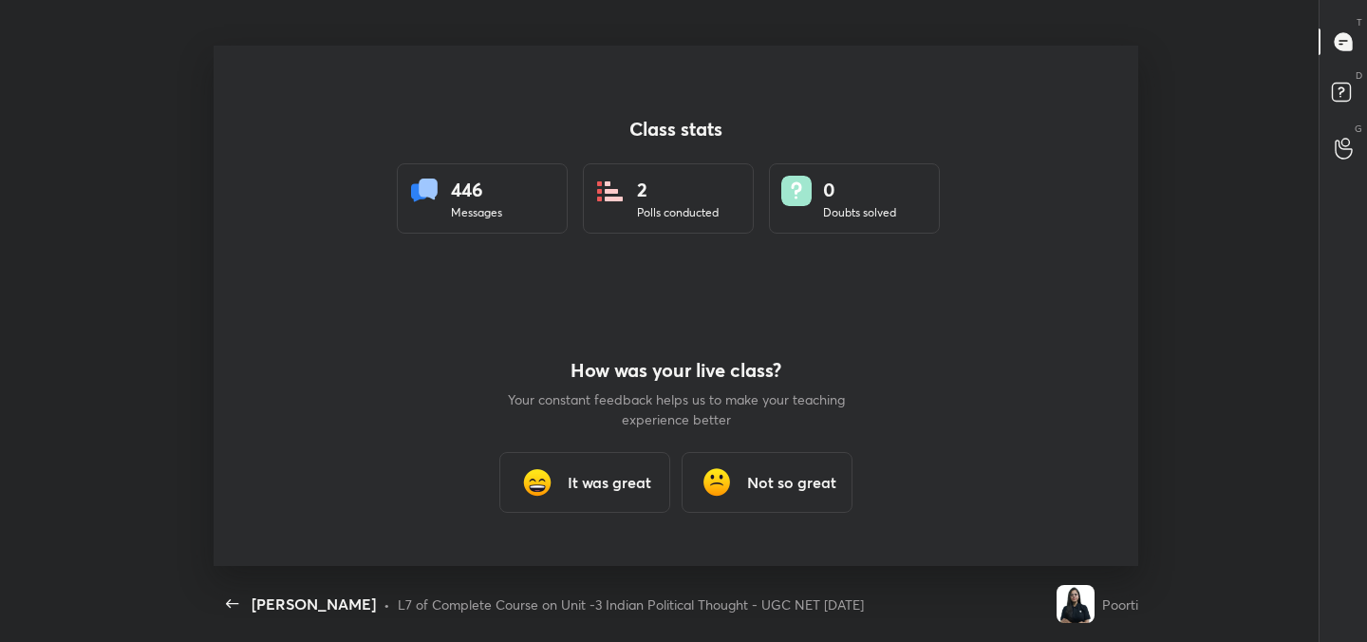
scroll to position [520, 1345]
type textarea "x"
